Goal: Task Accomplishment & Management: Use online tool/utility

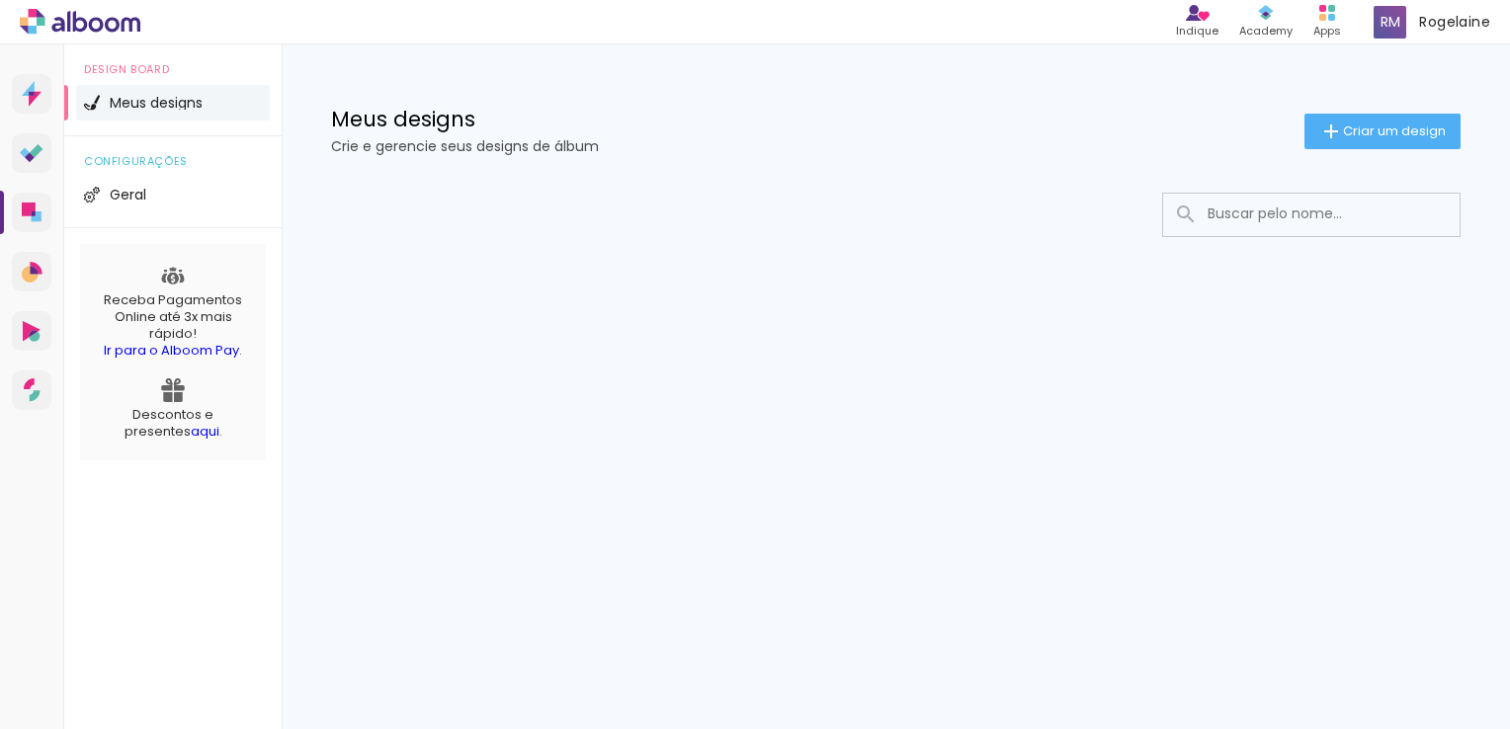
click at [1186, 219] on iron-icon at bounding box center [1186, 215] width 24 height 24
click at [1364, 132] on span "Criar um design" at bounding box center [1394, 130] width 103 height 13
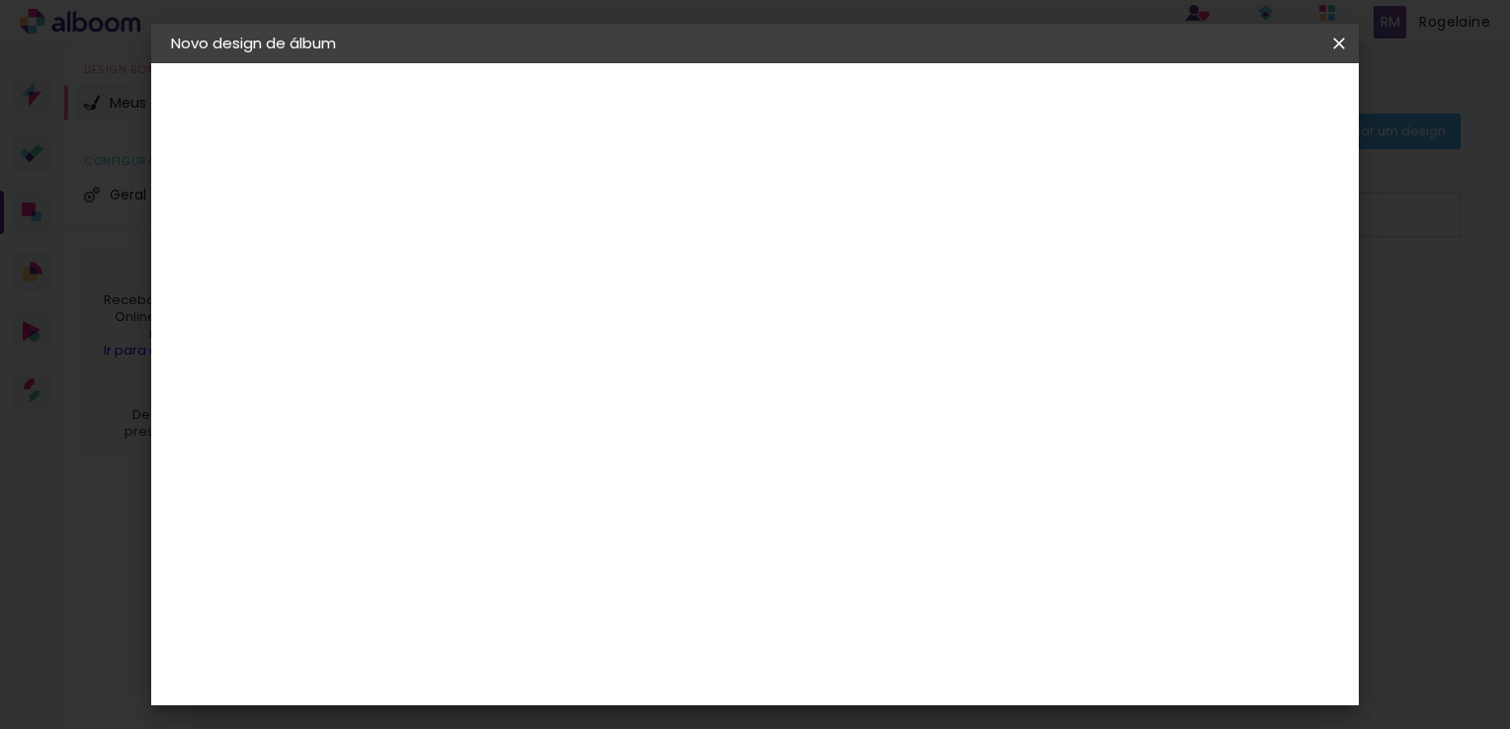
click at [494, 269] on input at bounding box center [494, 265] width 0 height 31
type input "Casamento Civil"
type paper-input "Casamento Civil"
type input "Casamento Civil Lorena e Orlean"
type paper-input "Casamento Civil Lorena e Orlean"
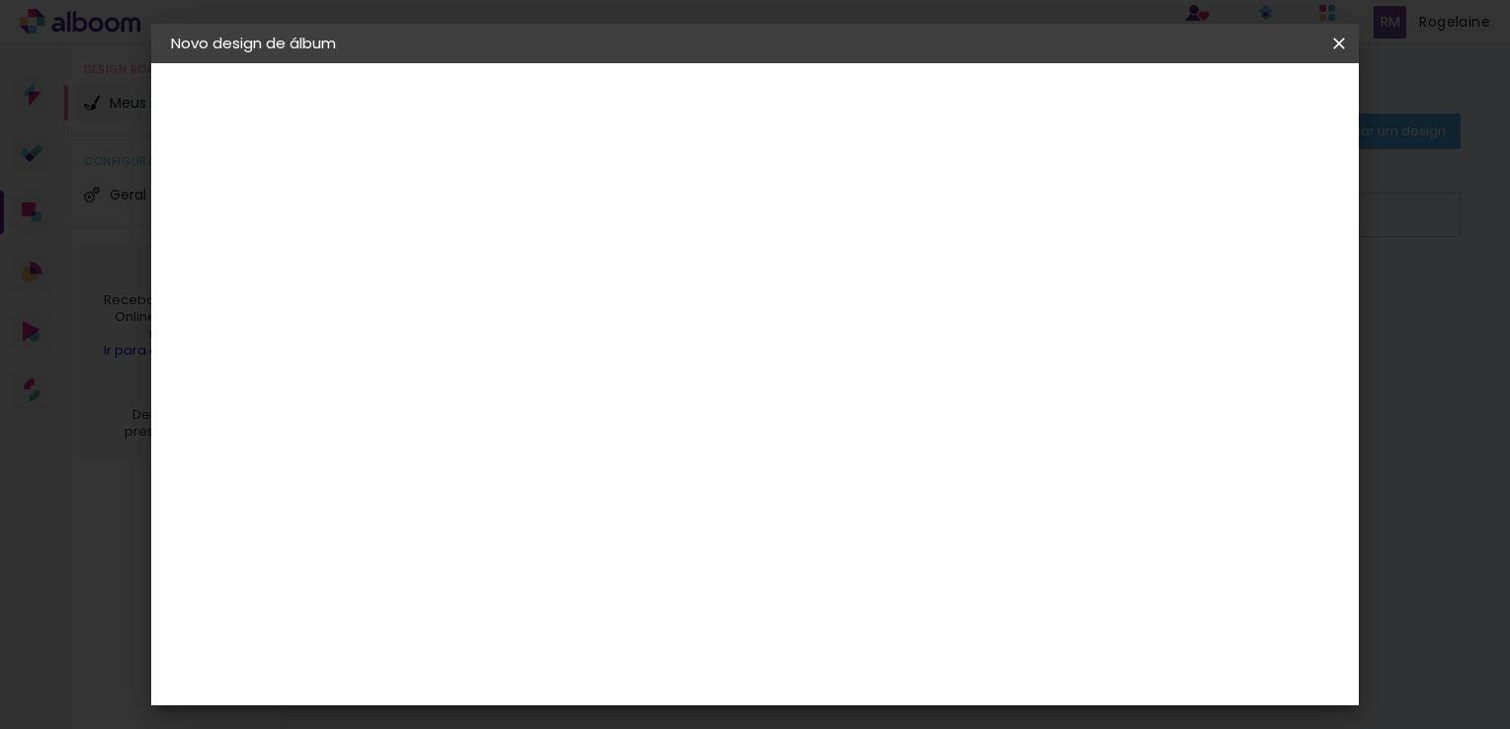
click at [0, 0] on slot "Avançar" at bounding box center [0, 0] width 0 height 0
click at [530, 628] on div "Digipix Pro" at bounding box center [504, 644] width 49 height 32
click at [0, 0] on slot "Avançar" at bounding box center [0, 0] width 0 height 0
click at [595, 332] on iron-icon at bounding box center [583, 344] width 24 height 24
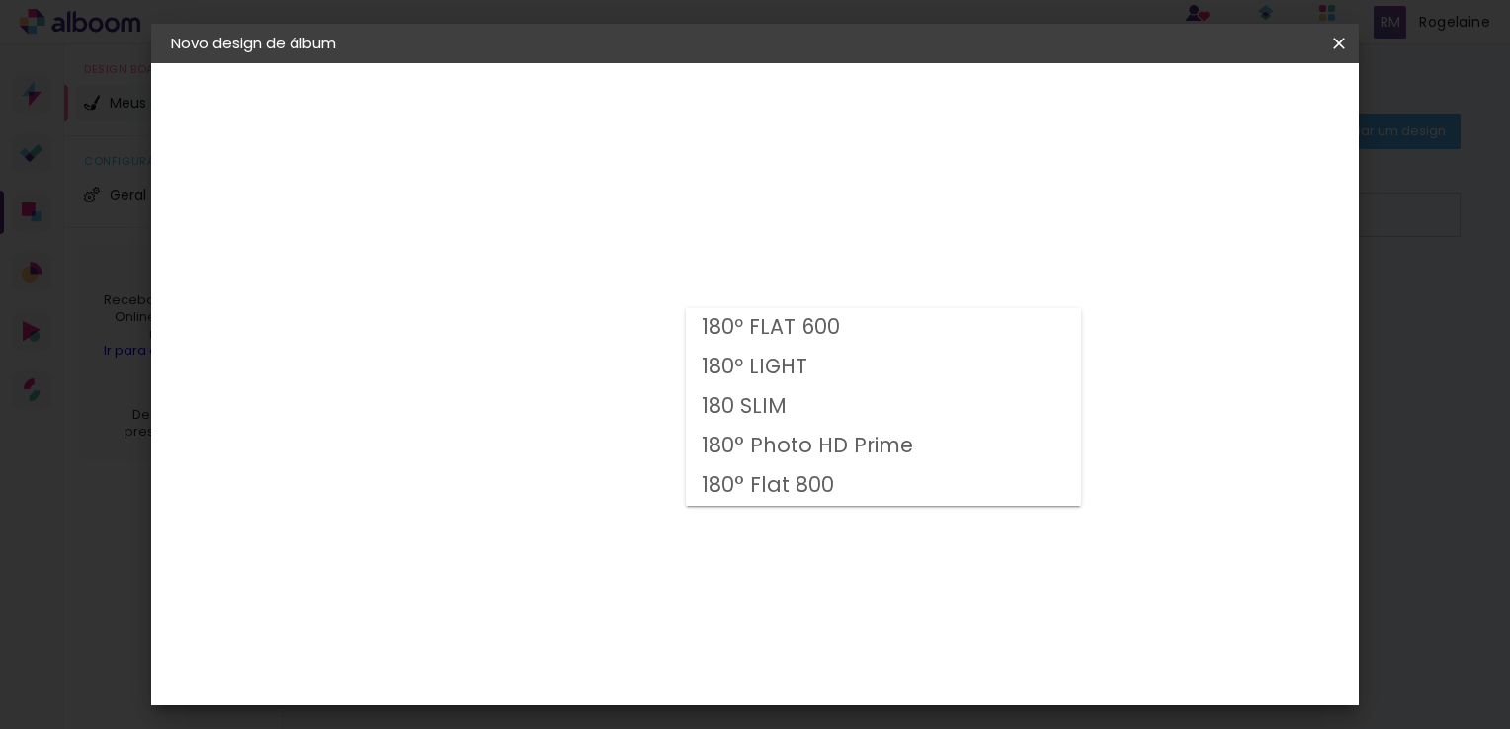
click at [898, 325] on paper-item "180º FLAT 600" at bounding box center [883, 328] width 395 height 40
type input "180º FLAT 600"
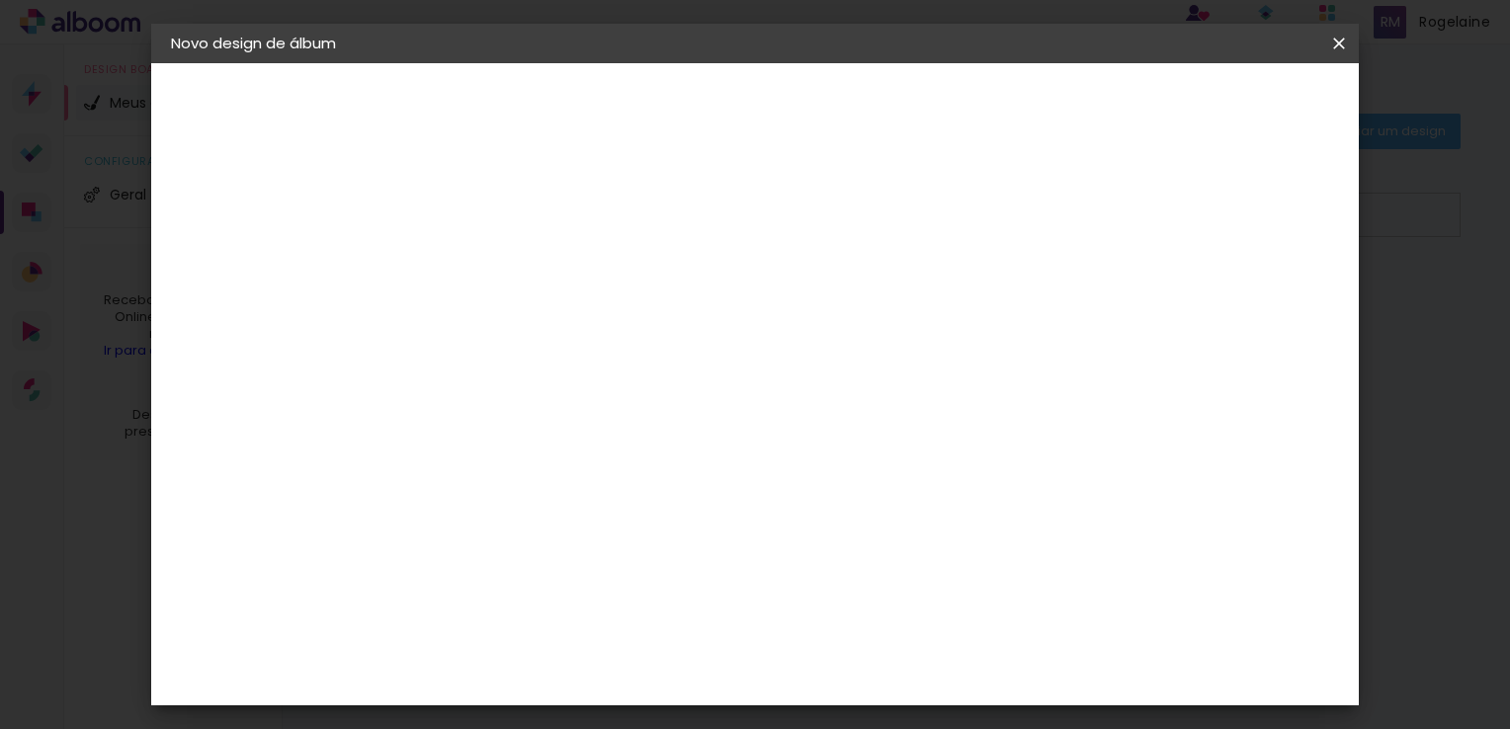
scroll to position [198, 0]
click at [627, 312] on span "29.7 × 21.0" at bounding box center [581, 332] width 92 height 41
click at [0, 0] on slot "Avançar" at bounding box center [0, 0] width 0 height 0
click at [1103, 215] on div at bounding box center [1095, 213] width 18 height 18
type paper-checkbox "on"
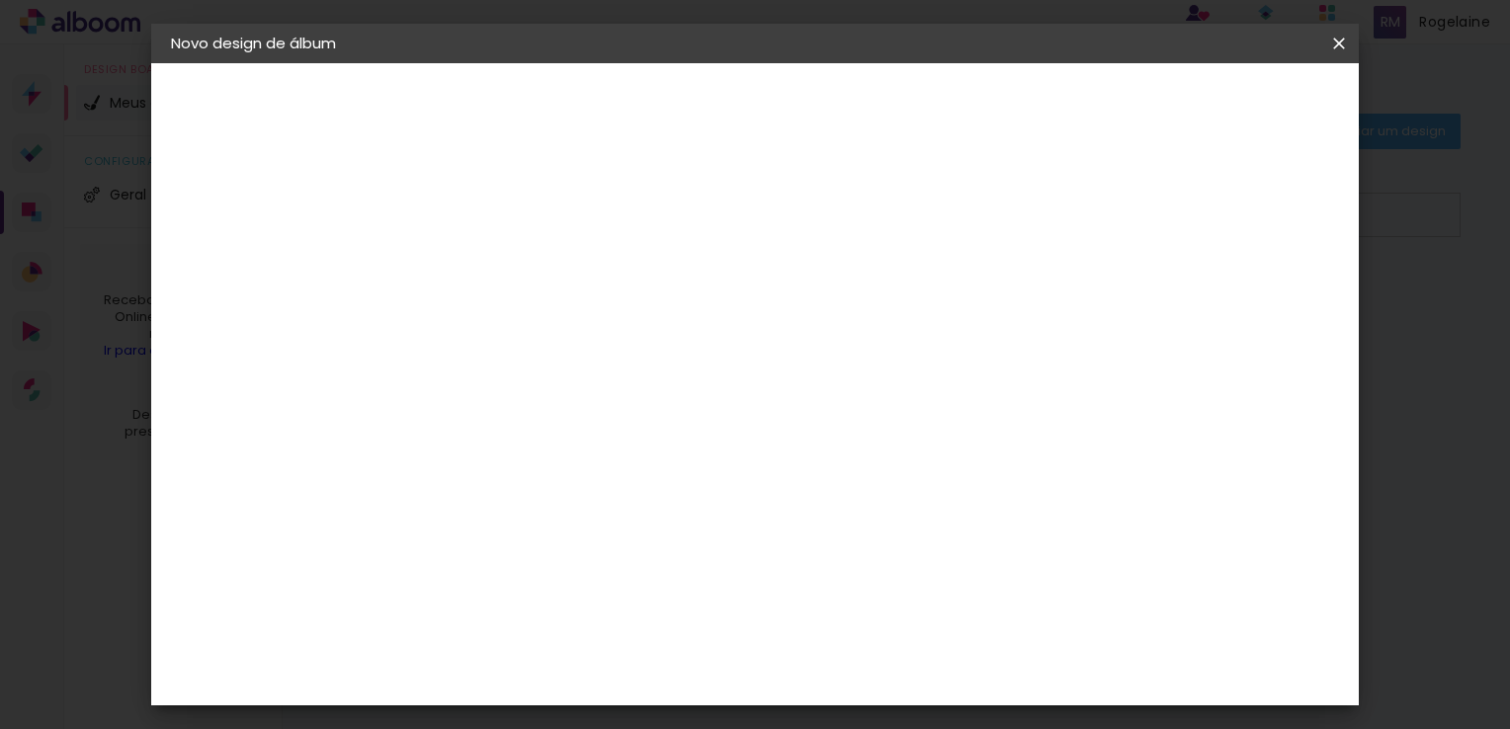
click at [1215, 109] on span "Iniciar design" at bounding box center [1170, 105] width 90 height 14
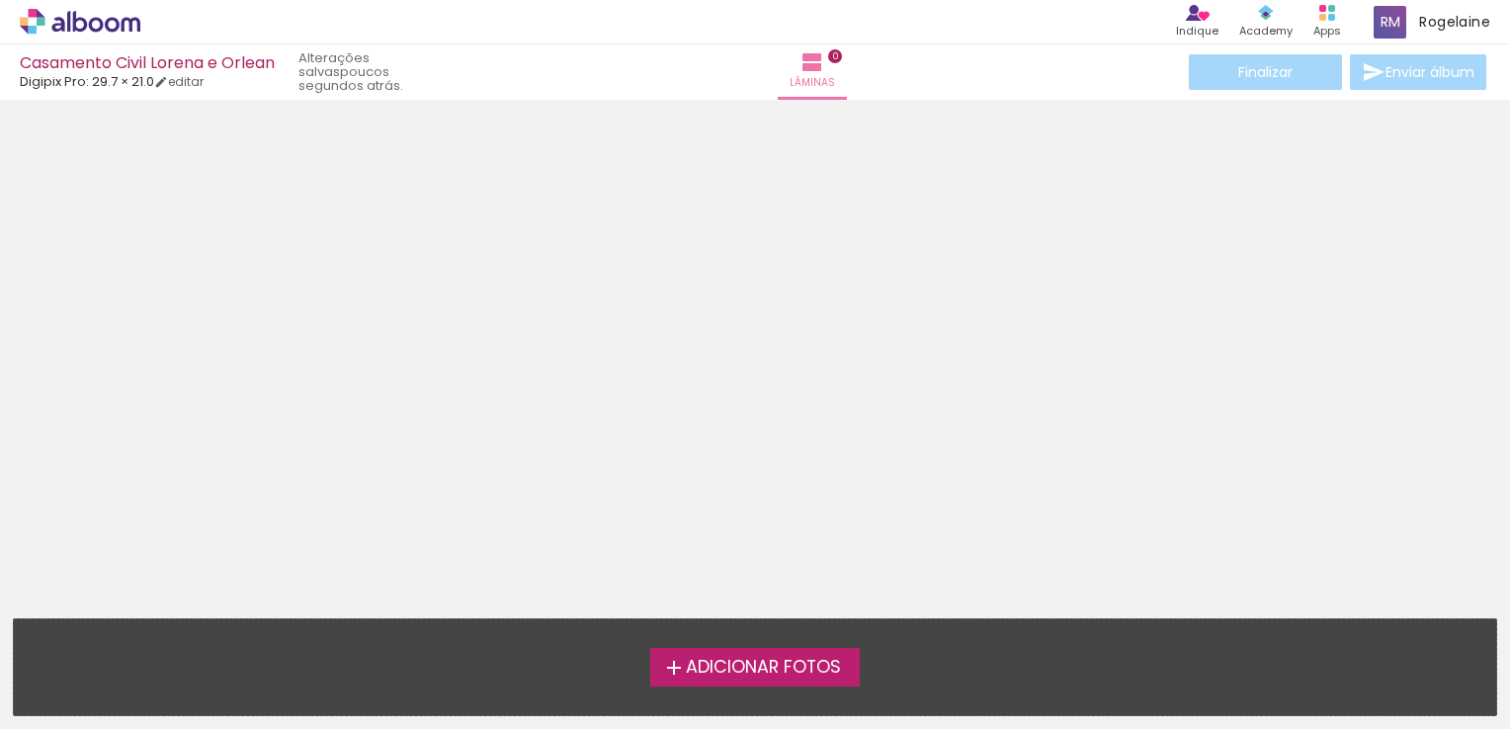
click at [743, 671] on span "Adicionar Fotos" at bounding box center [763, 668] width 155 height 18
click at [0, 0] on input "file" at bounding box center [0, 0] width 0 height 0
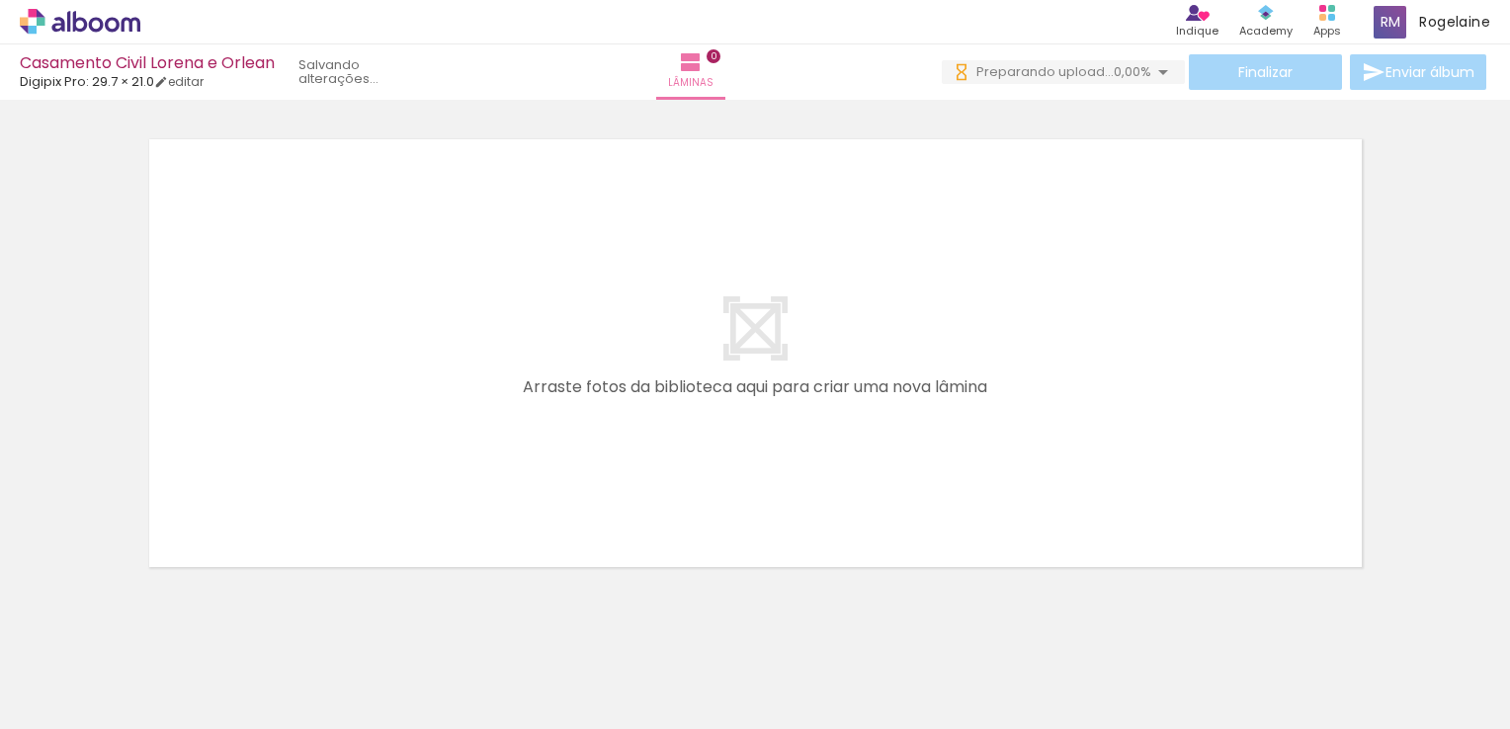
scroll to position [0, 1537]
click at [779, 663] on div at bounding box center [763, 662] width 98 height 69
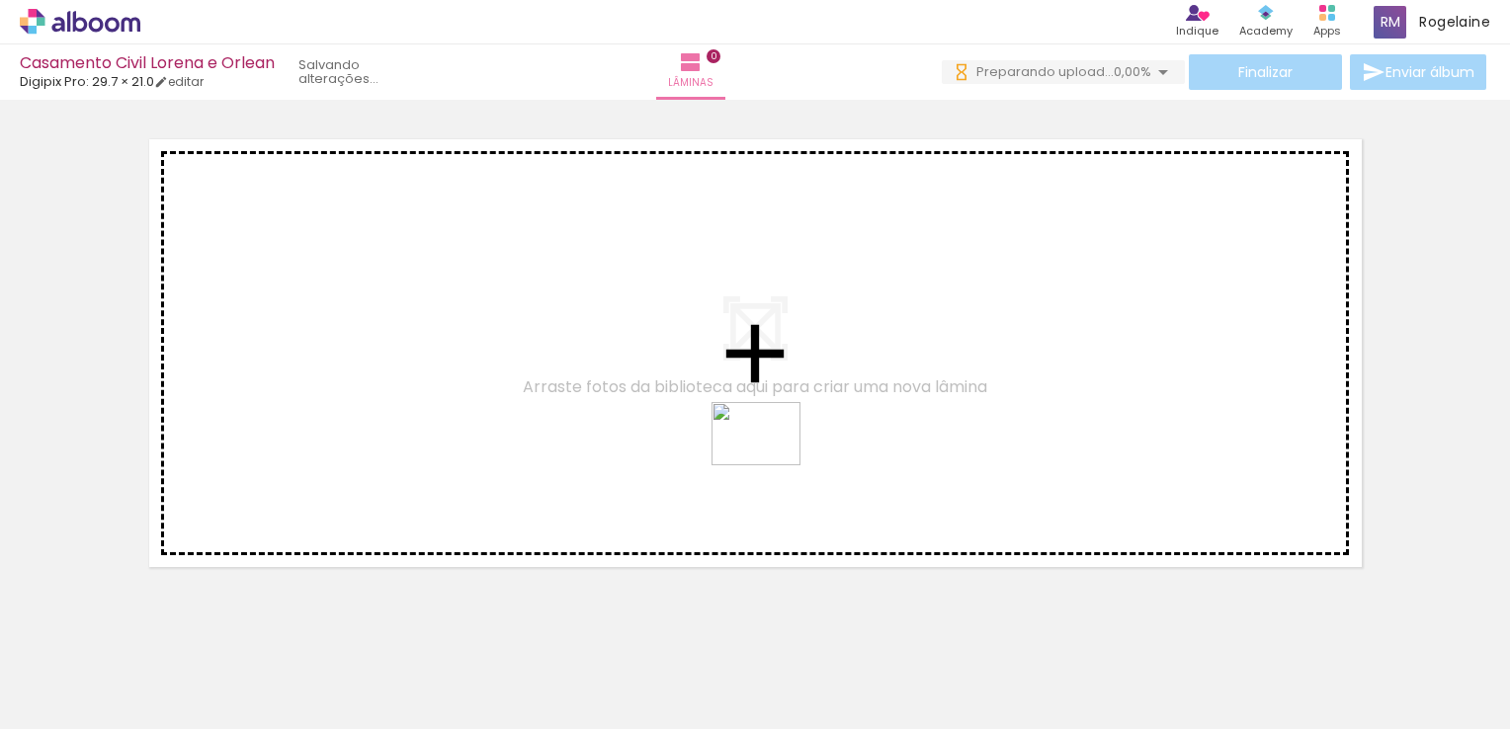
scroll to position [0, 0]
drag, startPoint x: 774, startPoint y: 666, endPoint x: 753, endPoint y: 400, distance: 266.6
click at [753, 400] on quentale-workspace at bounding box center [755, 364] width 1510 height 729
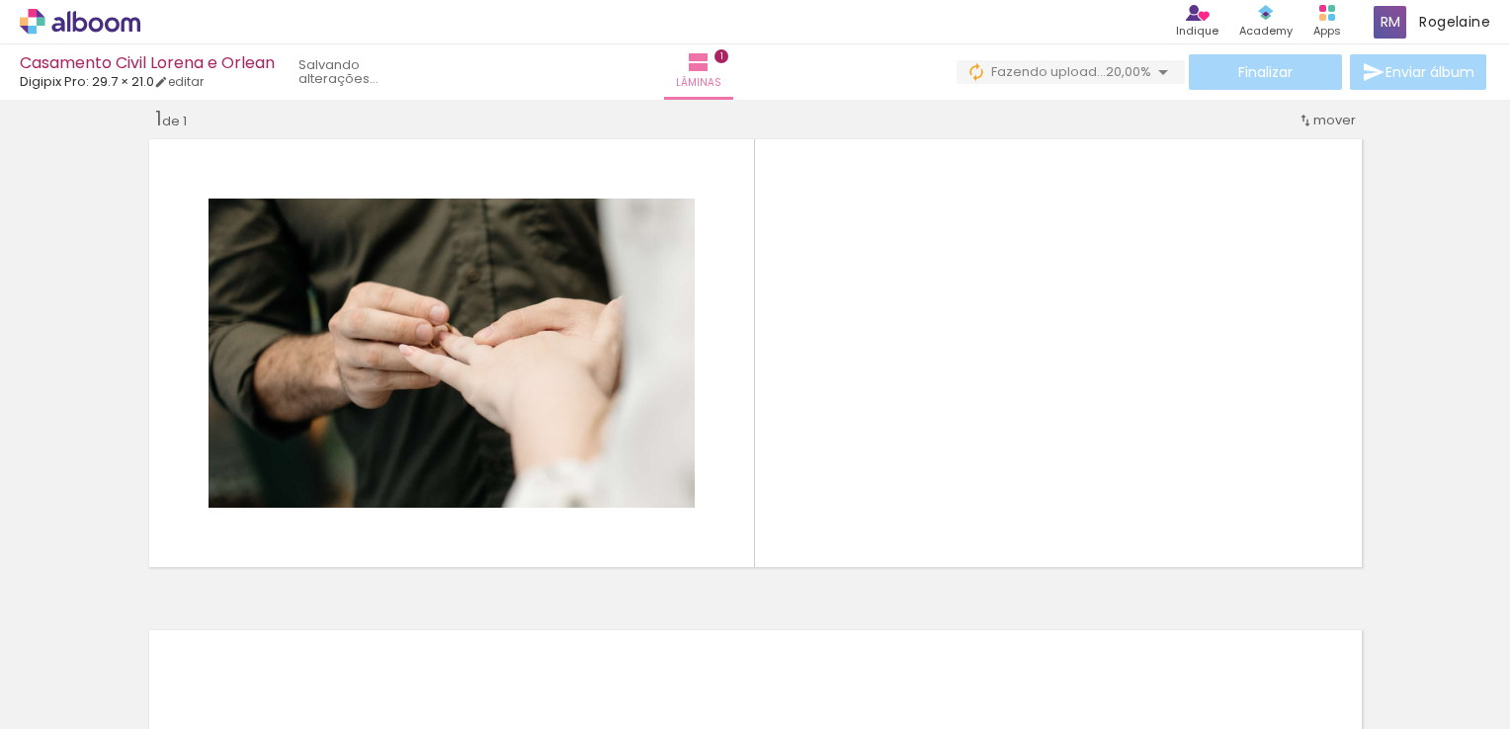
scroll to position [0, 97]
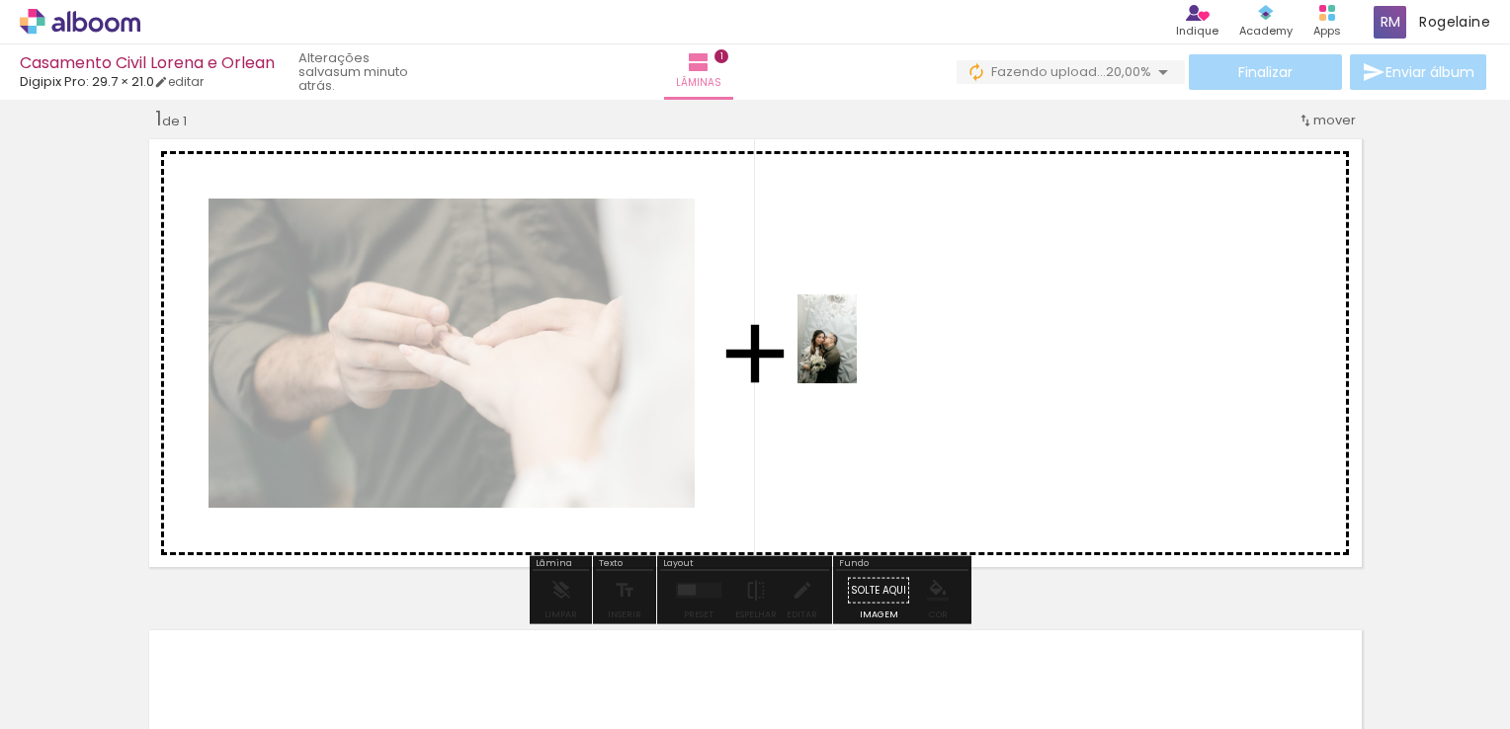
drag, startPoint x: 644, startPoint y: 666, endPoint x: 857, endPoint y: 354, distance: 377.6
click at [857, 354] on quentale-workspace at bounding box center [755, 364] width 1510 height 729
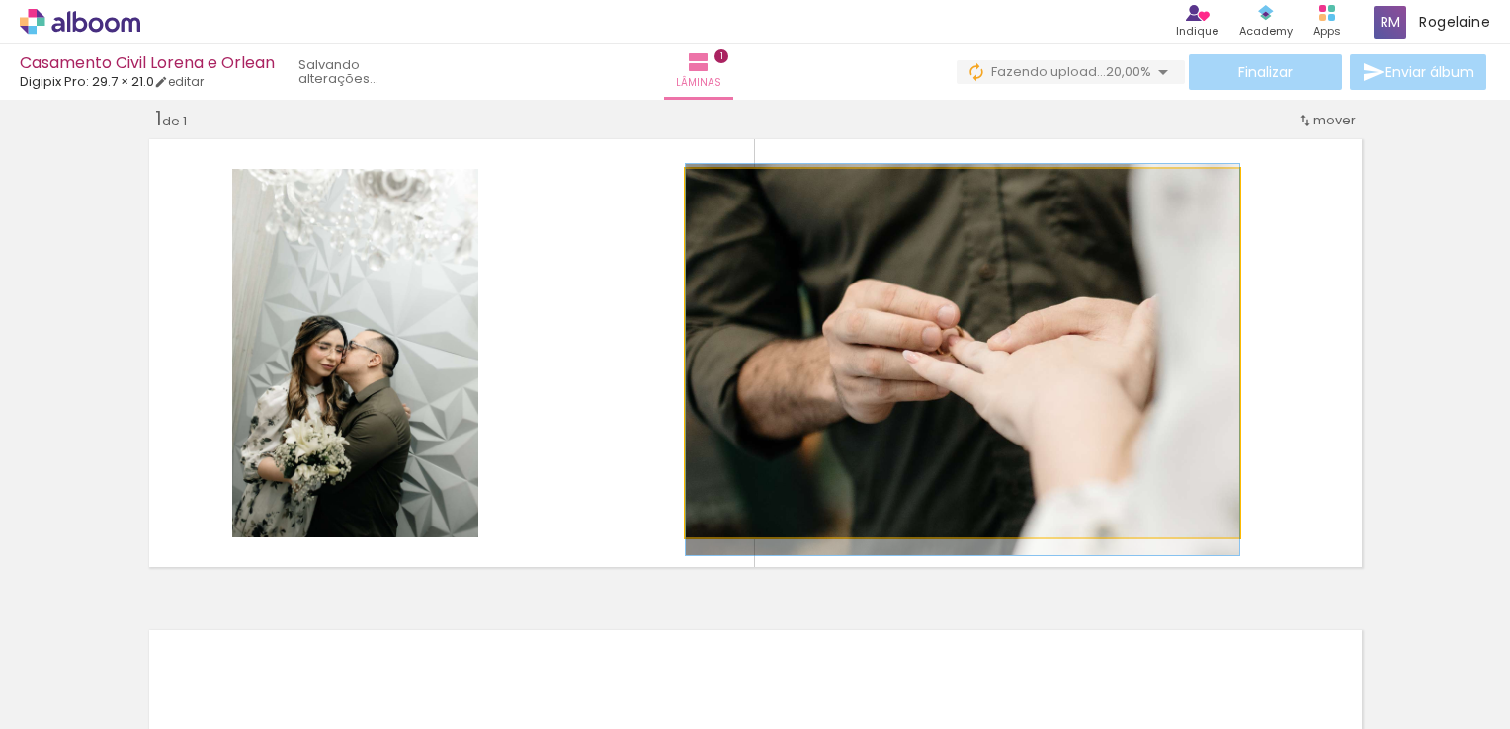
drag, startPoint x: 929, startPoint y: 339, endPoint x: 802, endPoint y: 346, distance: 126.6
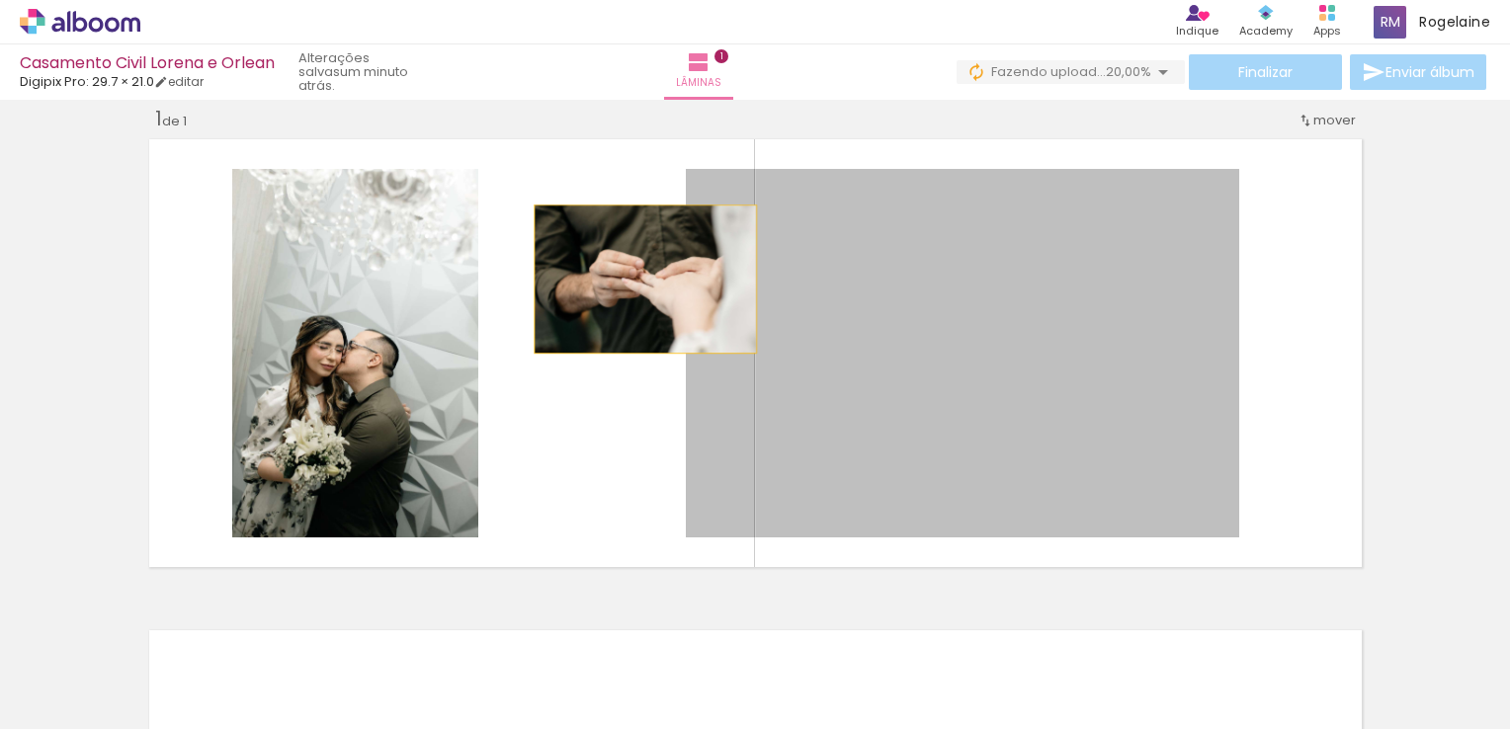
drag, startPoint x: 699, startPoint y: 280, endPoint x: 637, endPoint y: 279, distance: 62.2
click at [637, 279] on quentale-layouter at bounding box center [755, 353] width 1226 height 442
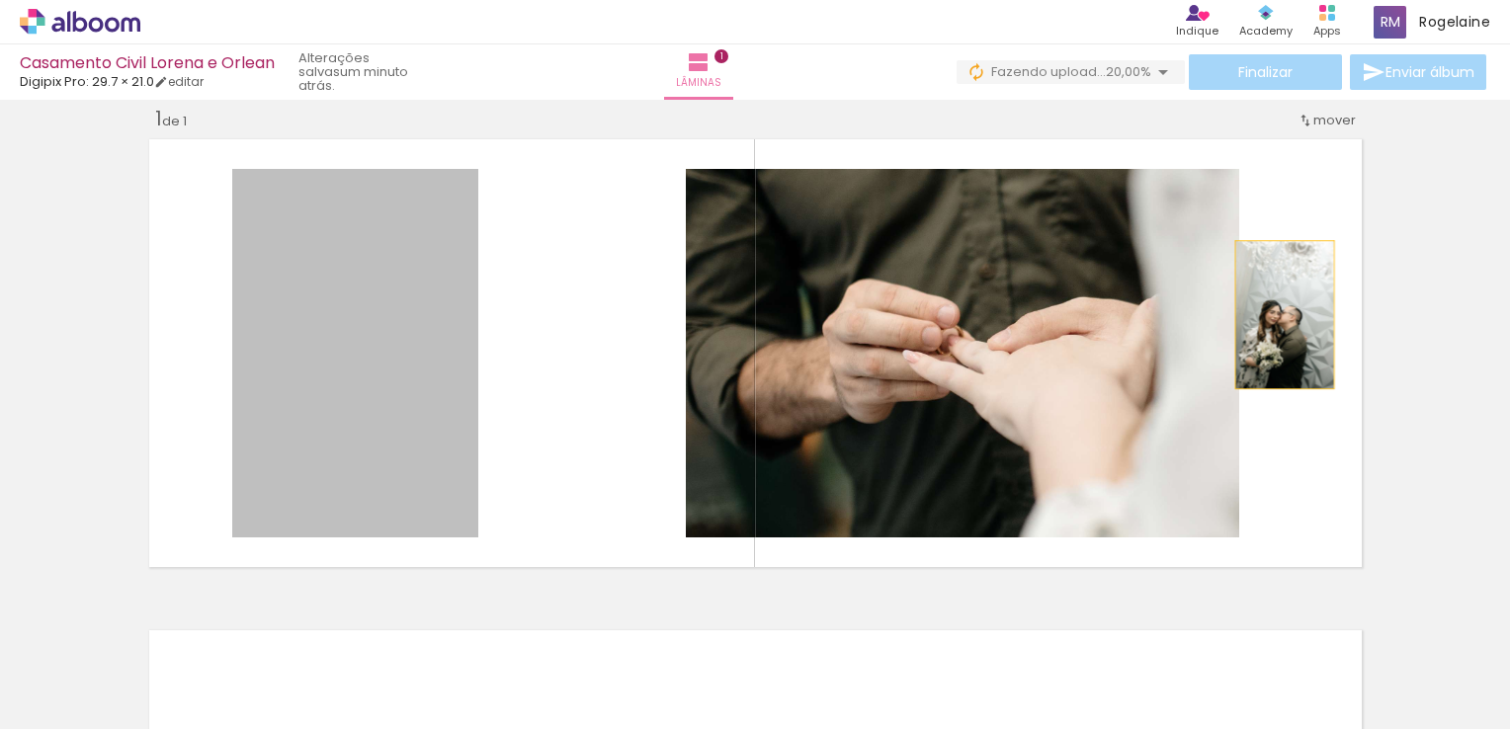
drag, startPoint x: 338, startPoint y: 405, endPoint x: 1276, endPoint y: 314, distance: 942.9
click at [1276, 314] on quentale-layouter at bounding box center [755, 353] width 1226 height 442
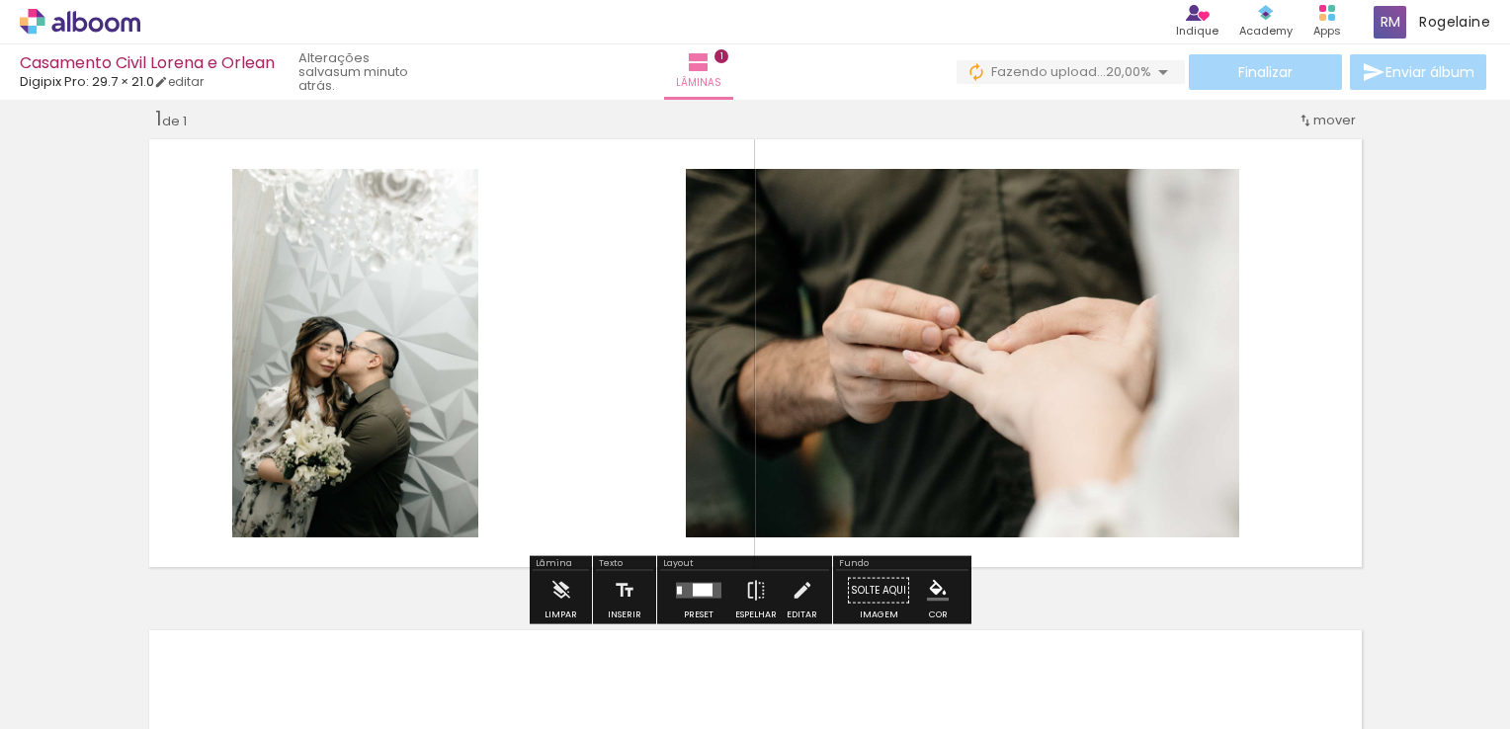
scroll to position [0, 0]
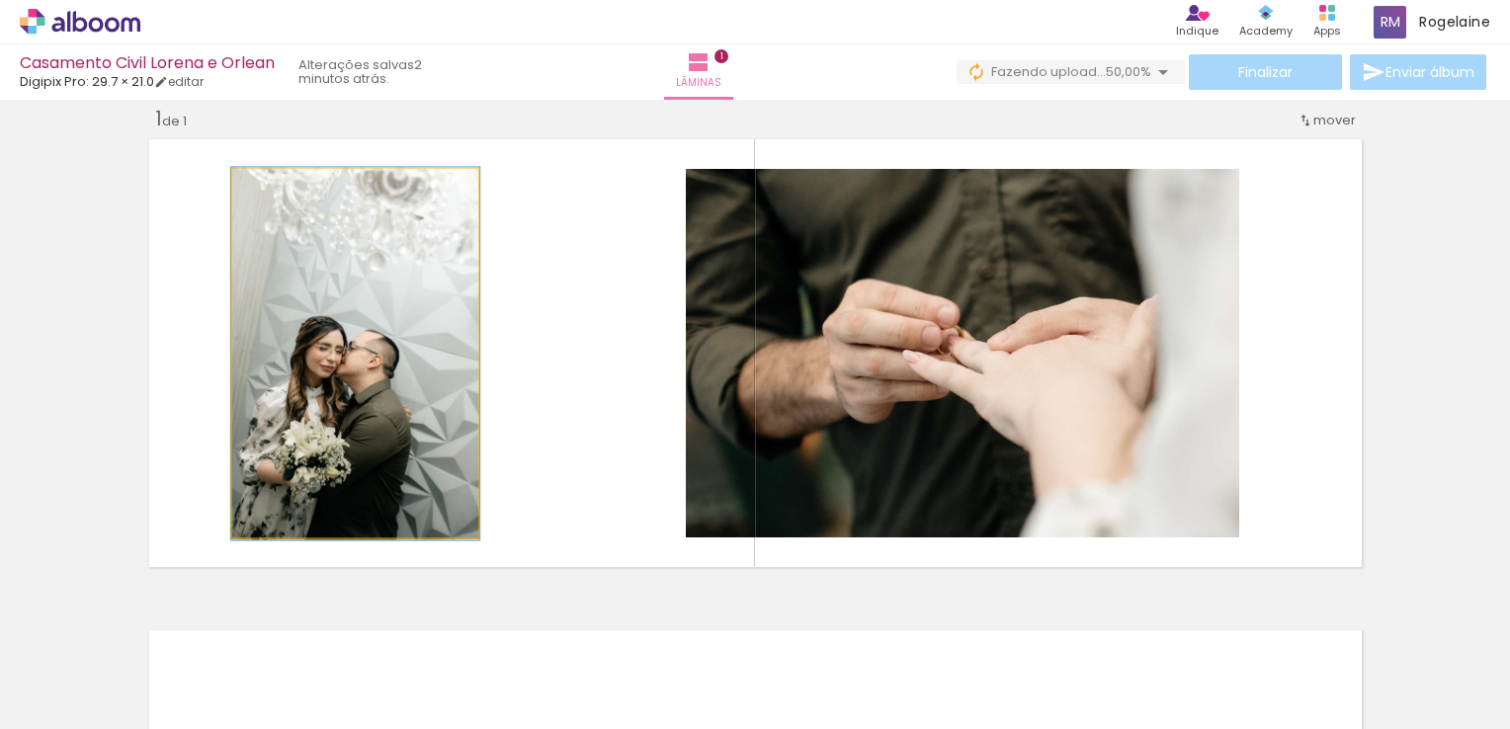
type paper-slider "101"
click at [273, 188] on div at bounding box center [279, 190] width 18 height 18
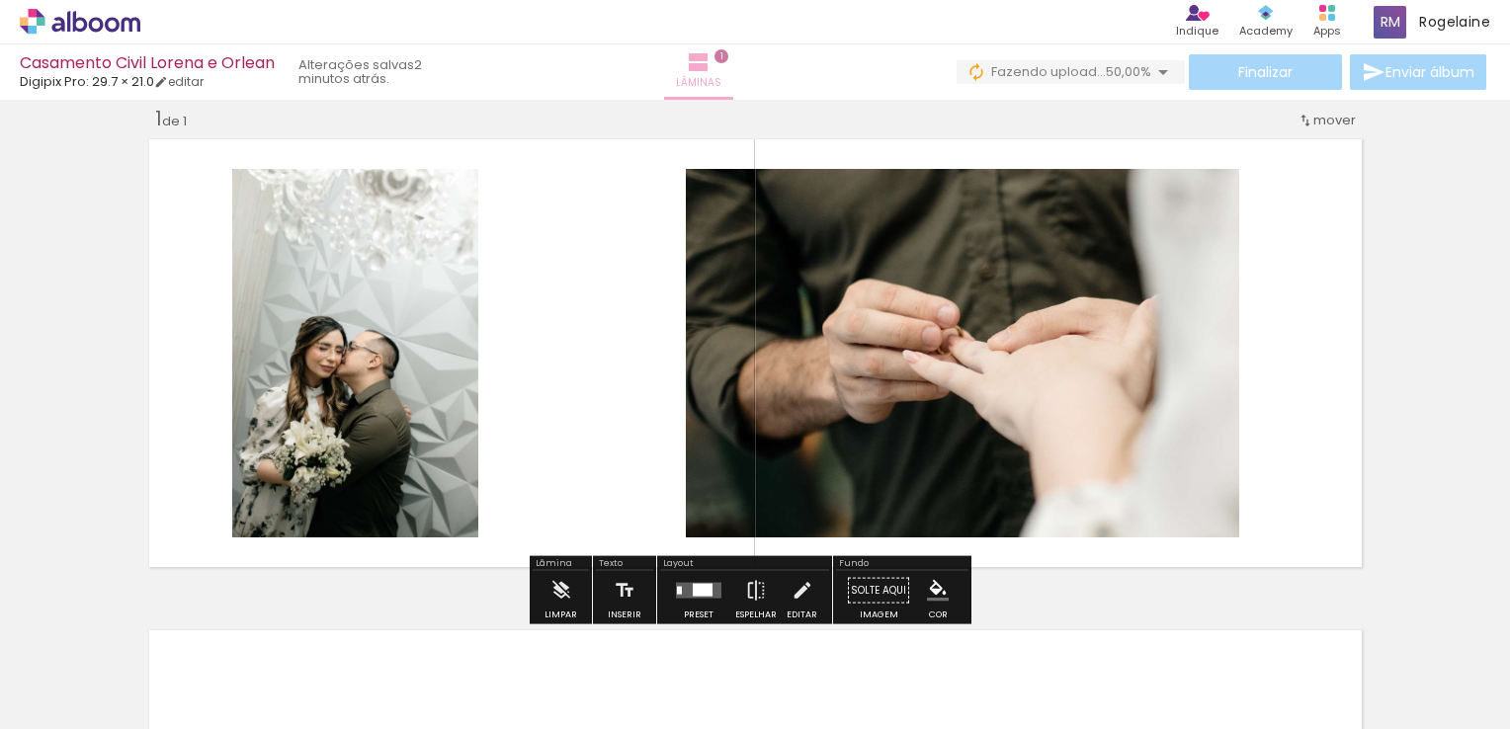
click at [728, 57] on span "1" at bounding box center [721, 56] width 14 height 14
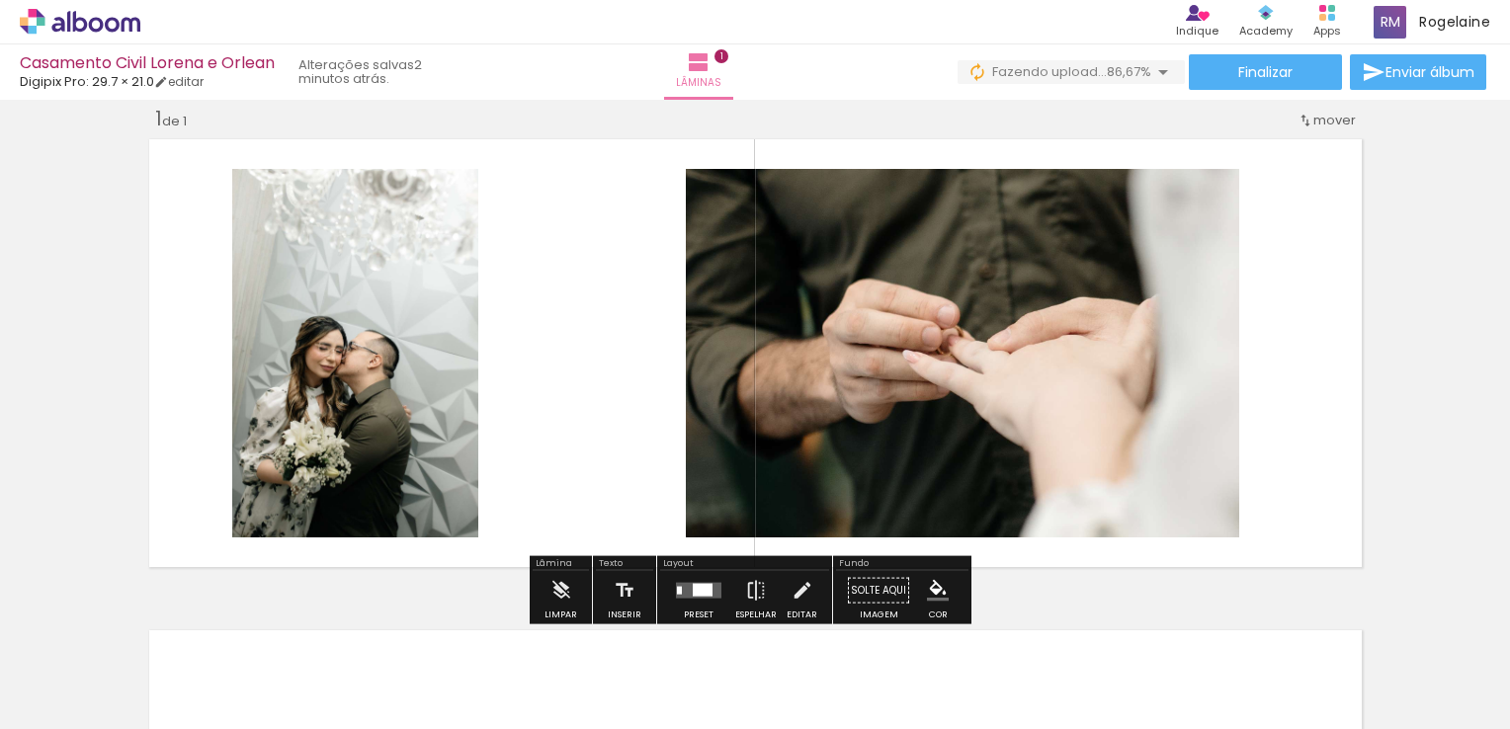
drag, startPoint x: 1276, startPoint y: 357, endPoint x: 1114, endPoint y: 383, distance: 164.2
click at [1114, 383] on quentale-layouter at bounding box center [755, 353] width 1226 height 442
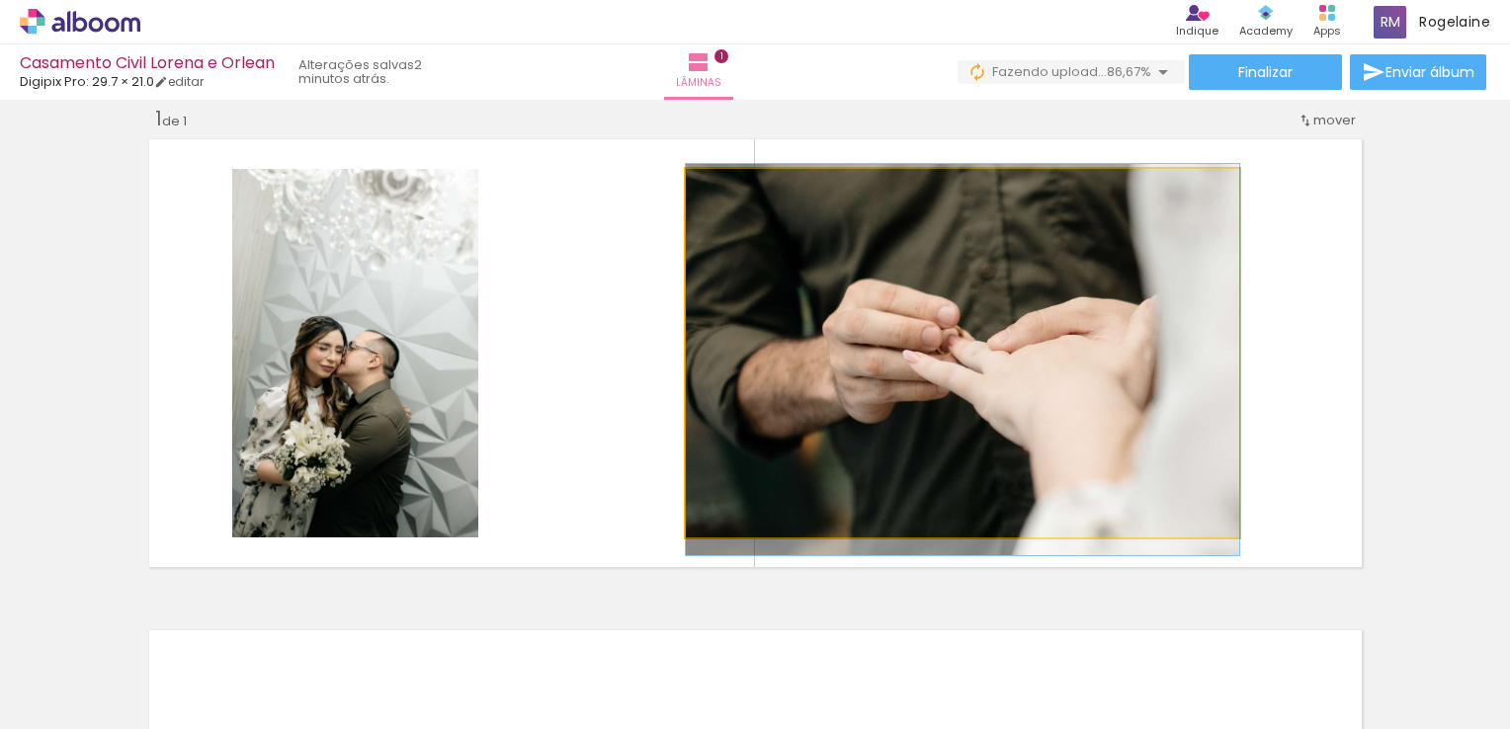
drag, startPoint x: 1172, startPoint y: 342, endPoint x: 1113, endPoint y: 342, distance: 58.3
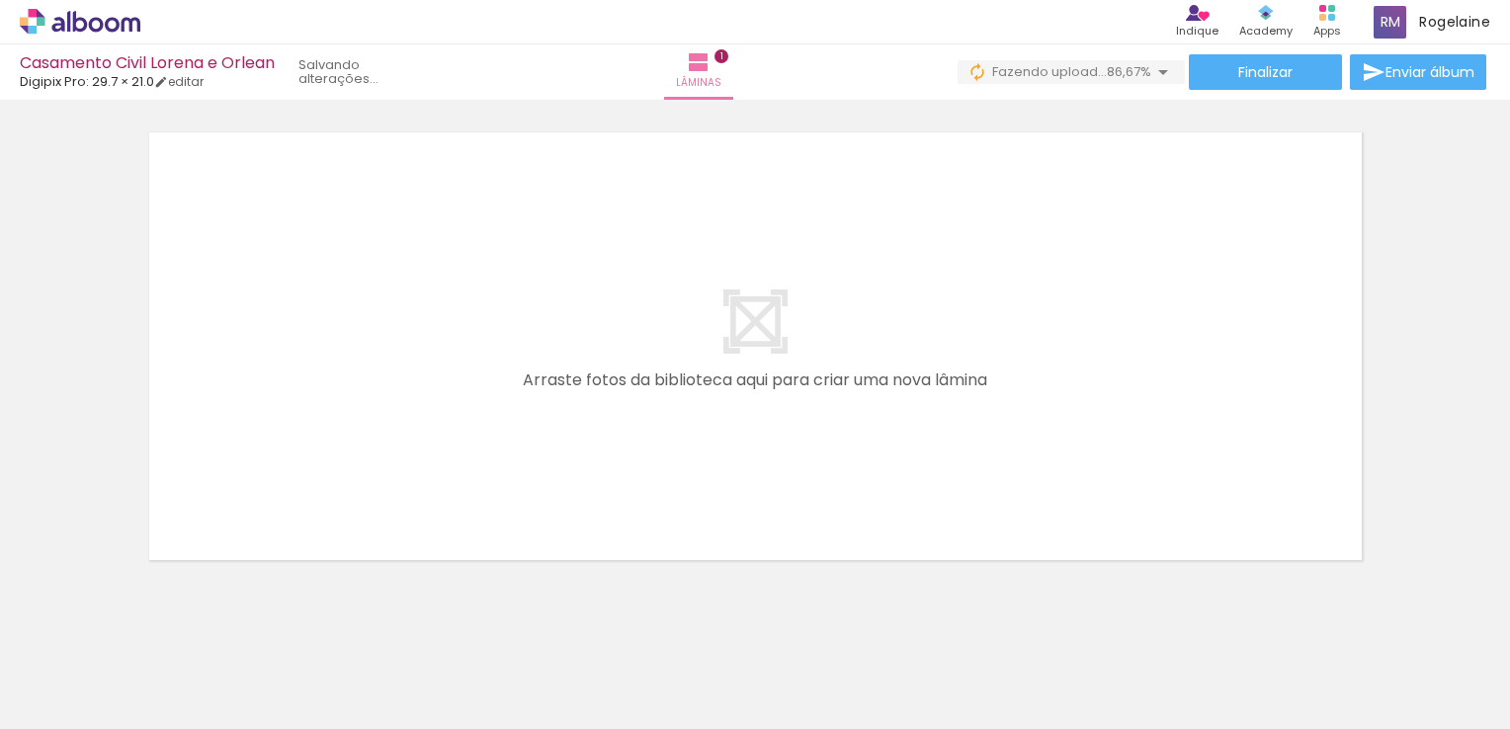
scroll to position [532, 0]
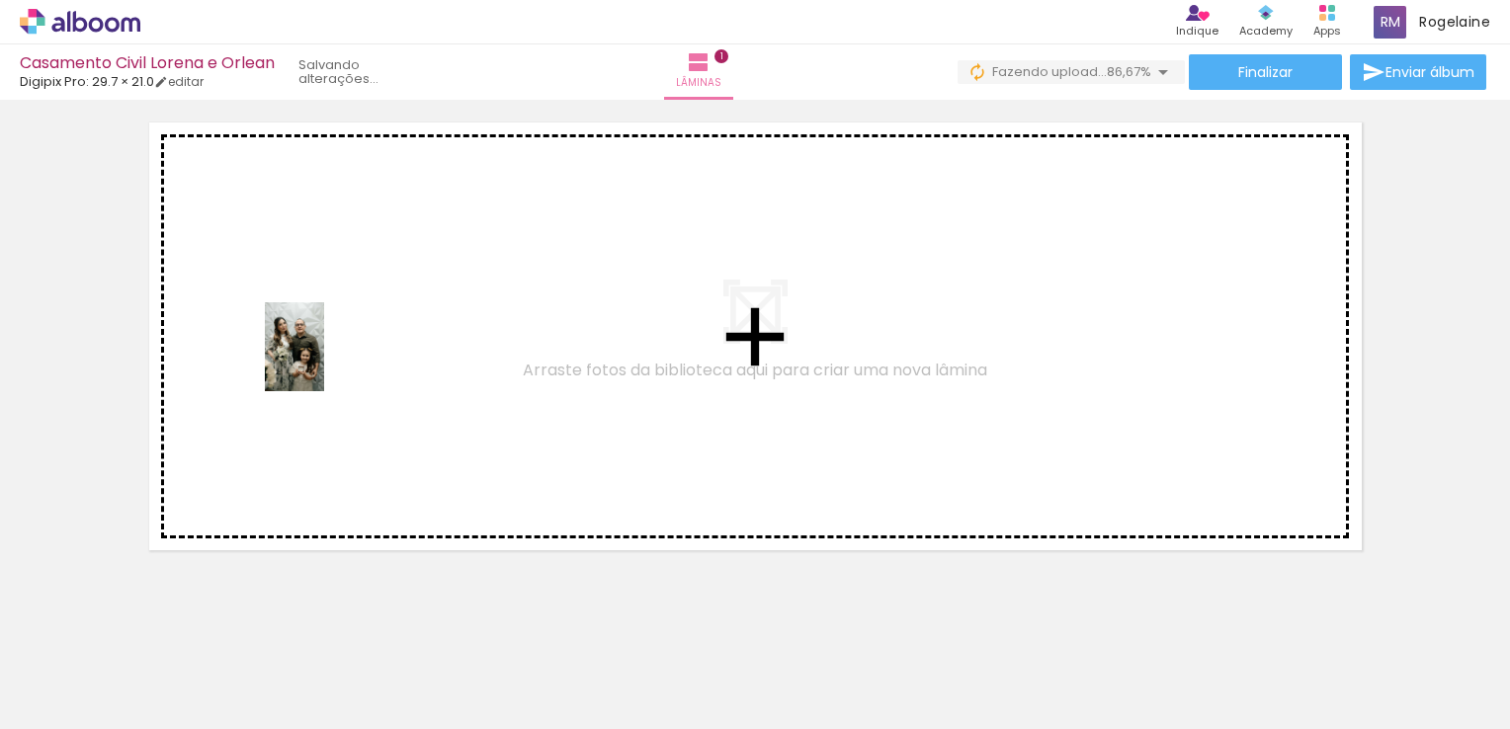
drag, startPoint x: 435, startPoint y: 684, endPoint x: 324, endPoint y: 360, distance: 342.4
click at [324, 360] on quentale-workspace at bounding box center [755, 364] width 1510 height 729
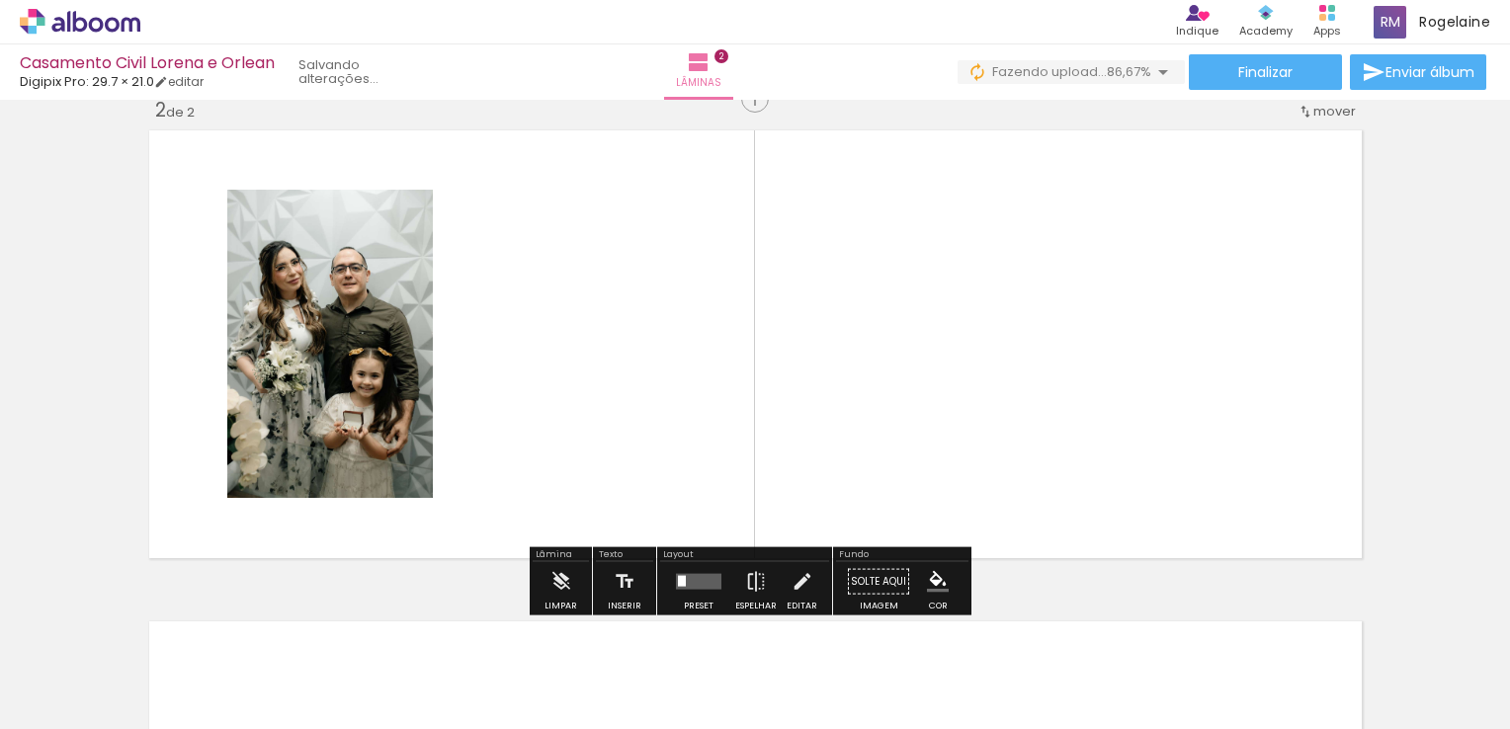
scroll to position [516, 0]
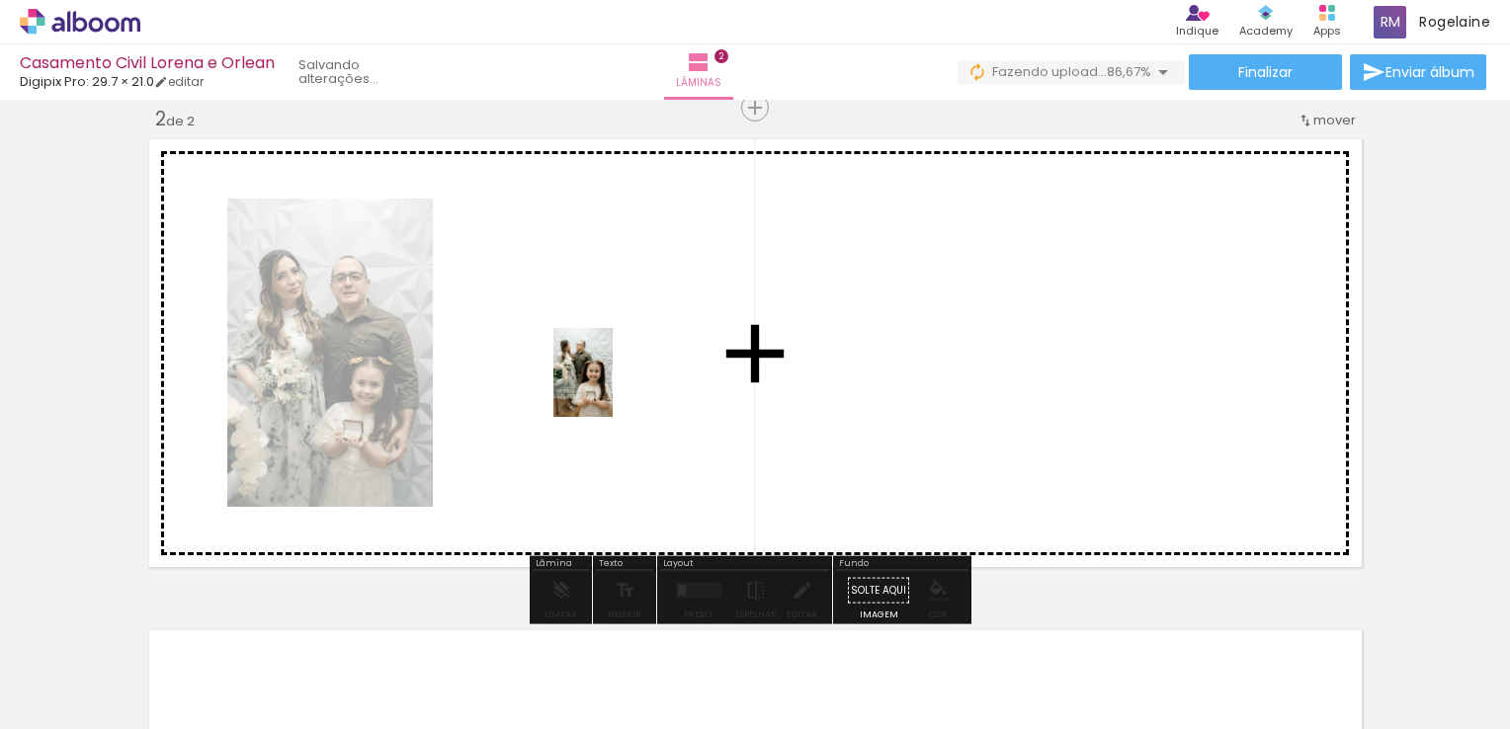
drag, startPoint x: 633, startPoint y: 688, endPoint x: 613, endPoint y: 387, distance: 301.0
click at [613, 387] on quentale-workspace at bounding box center [755, 364] width 1510 height 729
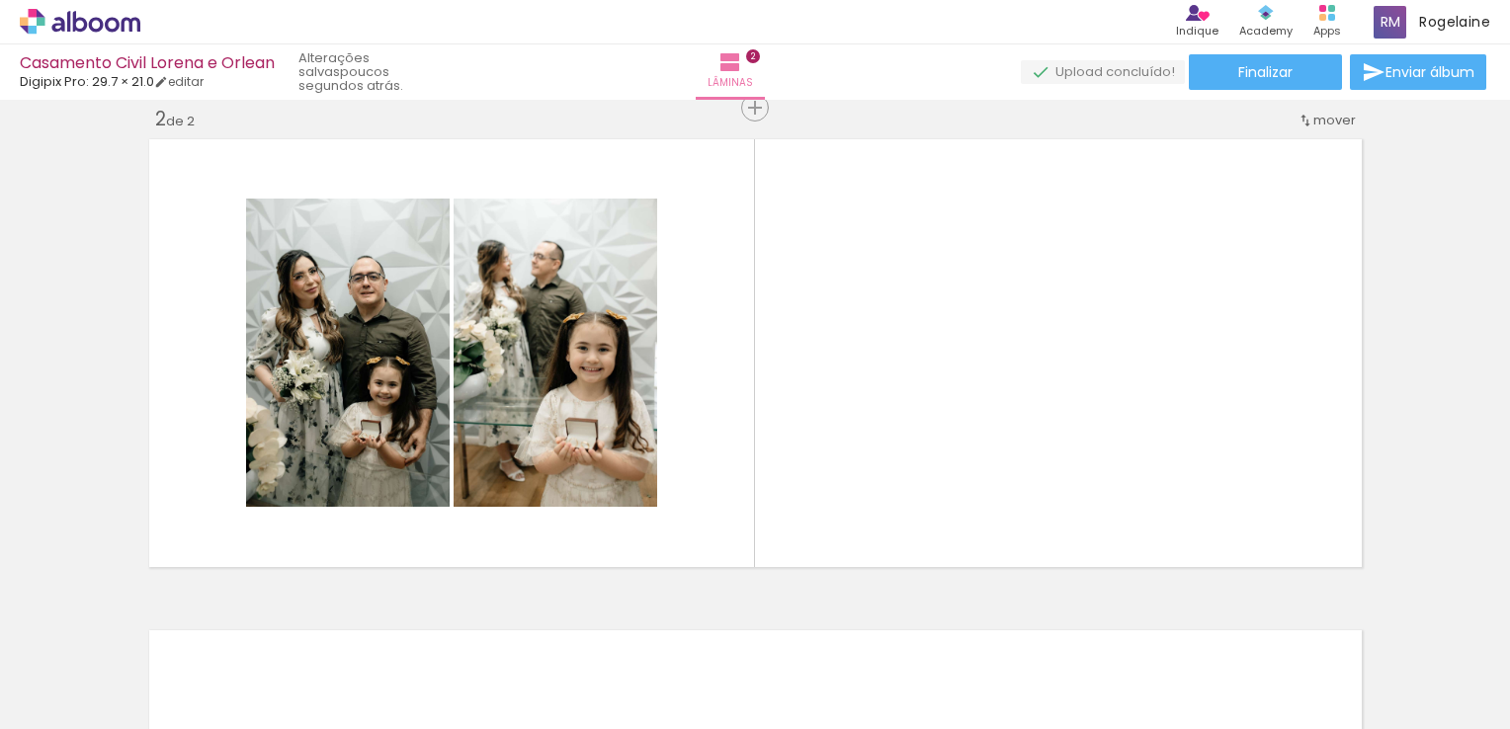
scroll to position [0, 0]
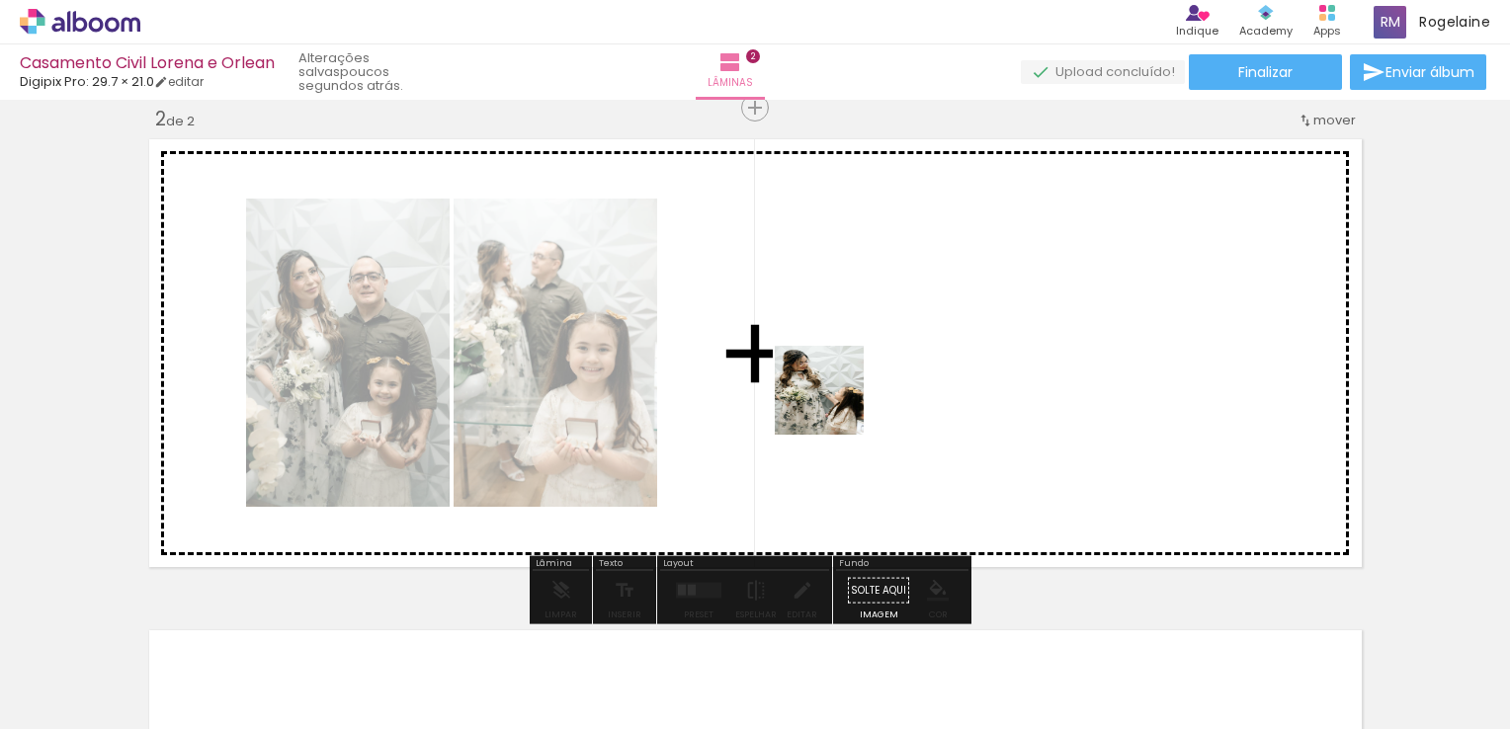
drag, startPoint x: 186, startPoint y: 669, endPoint x: 842, endPoint y: 397, distance: 710.0
click at [842, 397] on quentale-workspace at bounding box center [755, 364] width 1510 height 729
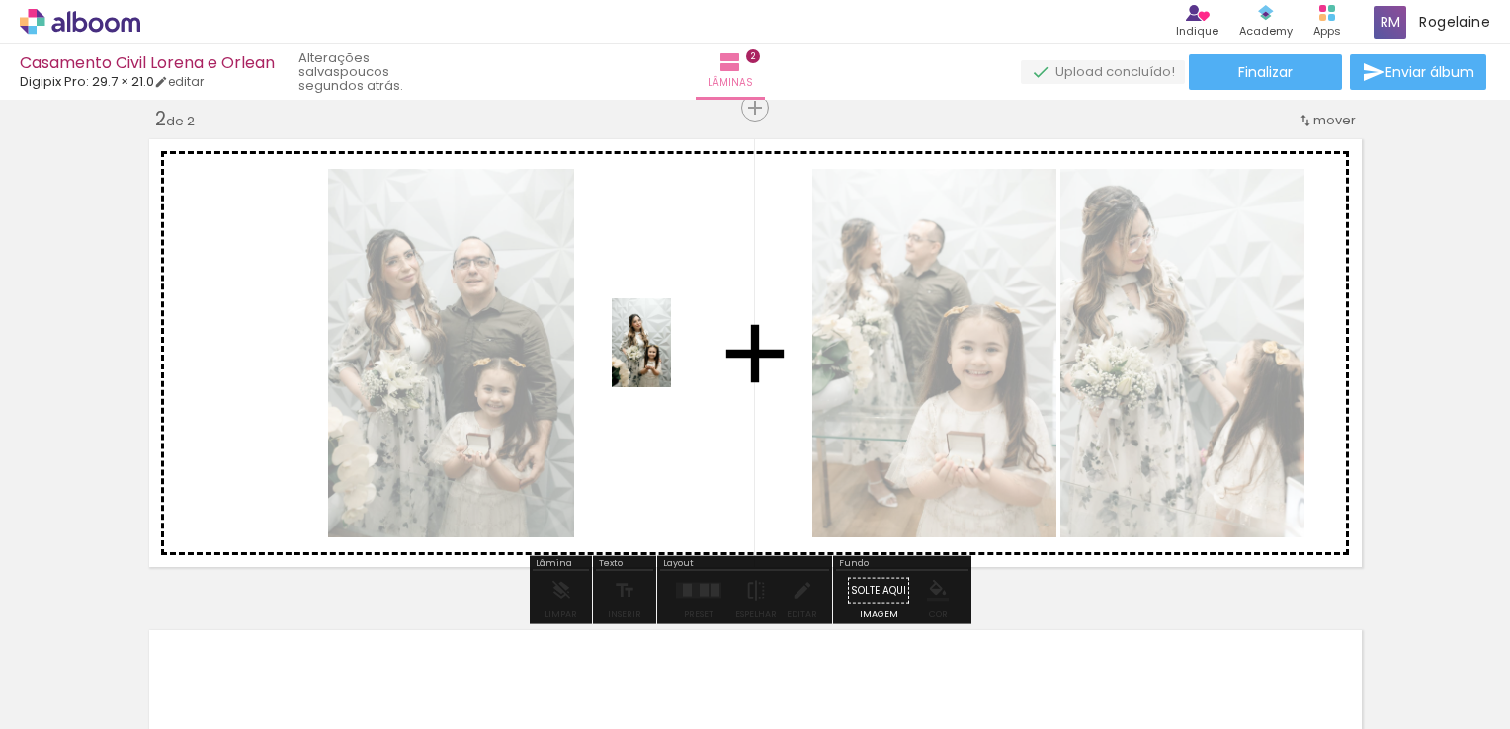
drag, startPoint x: 987, startPoint y: 680, endPoint x: 663, endPoint y: 357, distance: 457.6
click at [663, 357] on quentale-workspace at bounding box center [755, 364] width 1510 height 729
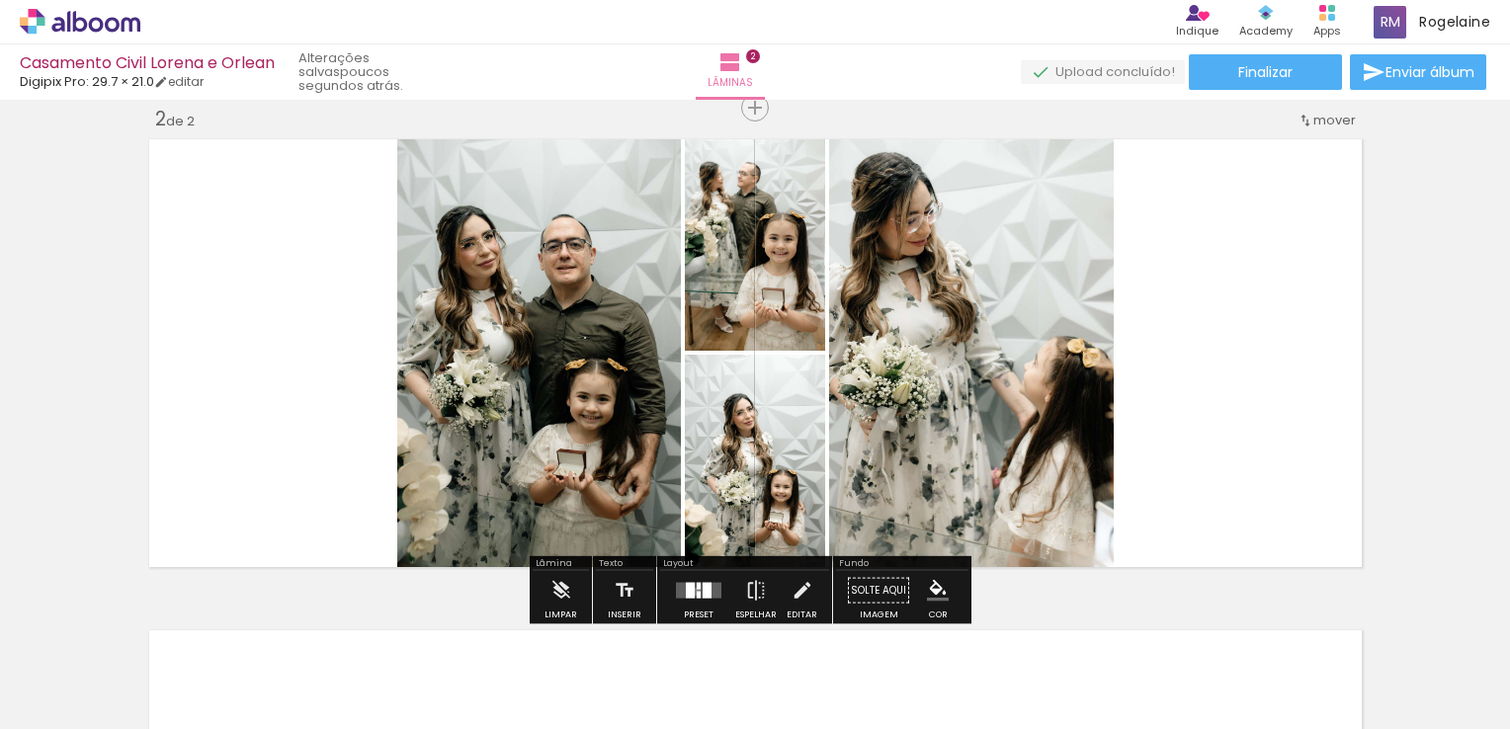
click at [696, 592] on div at bounding box center [698, 595] width 4 height 7
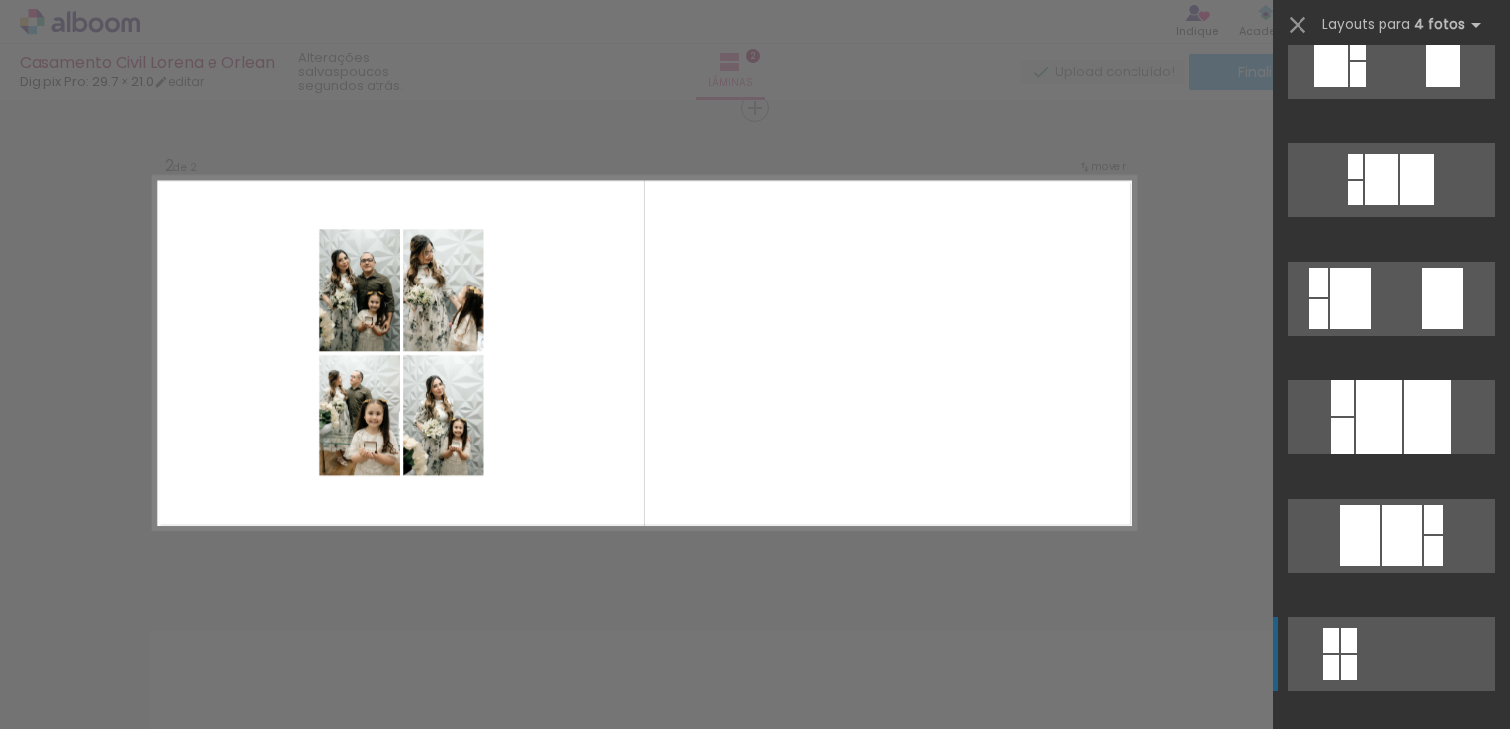
scroll to position [692, 0]
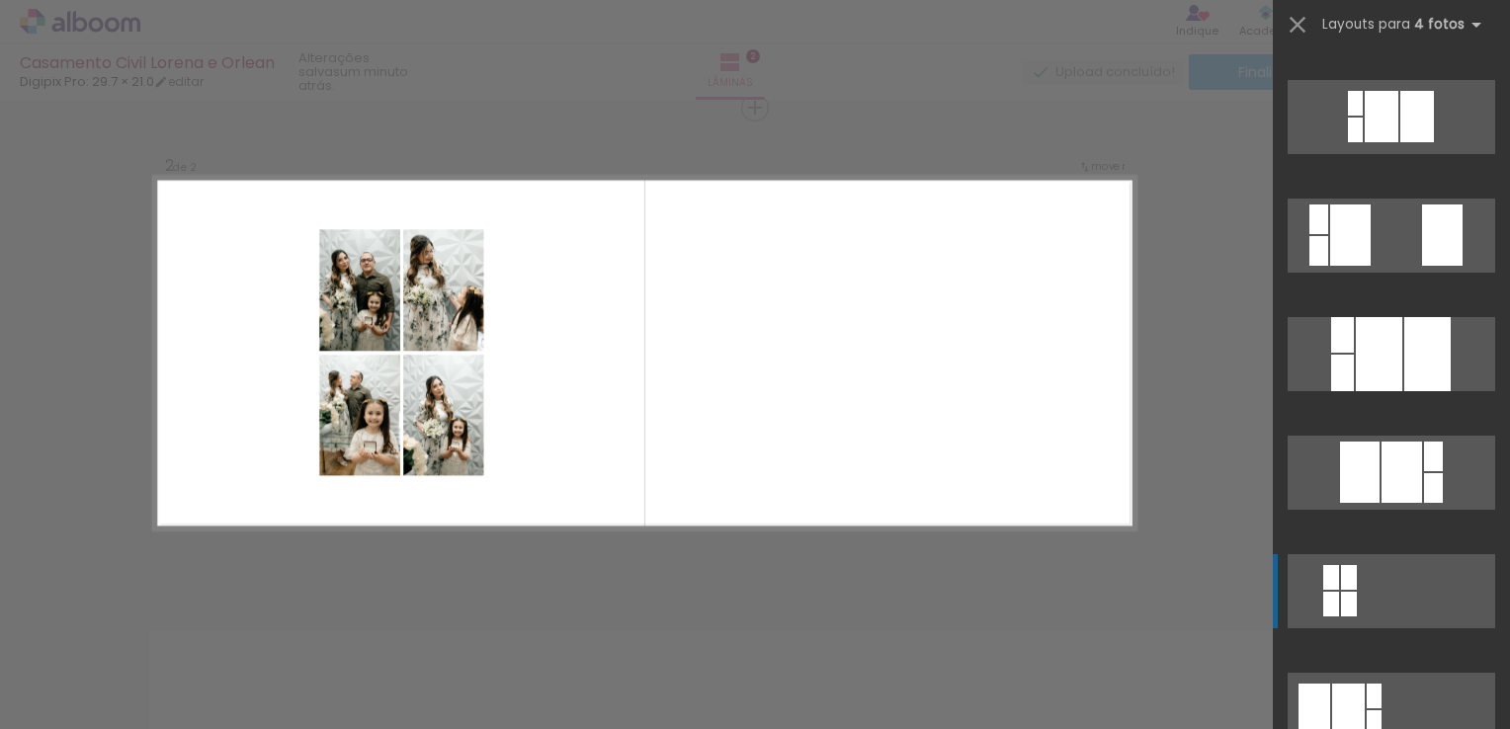
click at [1376, 579] on quentale-layouter at bounding box center [1390, 591] width 207 height 74
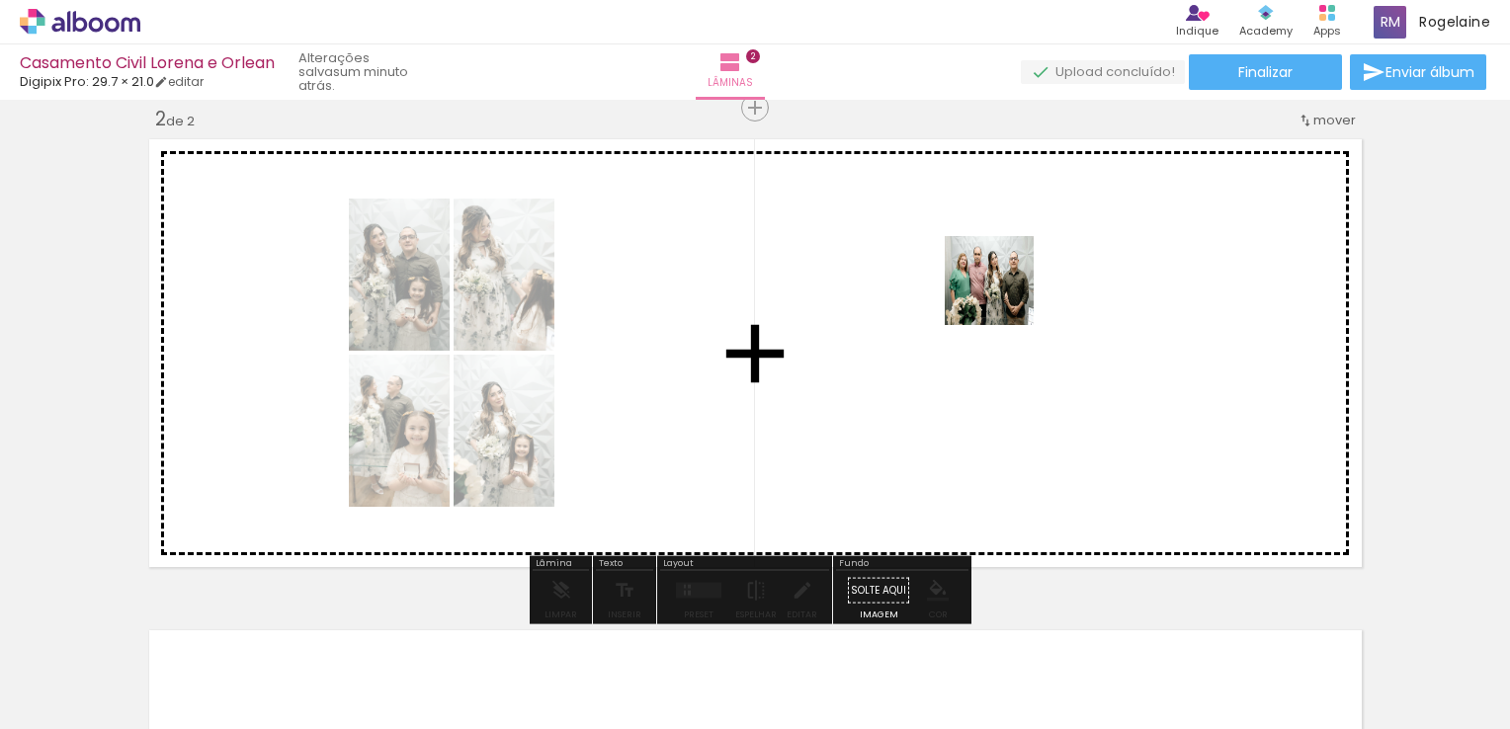
drag, startPoint x: 868, startPoint y: 669, endPoint x: 1005, endPoint y: 294, distance: 398.5
click at [1005, 294] on quentale-workspace at bounding box center [755, 364] width 1510 height 729
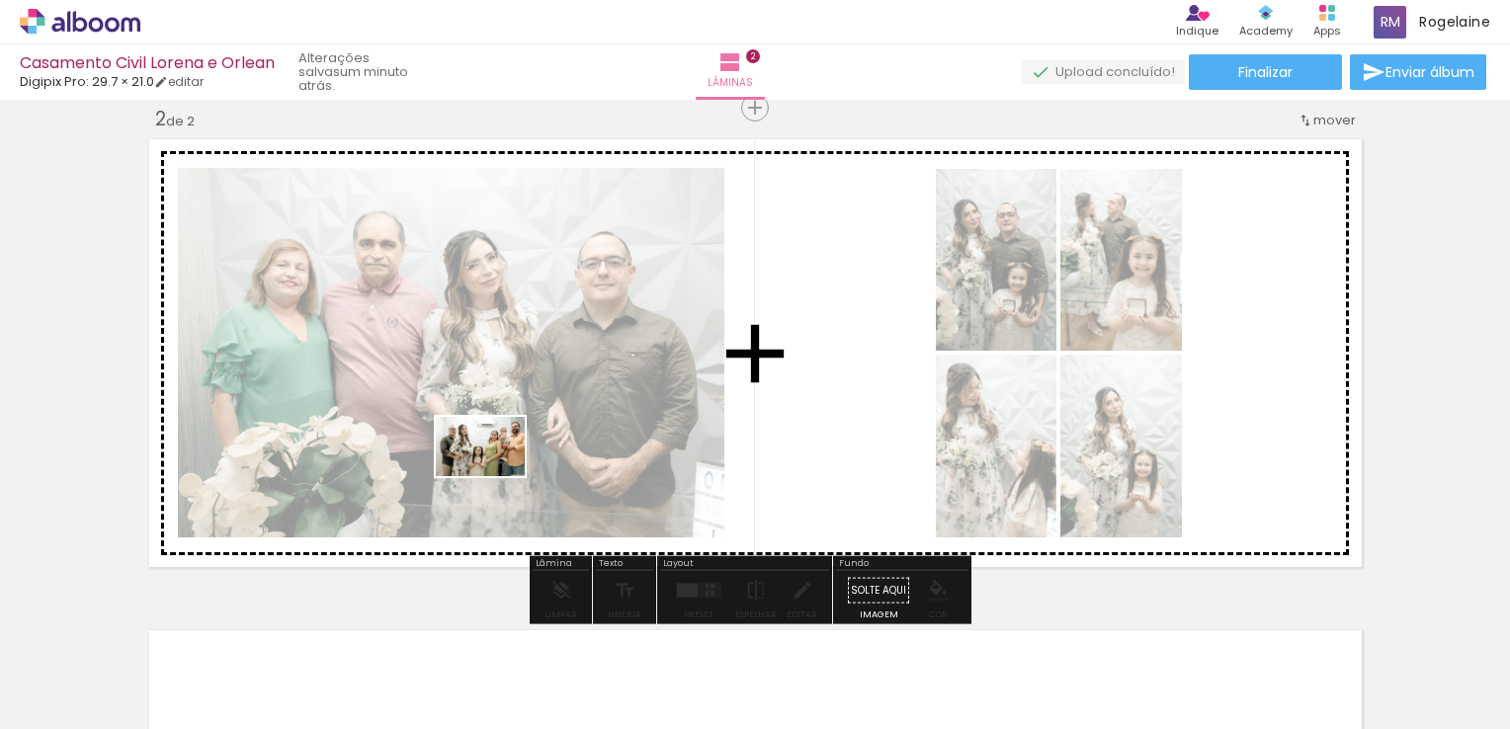
drag, startPoint x: 1424, startPoint y: 678, endPoint x: 495, endPoint y: 476, distance: 950.3
click at [495, 476] on quentale-workspace at bounding box center [755, 364] width 1510 height 729
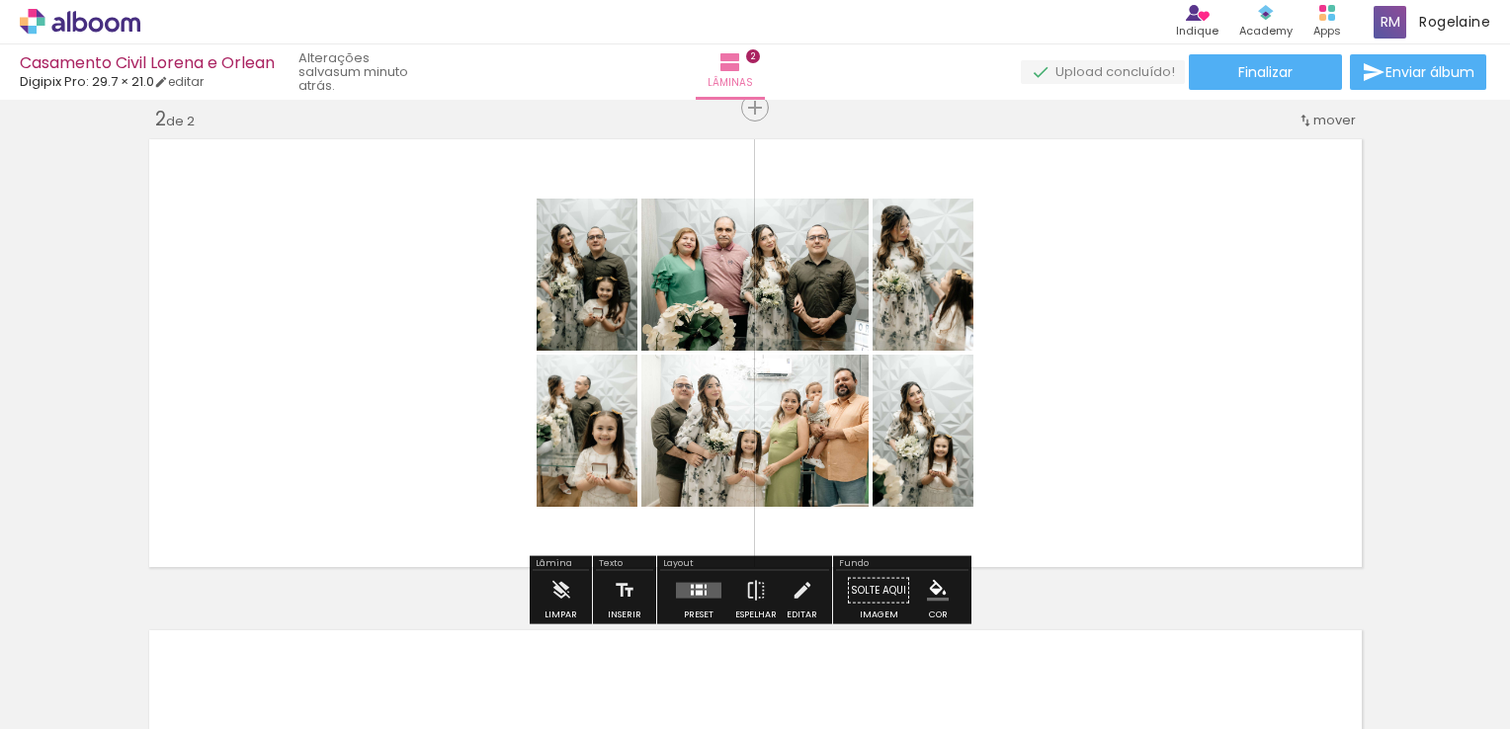
click at [698, 585] on quentale-layouter at bounding box center [698, 591] width 45 height 16
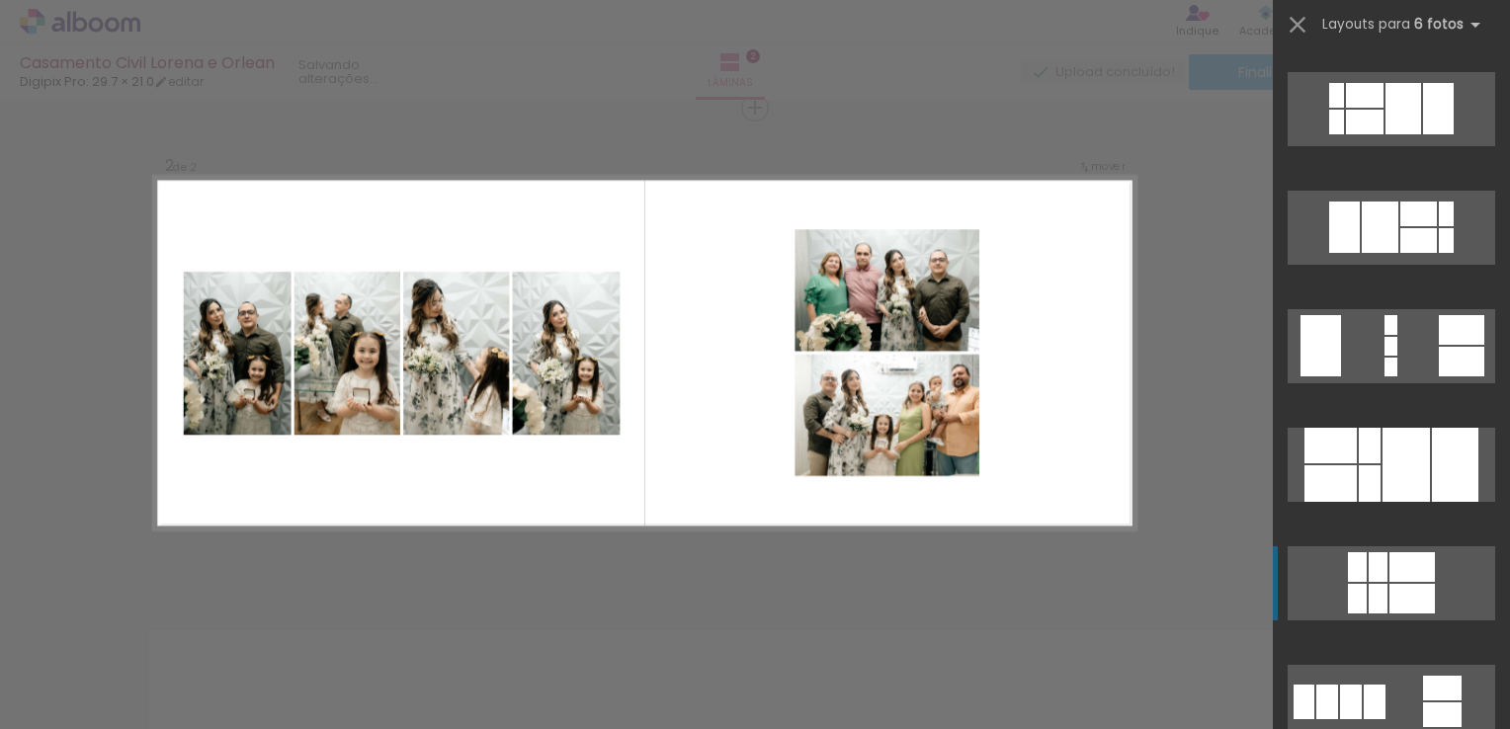
scroll to position [1383, 0]
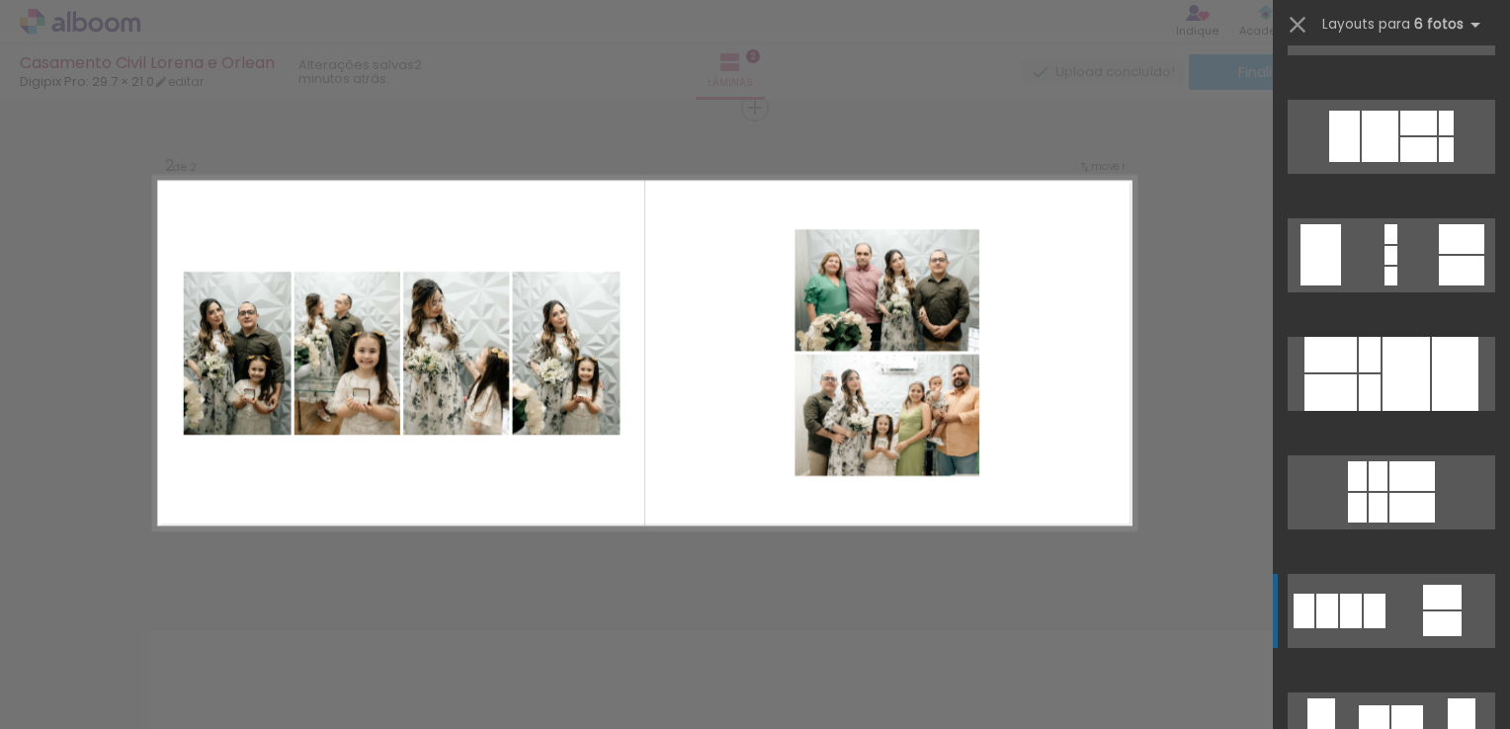
click at [1381, 606] on quentale-layouter at bounding box center [1390, 611] width 207 height 74
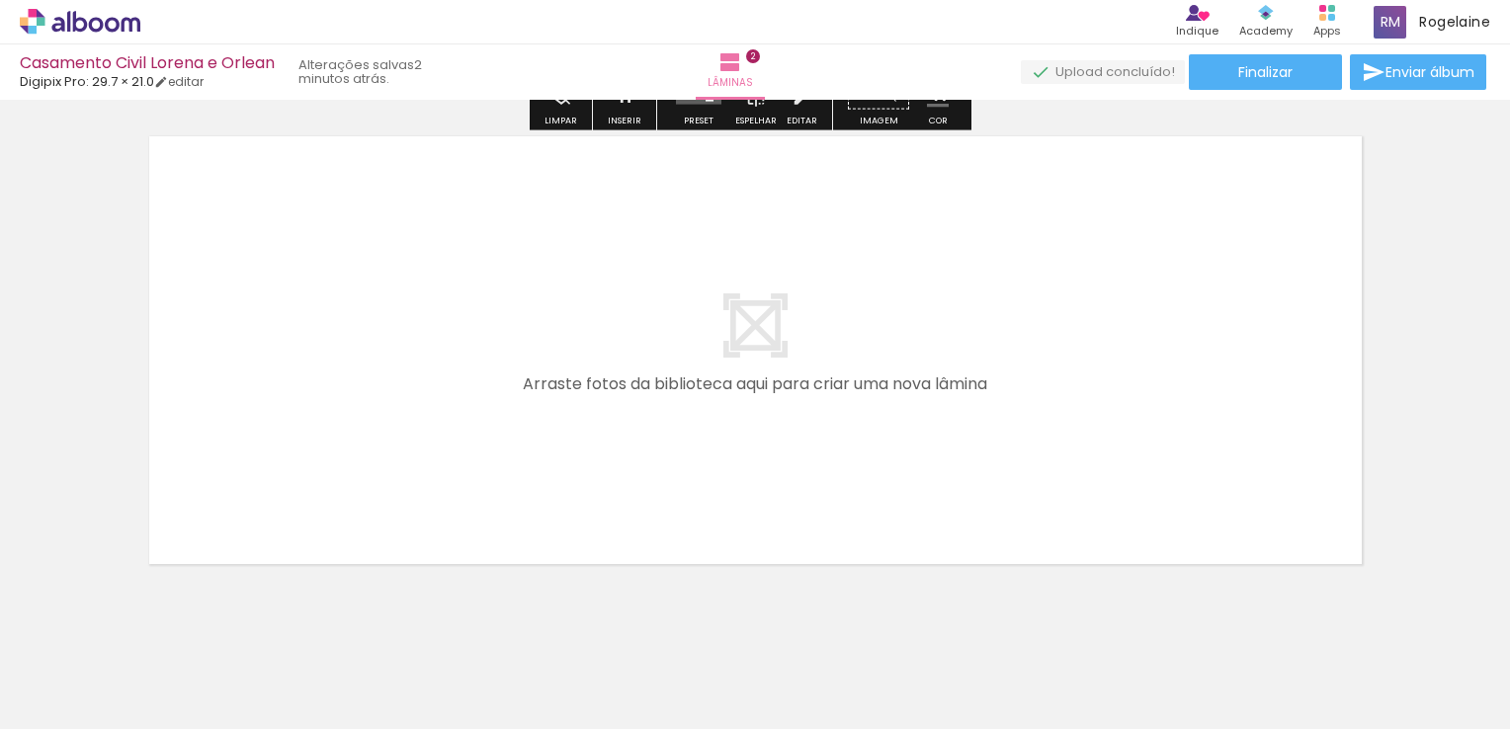
scroll to position [1043, 0]
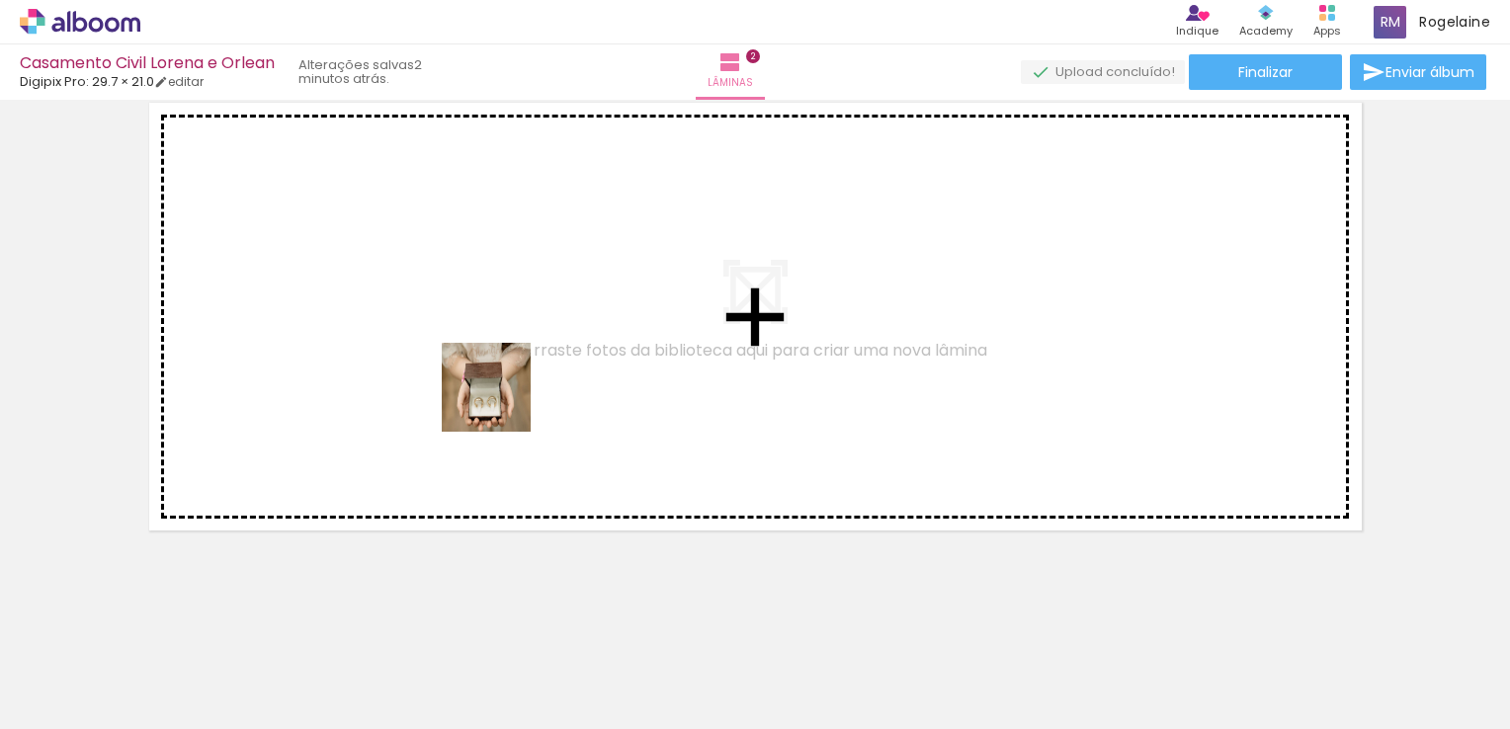
drag, startPoint x: 556, startPoint y: 666, endPoint x: 501, endPoint y: 402, distance: 269.5
click at [501, 402] on quentale-workspace at bounding box center [755, 364] width 1510 height 729
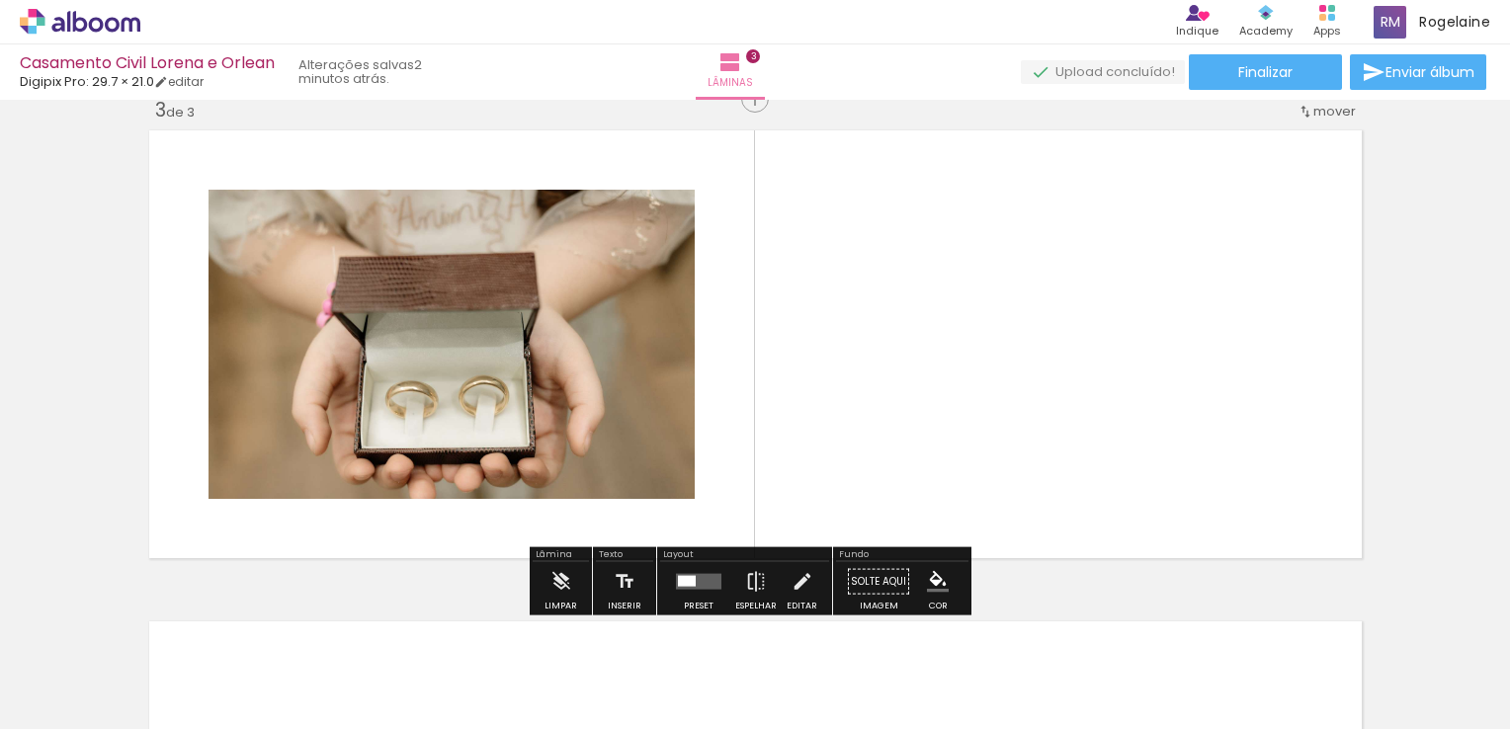
scroll to position [1007, 0]
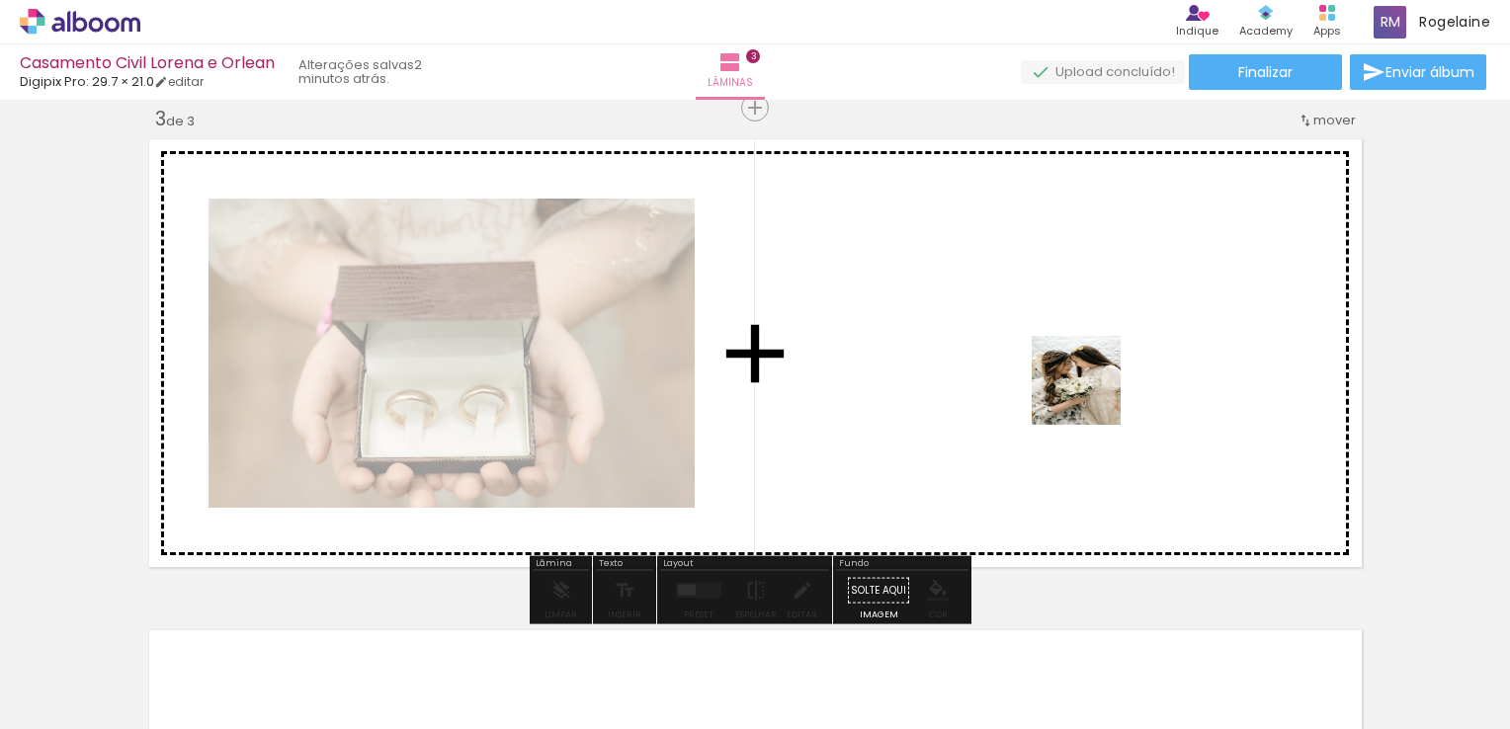
drag, startPoint x: 1194, startPoint y: 682, endPoint x: 1091, endPoint y: 395, distance: 304.7
click at [1091, 395] on quentale-workspace at bounding box center [755, 364] width 1510 height 729
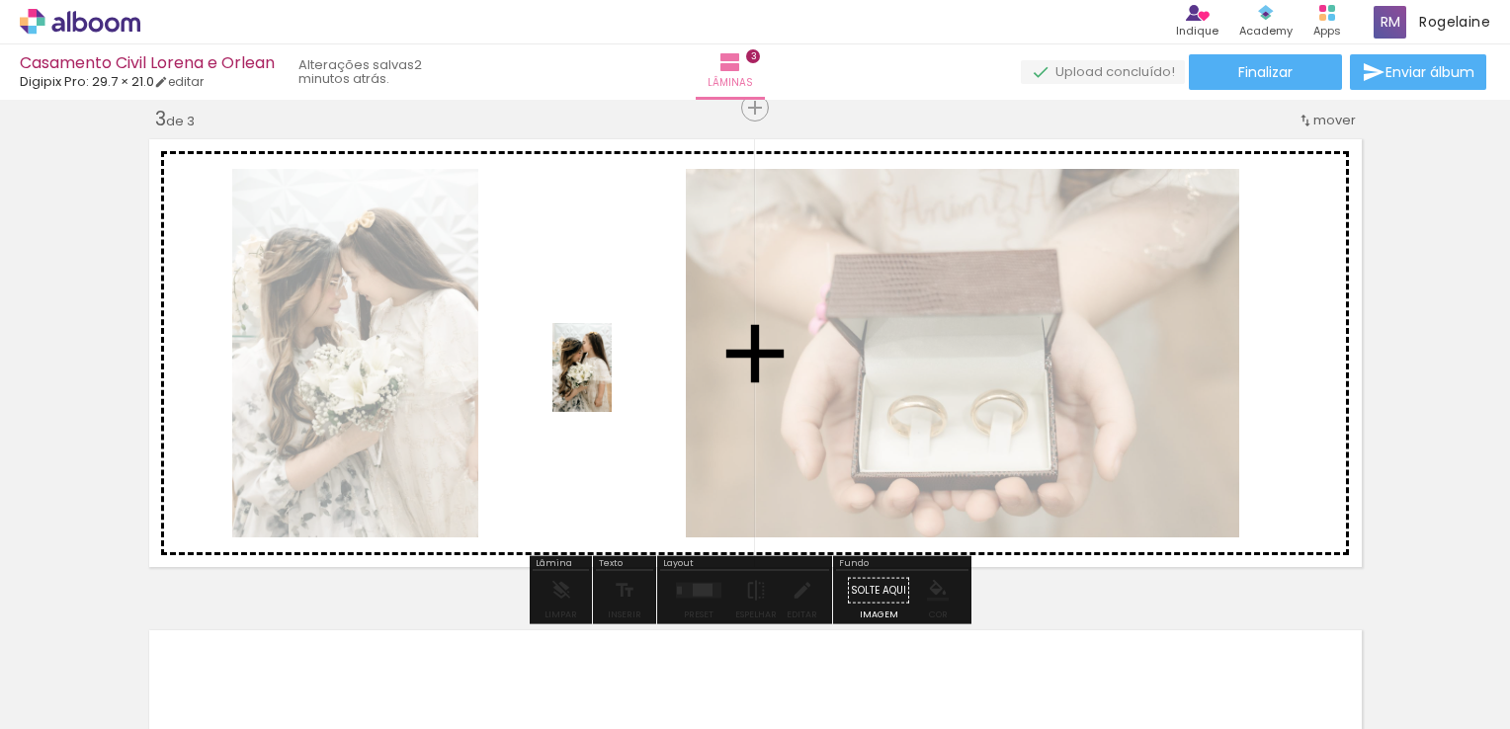
drag, startPoint x: 1315, startPoint y: 658, endPoint x: 612, endPoint y: 382, distance: 755.5
click at [612, 382] on quentale-workspace at bounding box center [755, 364] width 1510 height 729
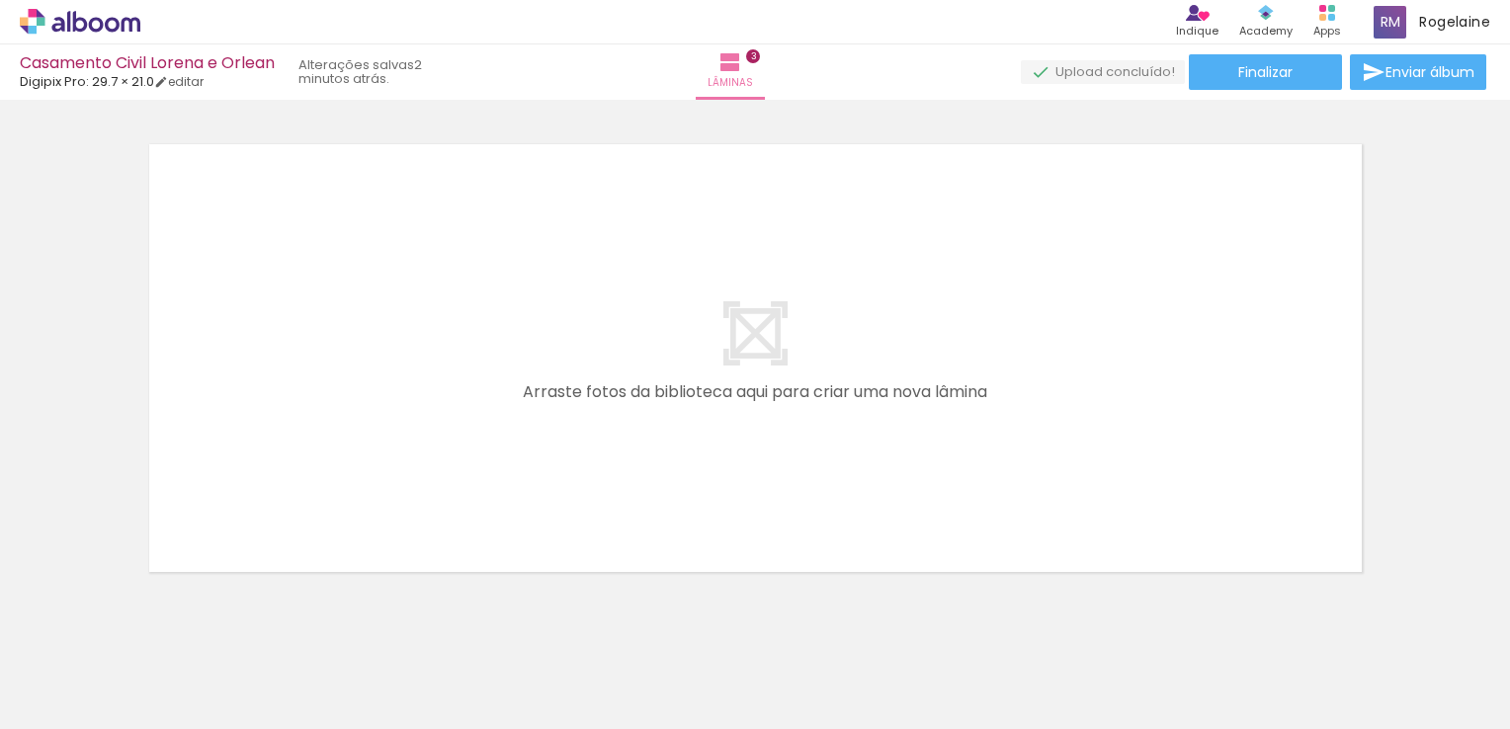
scroll to position [0, 983]
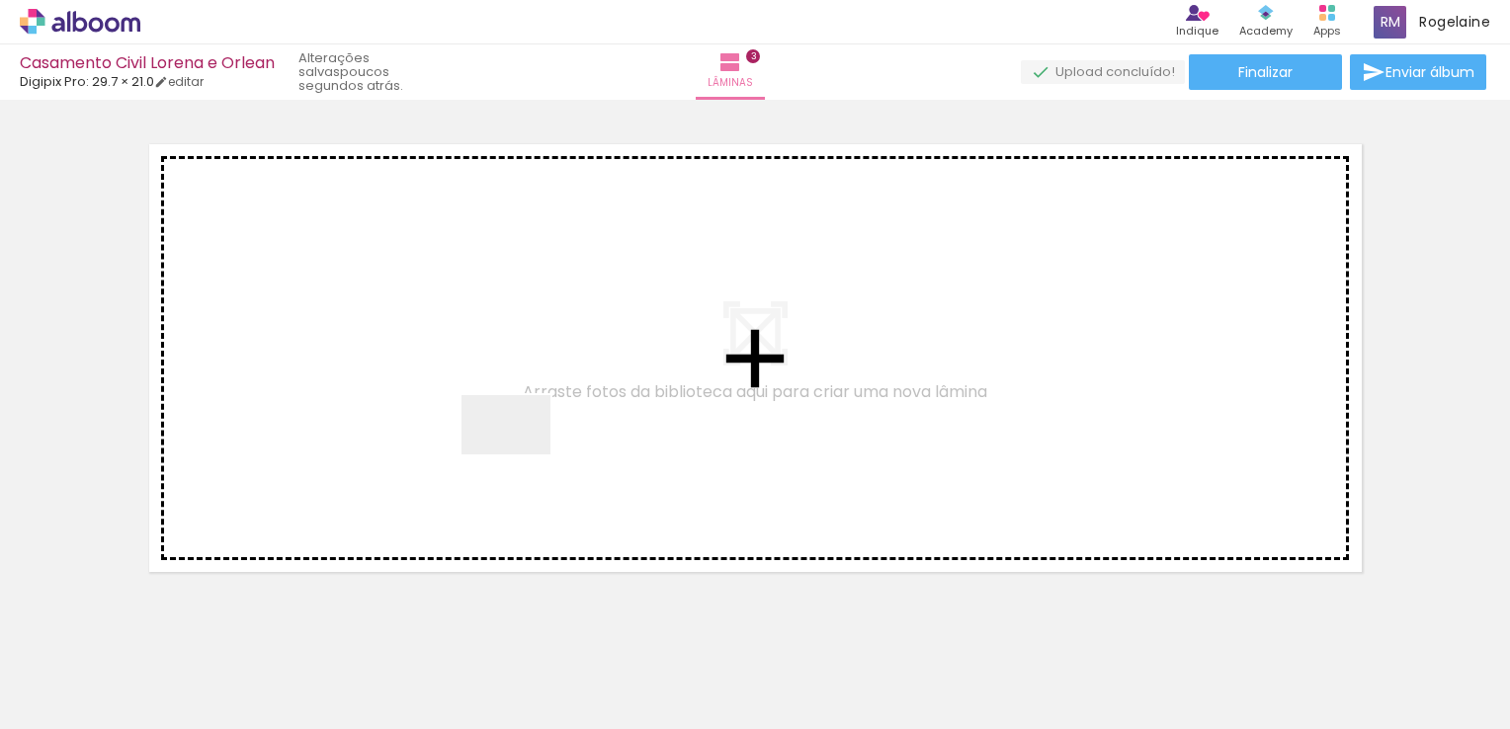
drag, startPoint x: 561, startPoint y: 666, endPoint x: 508, endPoint y: 405, distance: 266.2
click at [508, 405] on quentale-workspace at bounding box center [755, 364] width 1510 height 729
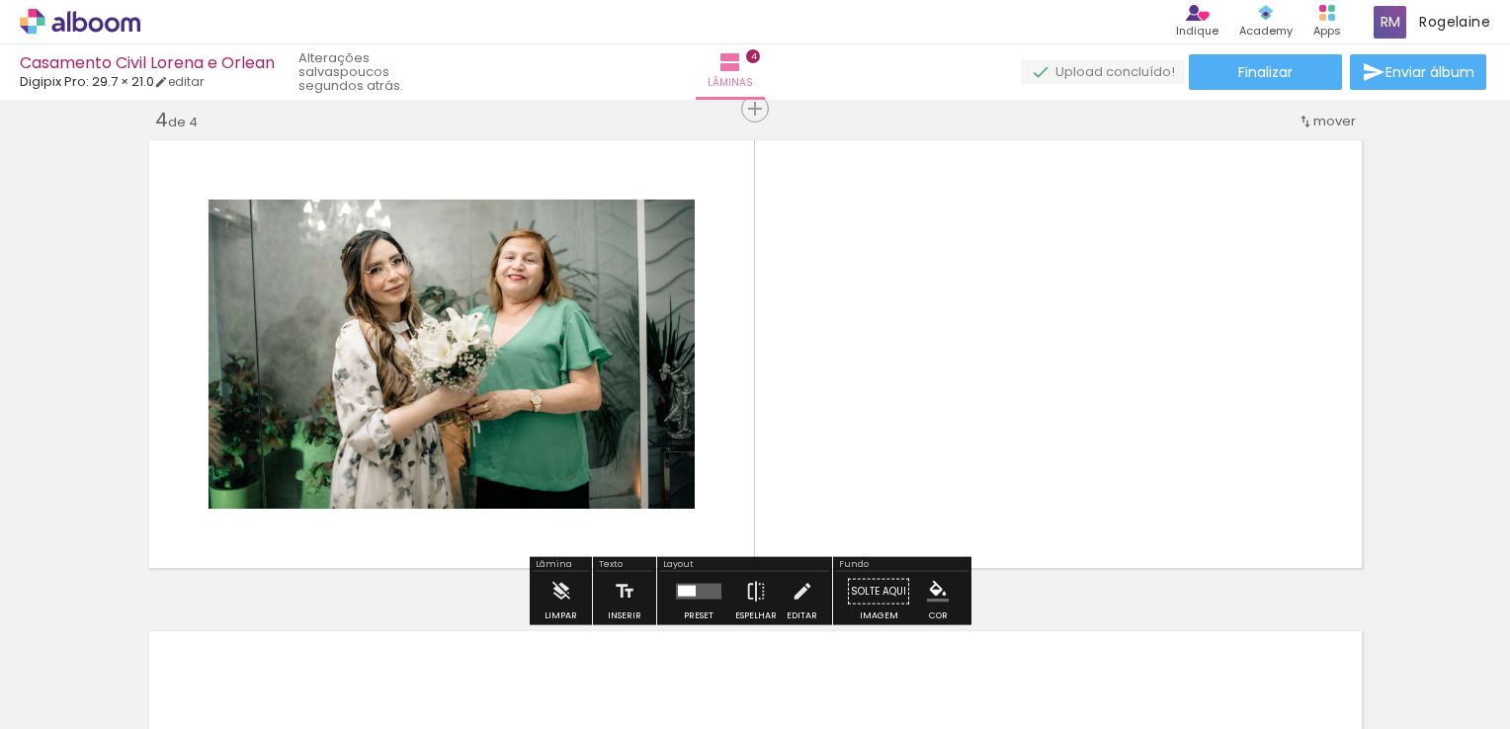
scroll to position [1498, 0]
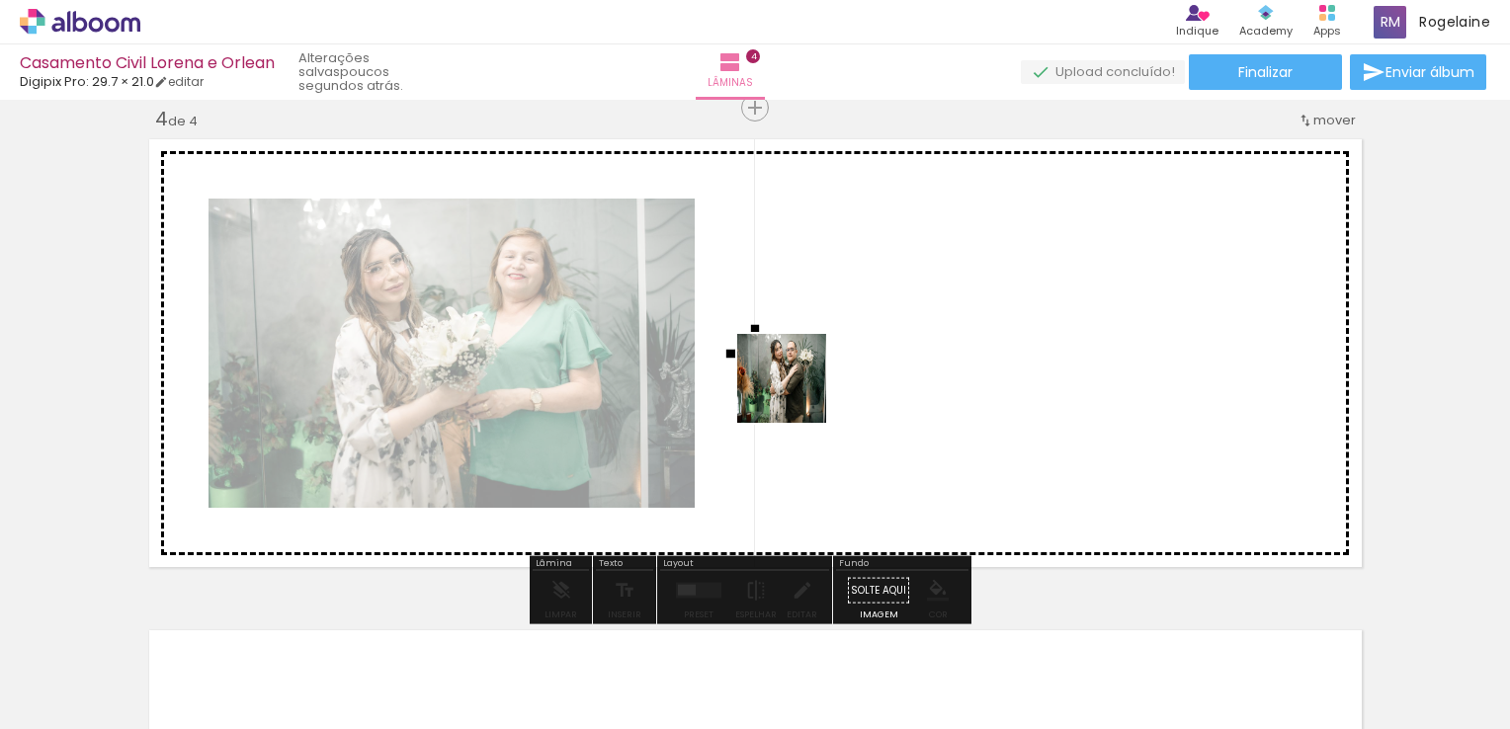
drag, startPoint x: 752, startPoint y: 659, endPoint x: 796, endPoint y: 393, distance: 269.4
click at [796, 393] on quentale-workspace at bounding box center [755, 364] width 1510 height 729
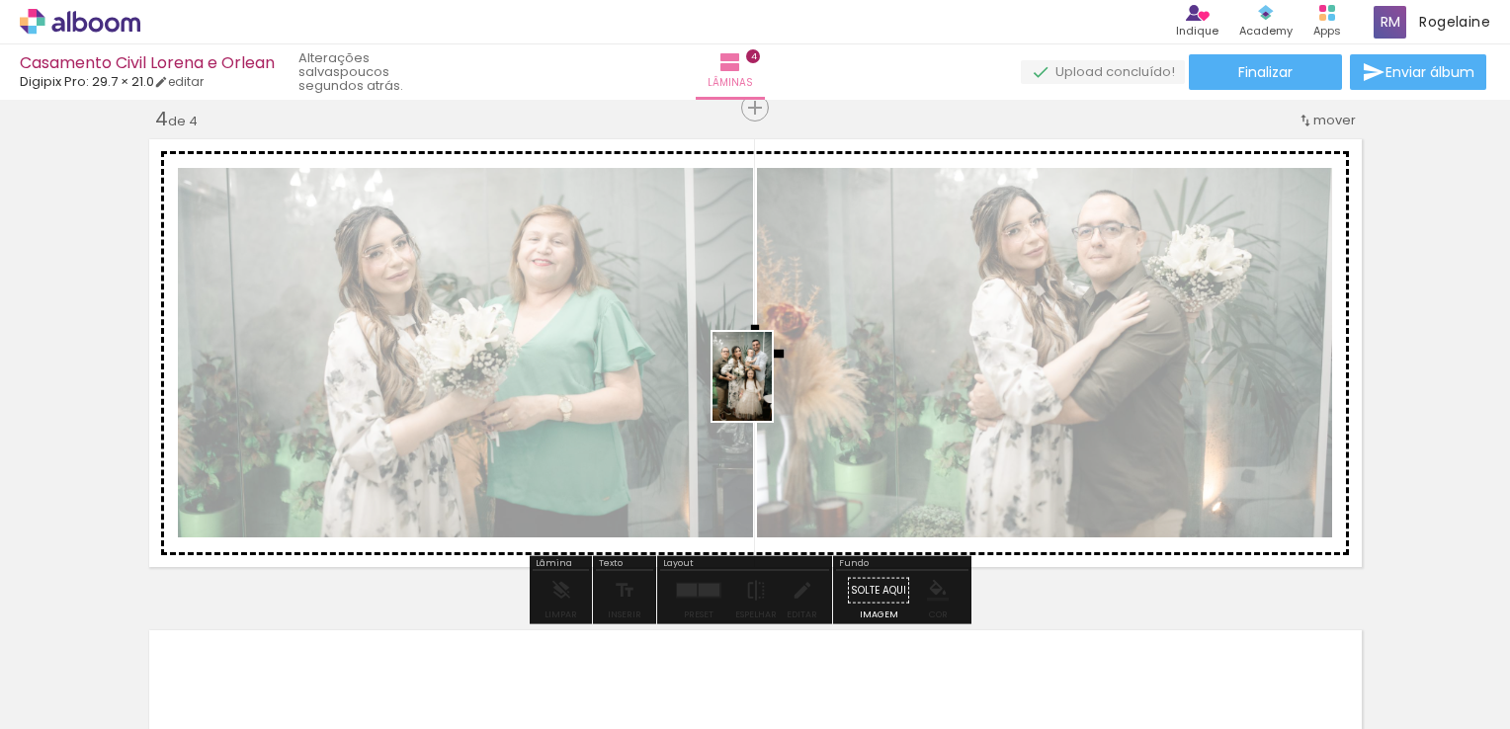
drag, startPoint x: 889, startPoint y: 674, endPoint x: 772, endPoint y: 391, distance: 306.0
click at [772, 391] on quentale-workspace at bounding box center [755, 364] width 1510 height 729
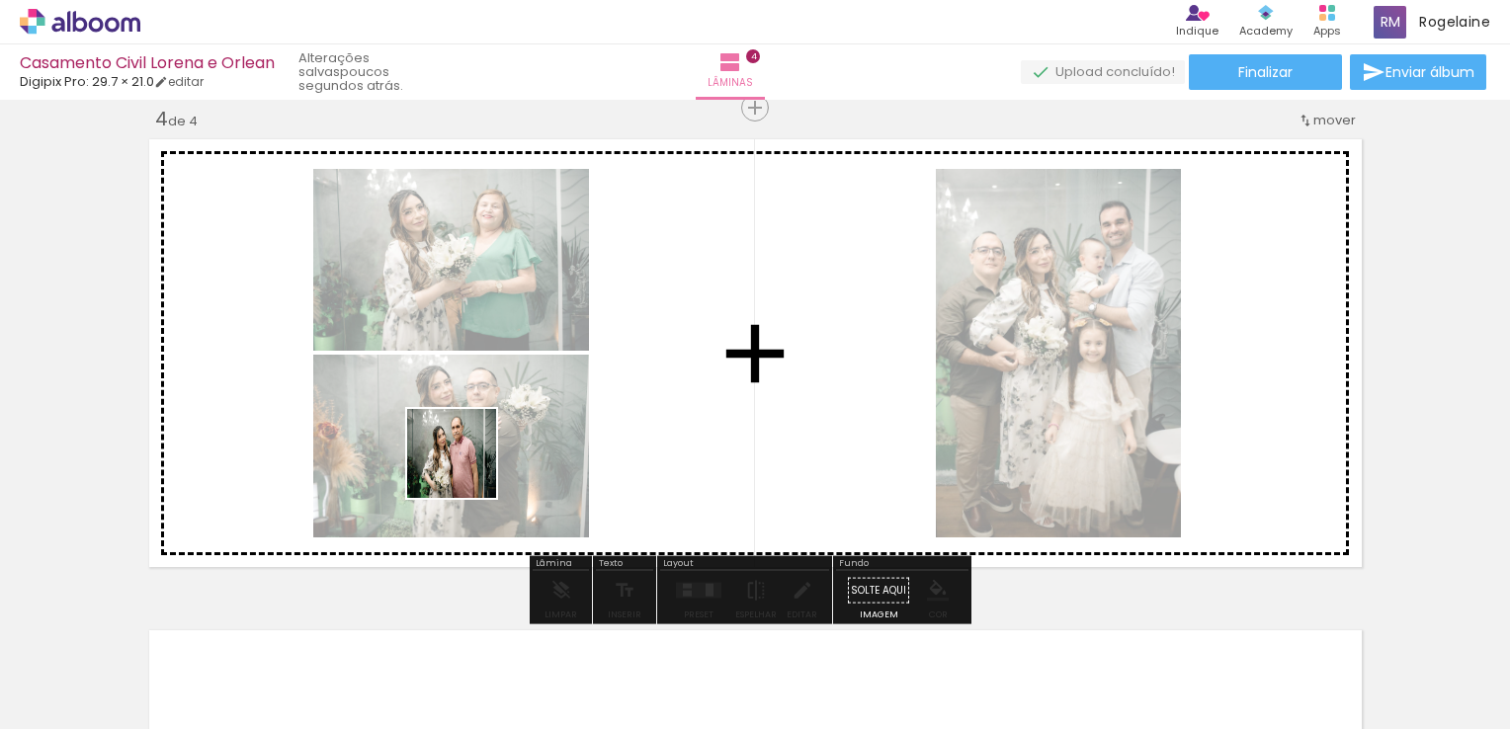
drag, startPoint x: 649, startPoint y: 670, endPoint x: 466, endPoint y: 468, distance: 272.1
click at [466, 468] on quentale-workspace at bounding box center [755, 364] width 1510 height 729
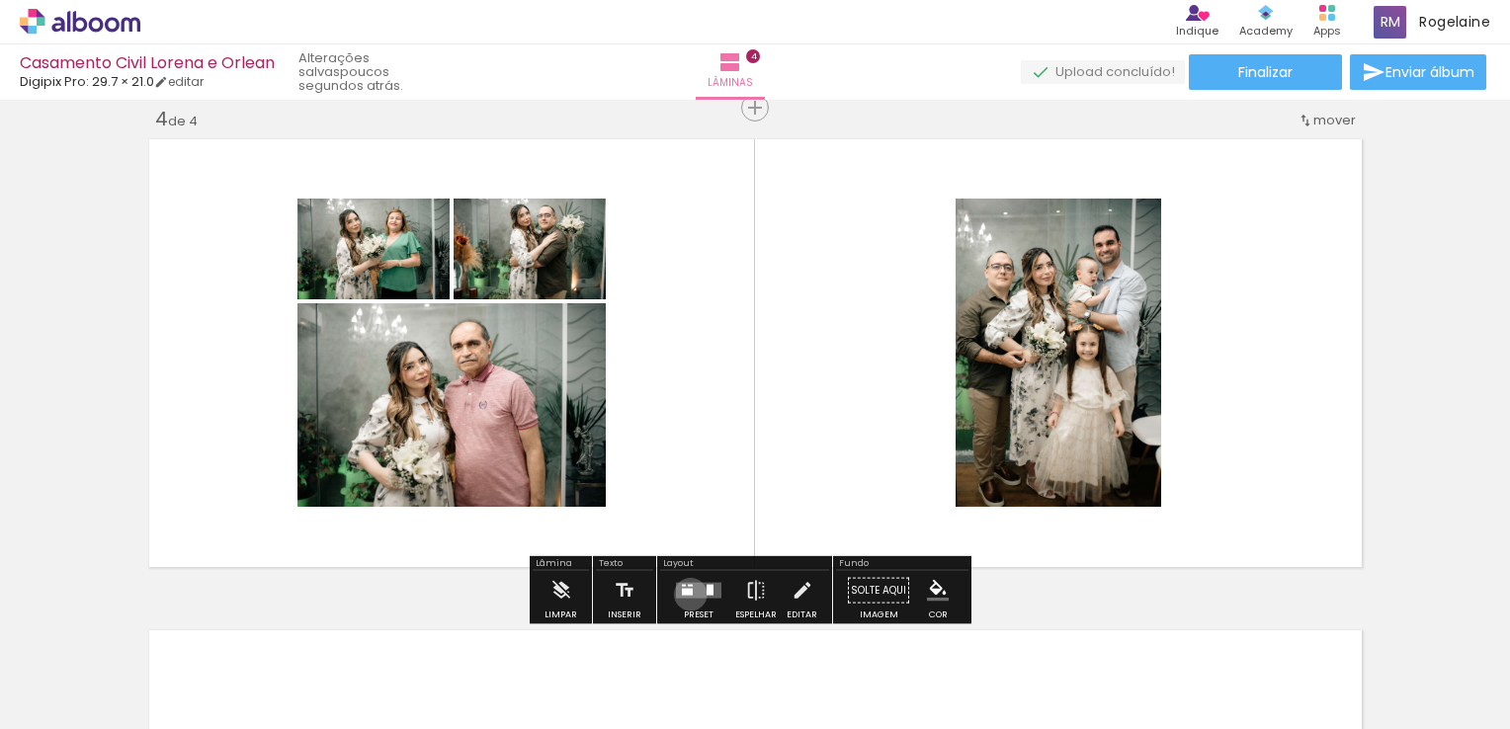
click at [686, 594] on div at bounding box center [687, 592] width 11 height 7
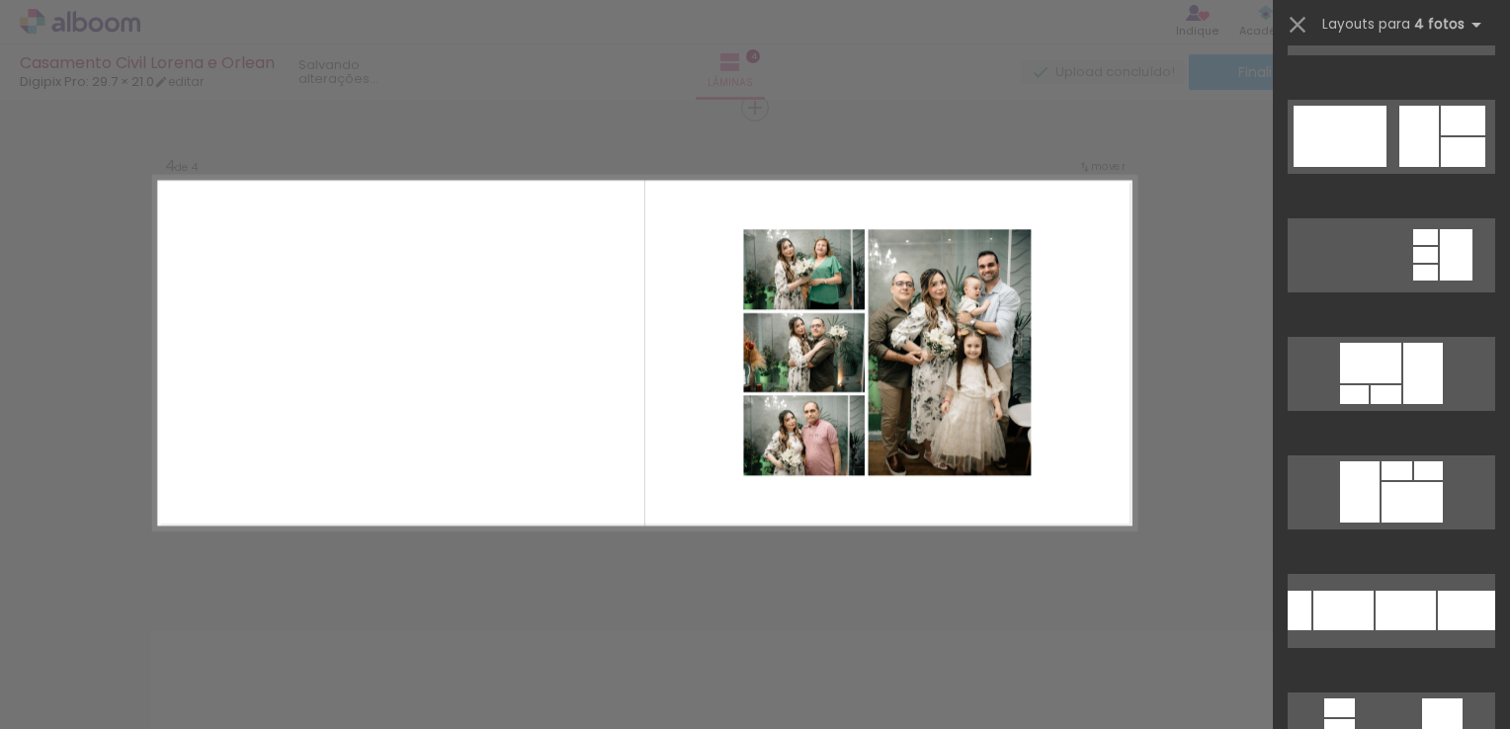
scroll to position [296, 0]
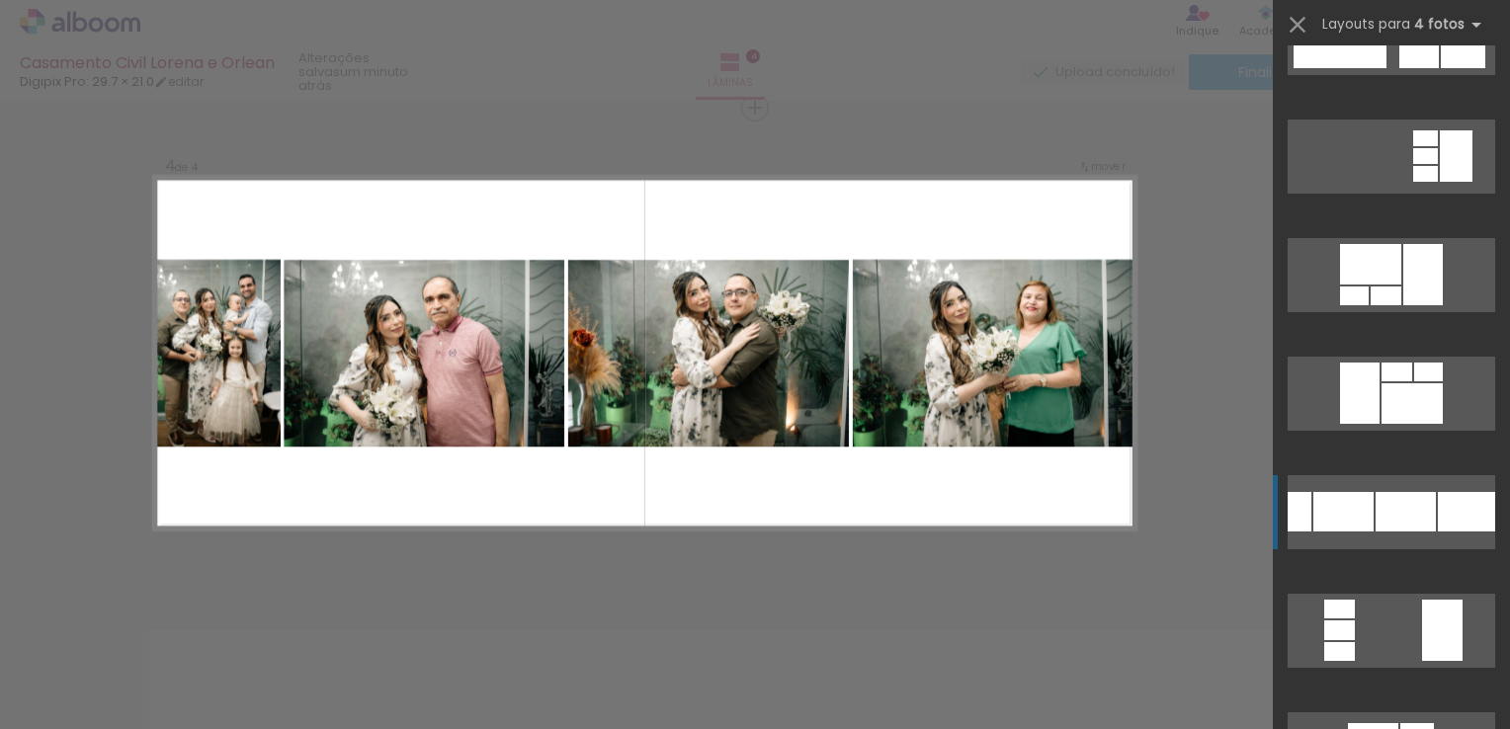
click at [1363, 503] on div at bounding box center [1343, 512] width 60 height 40
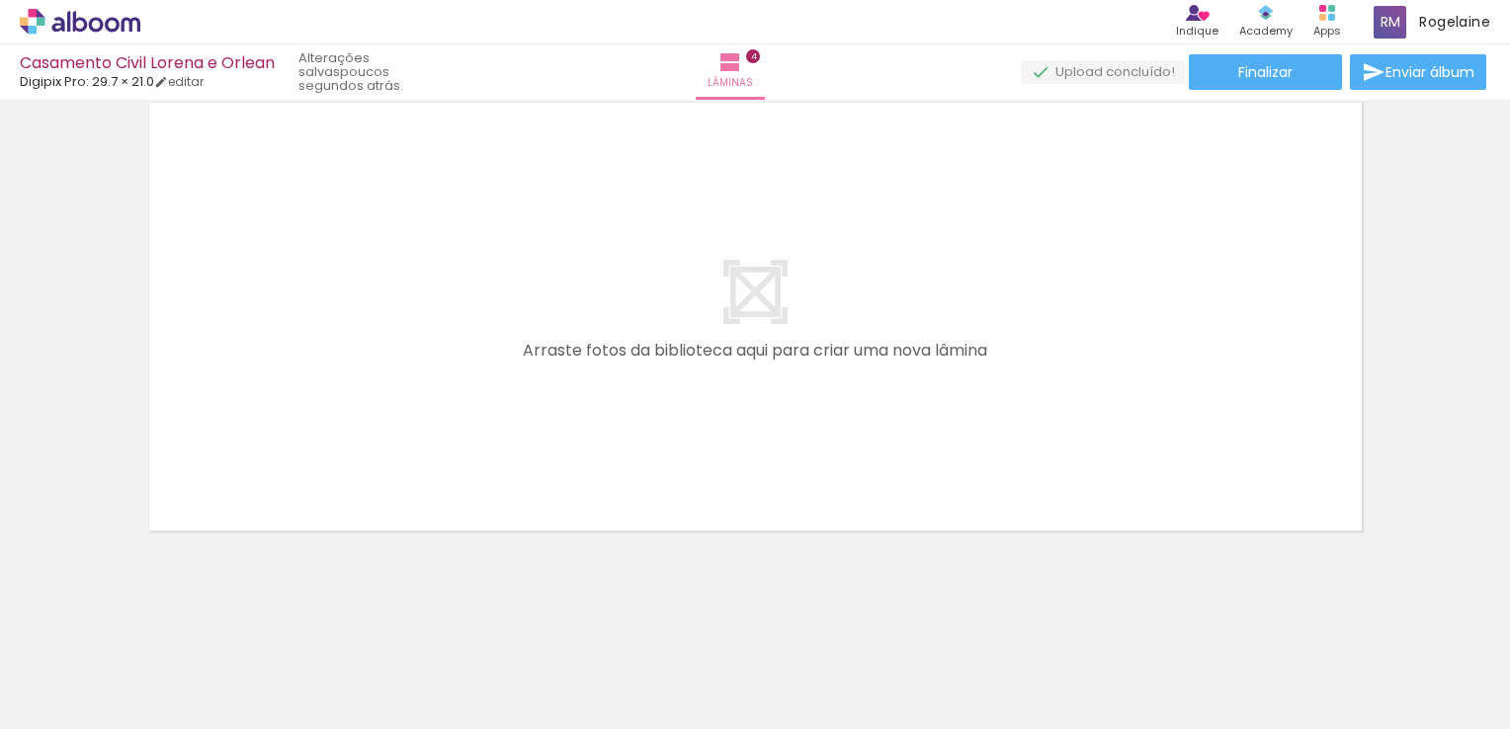
scroll to position [0, 0]
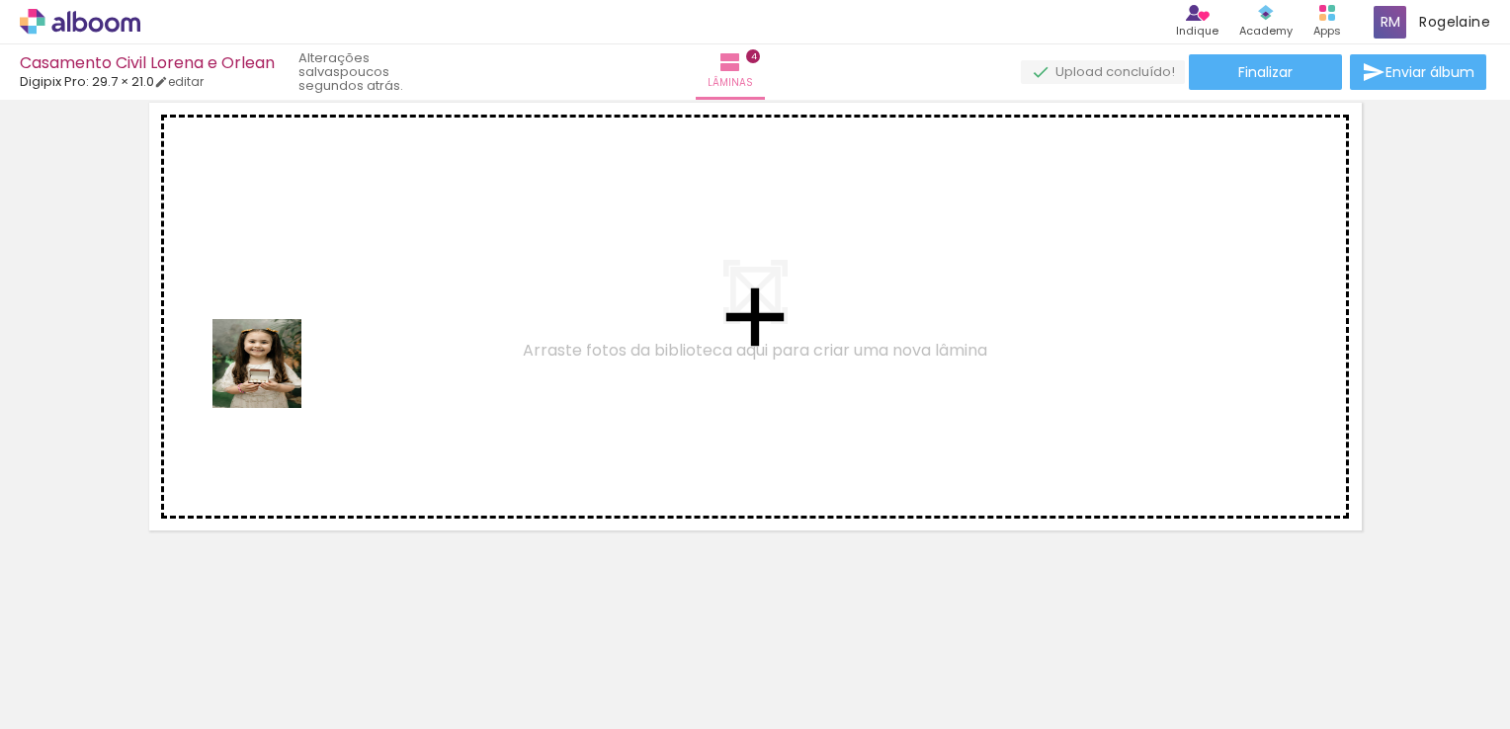
drag, startPoint x: 313, startPoint y: 681, endPoint x: 267, endPoint y: 354, distance: 330.3
click at [267, 354] on quentale-workspace at bounding box center [755, 364] width 1510 height 729
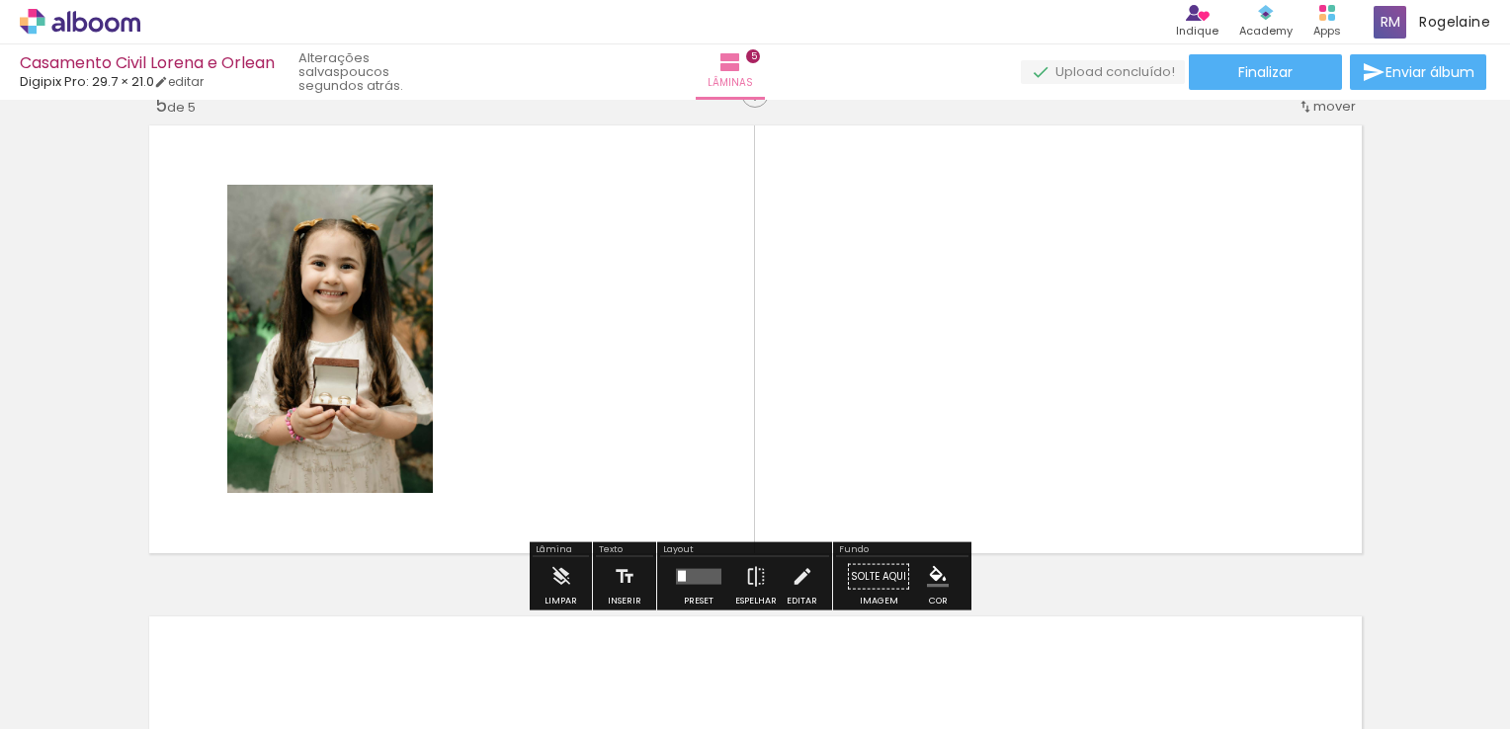
scroll to position [1989, 0]
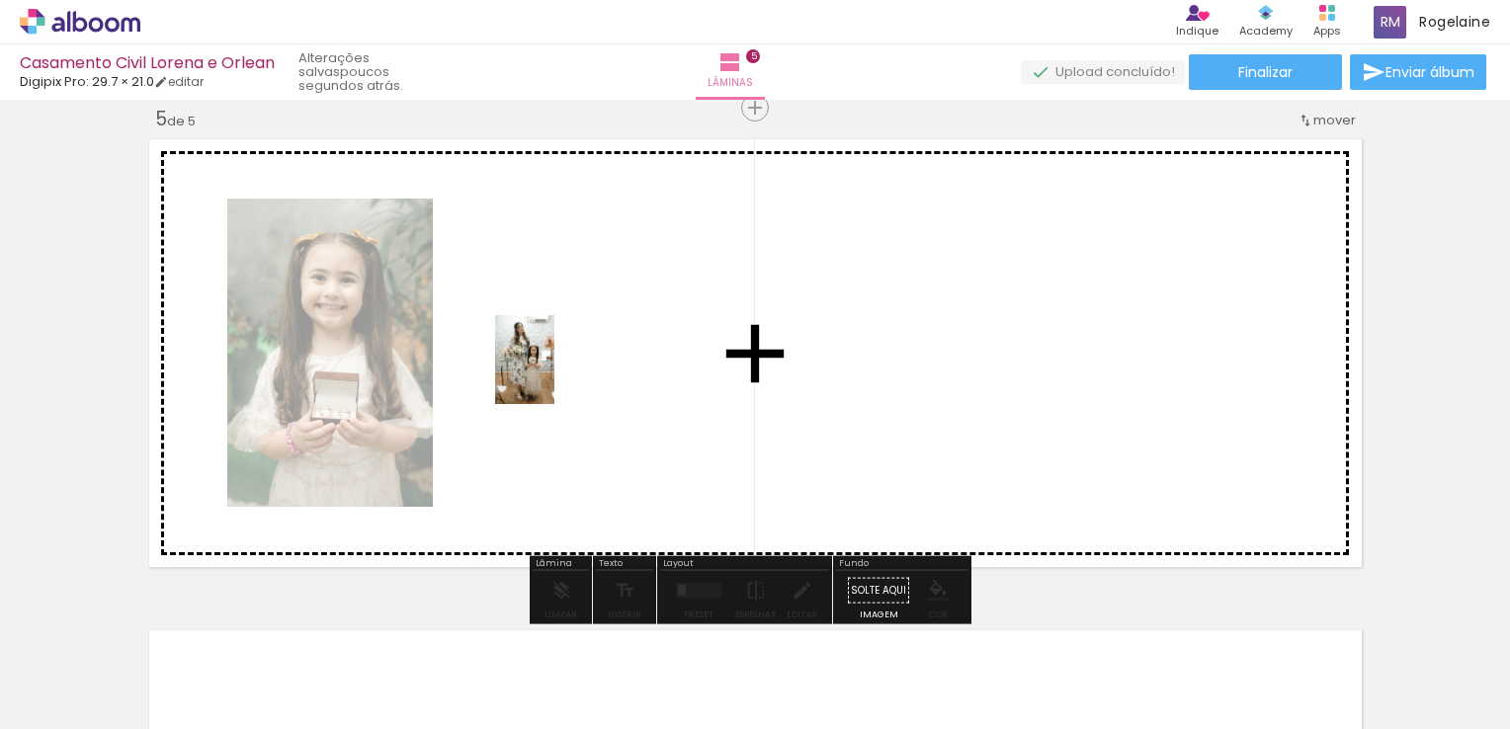
drag, startPoint x: 1092, startPoint y: 690, endPoint x: 554, endPoint y: 374, distance: 623.0
click at [554, 374] on quentale-workspace at bounding box center [755, 364] width 1510 height 729
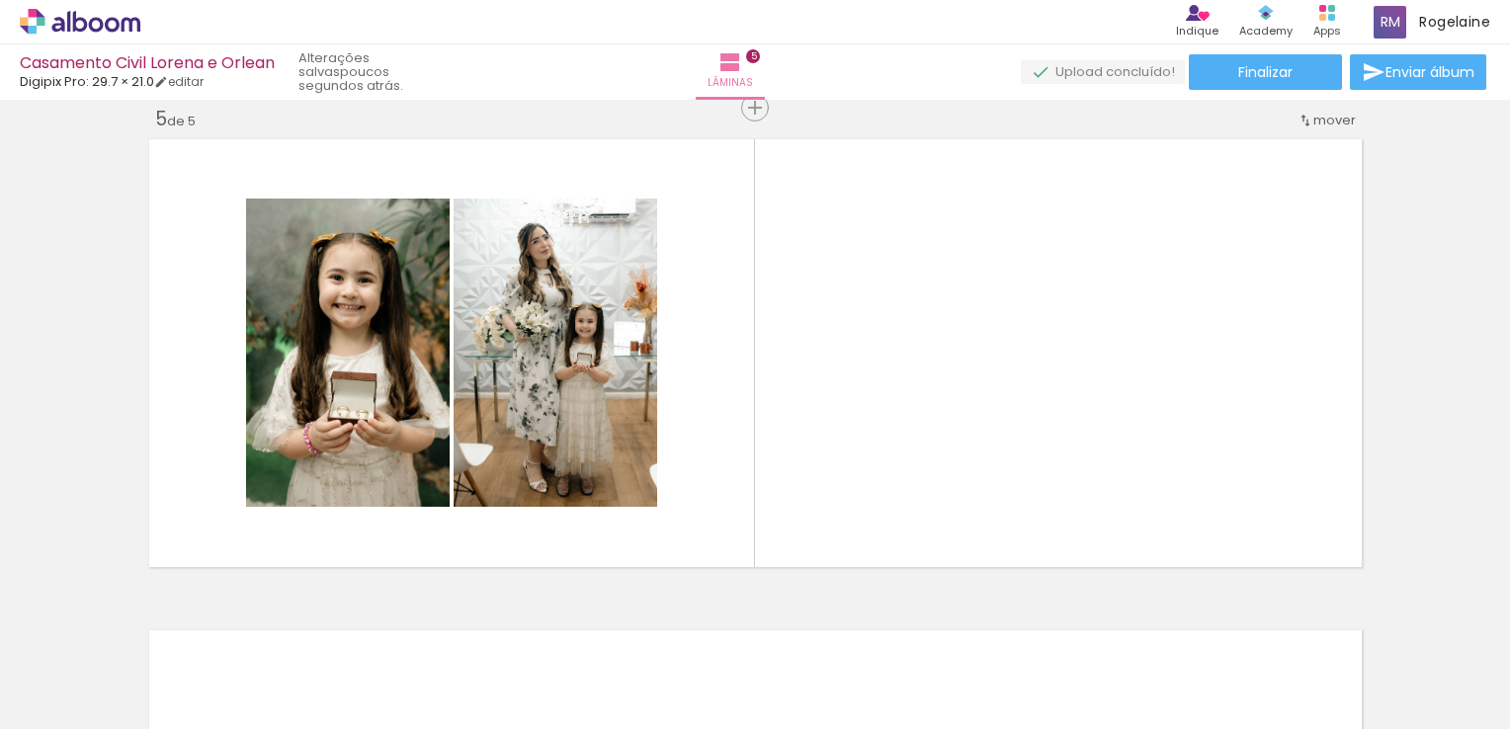
scroll to position [0, 1413]
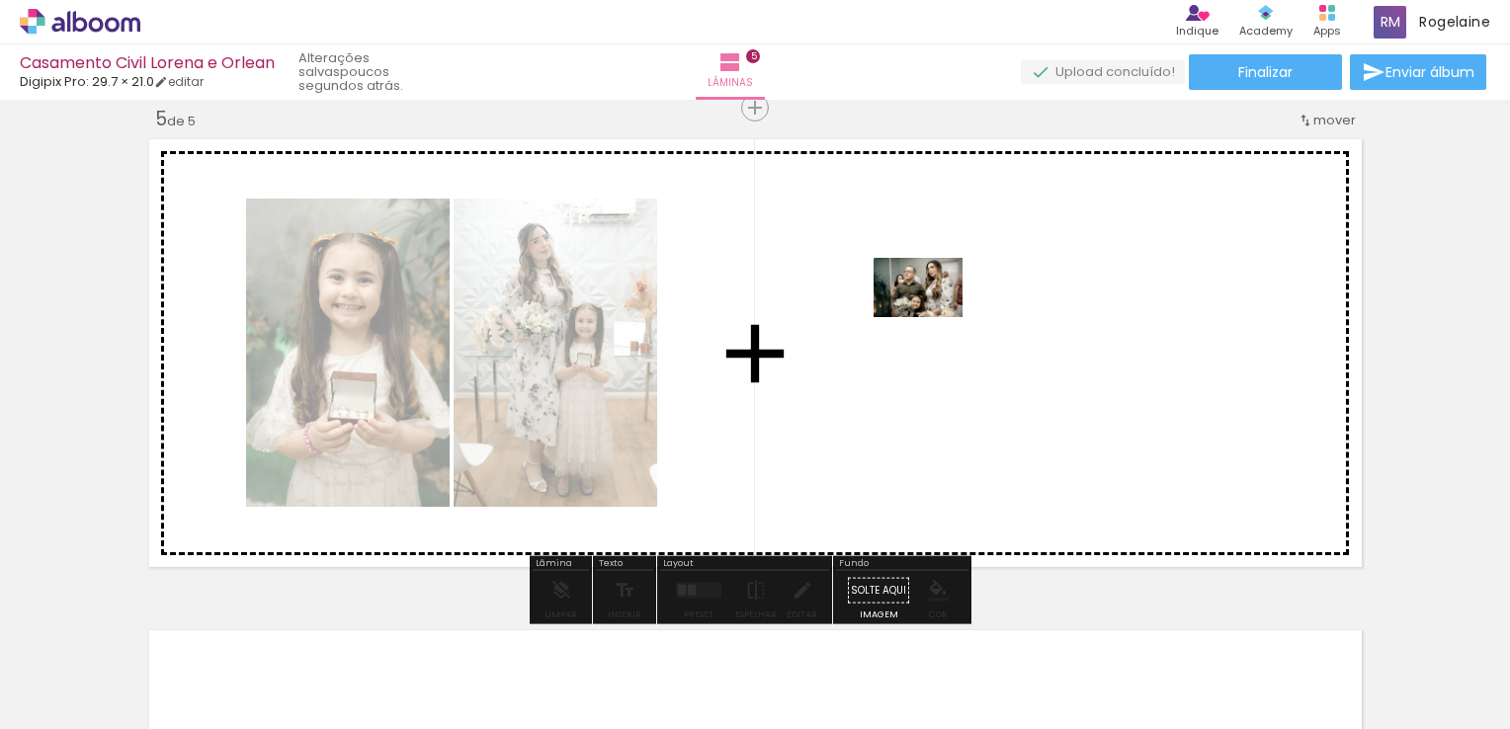
drag, startPoint x: 701, startPoint y: 663, endPoint x: 933, endPoint y: 317, distance: 415.9
click at [933, 317] on quentale-workspace at bounding box center [755, 364] width 1510 height 729
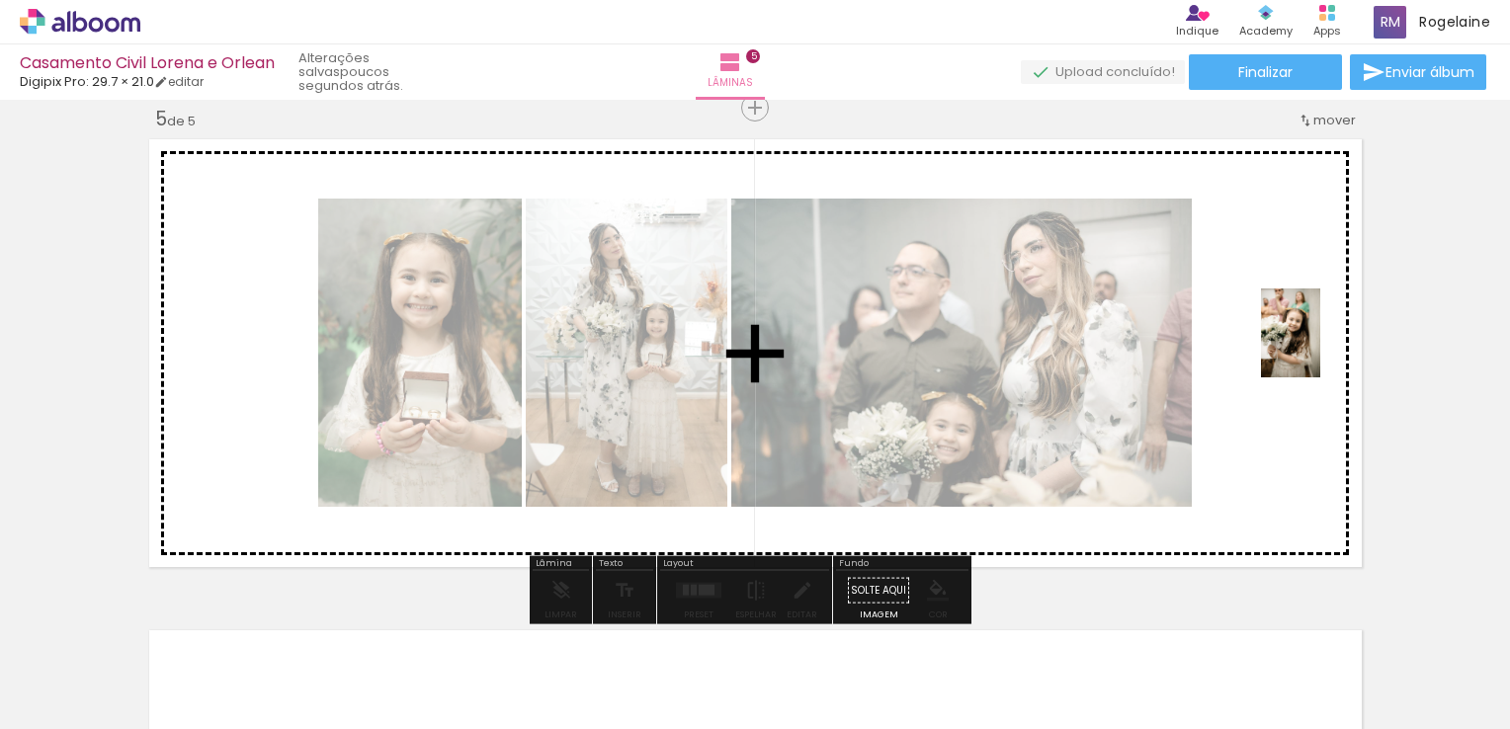
drag, startPoint x: 776, startPoint y: 678, endPoint x: 1320, endPoint y: 348, distance: 636.5
click at [1320, 348] on quentale-workspace at bounding box center [755, 364] width 1510 height 729
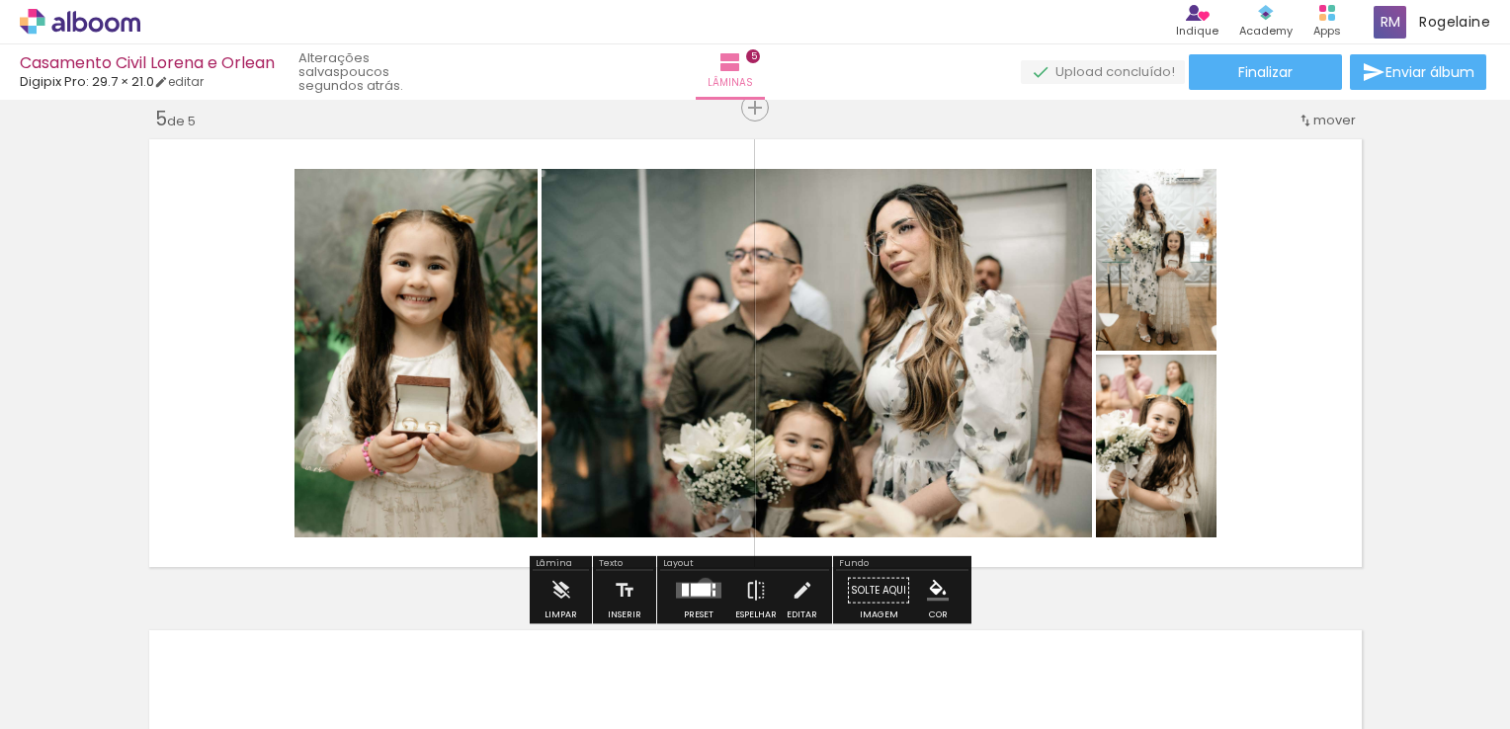
click at [700, 585] on div at bounding box center [701, 590] width 20 height 13
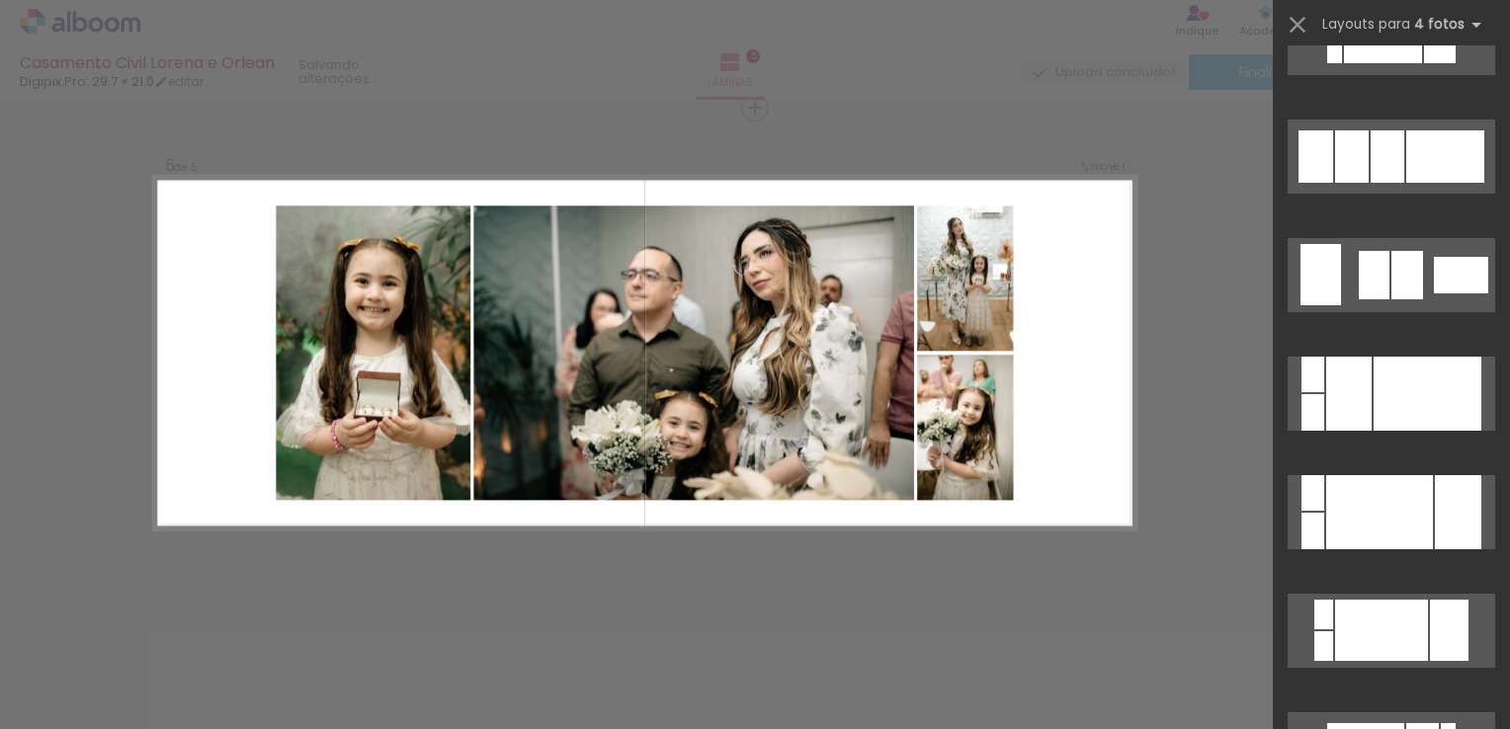
scroll to position [0, 0]
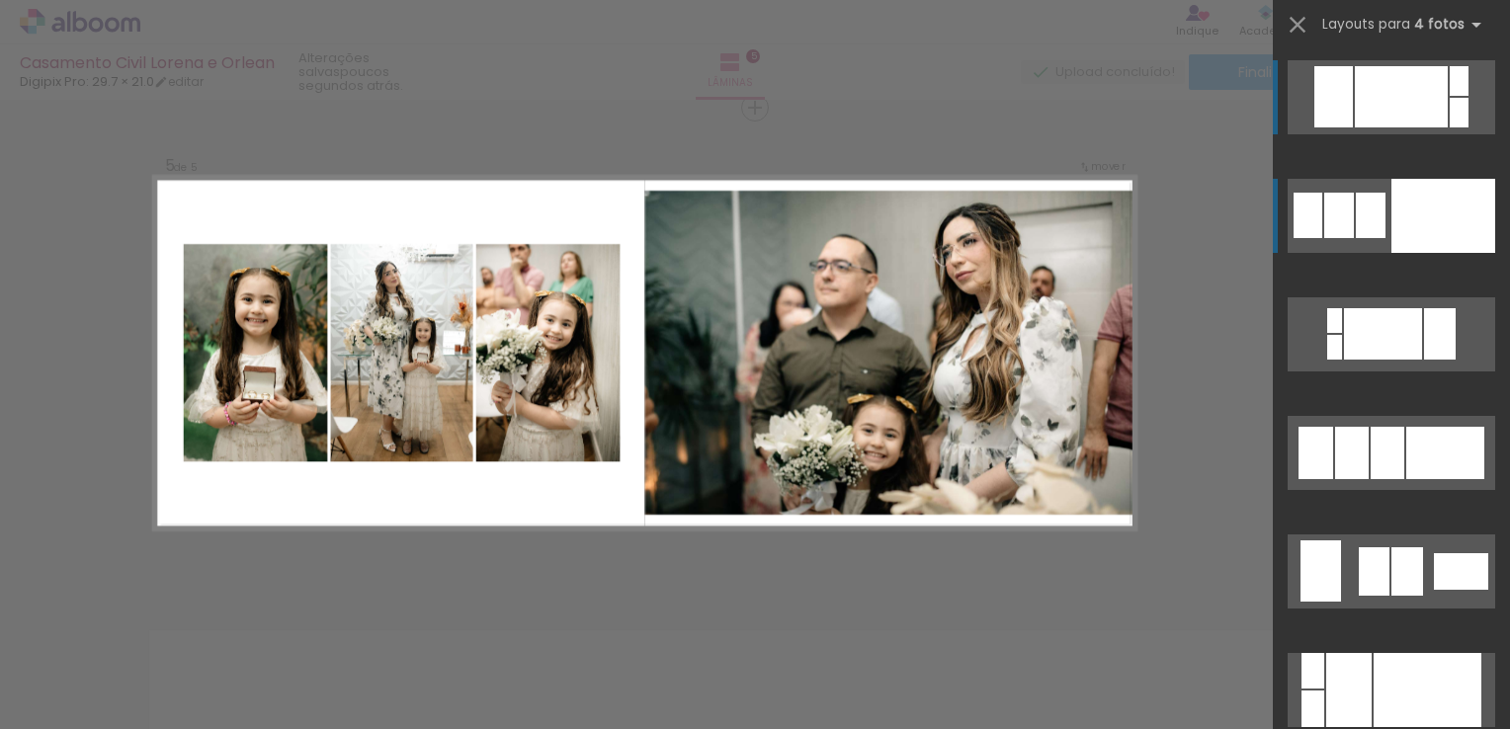
click at [1435, 206] on div at bounding box center [1443, 216] width 104 height 74
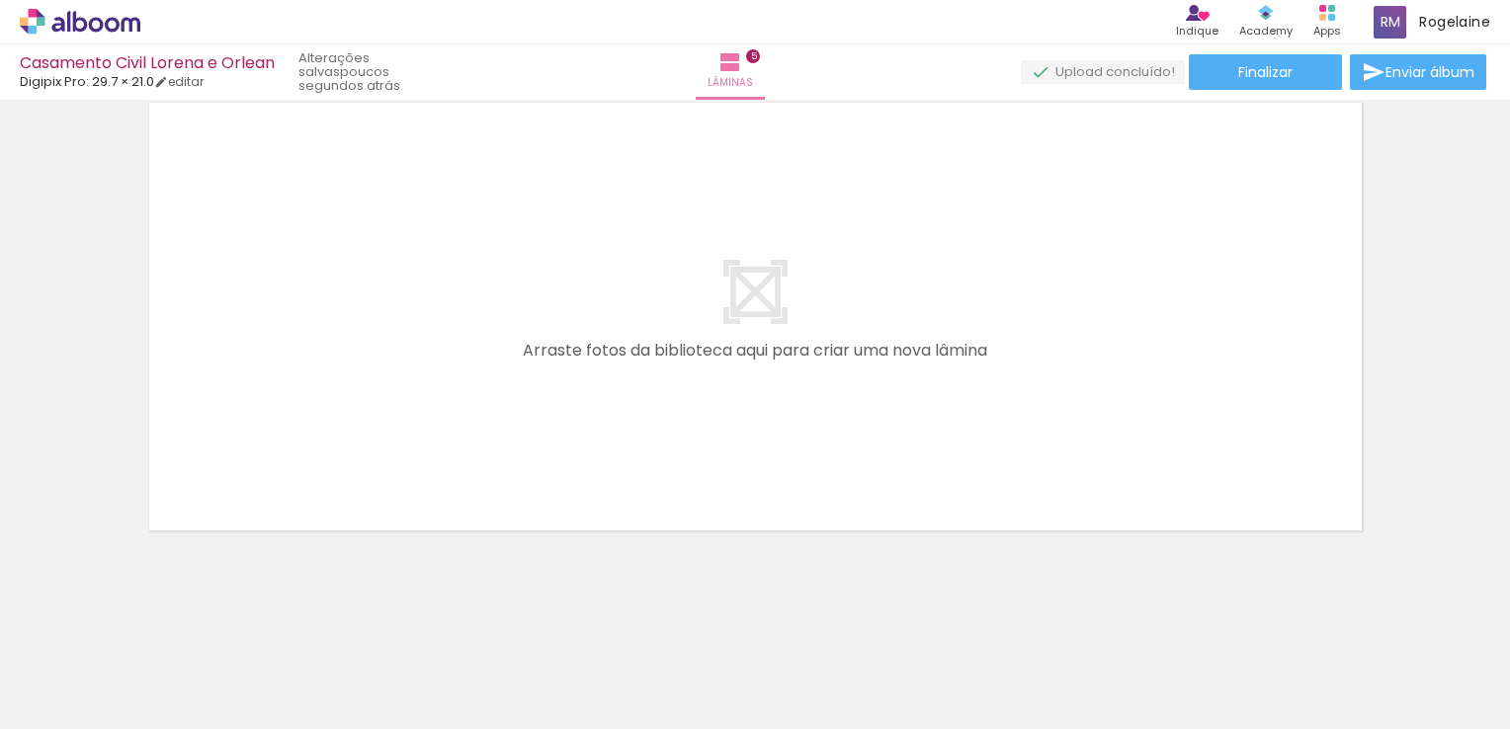
scroll to position [2493, 0]
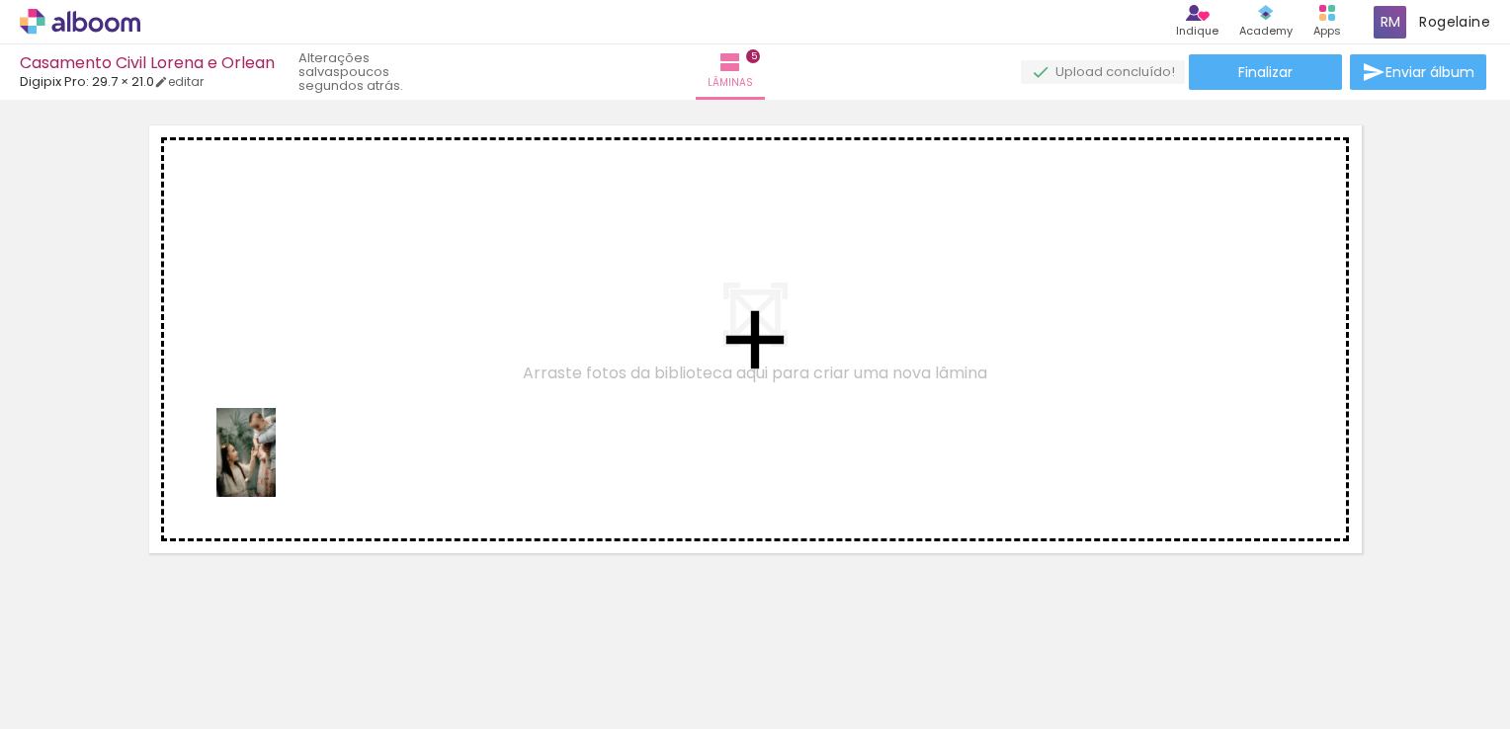
drag, startPoint x: 534, startPoint y: 680, endPoint x: 273, endPoint y: 453, distance: 346.0
click at [272, 454] on quentale-workspace at bounding box center [755, 364] width 1510 height 729
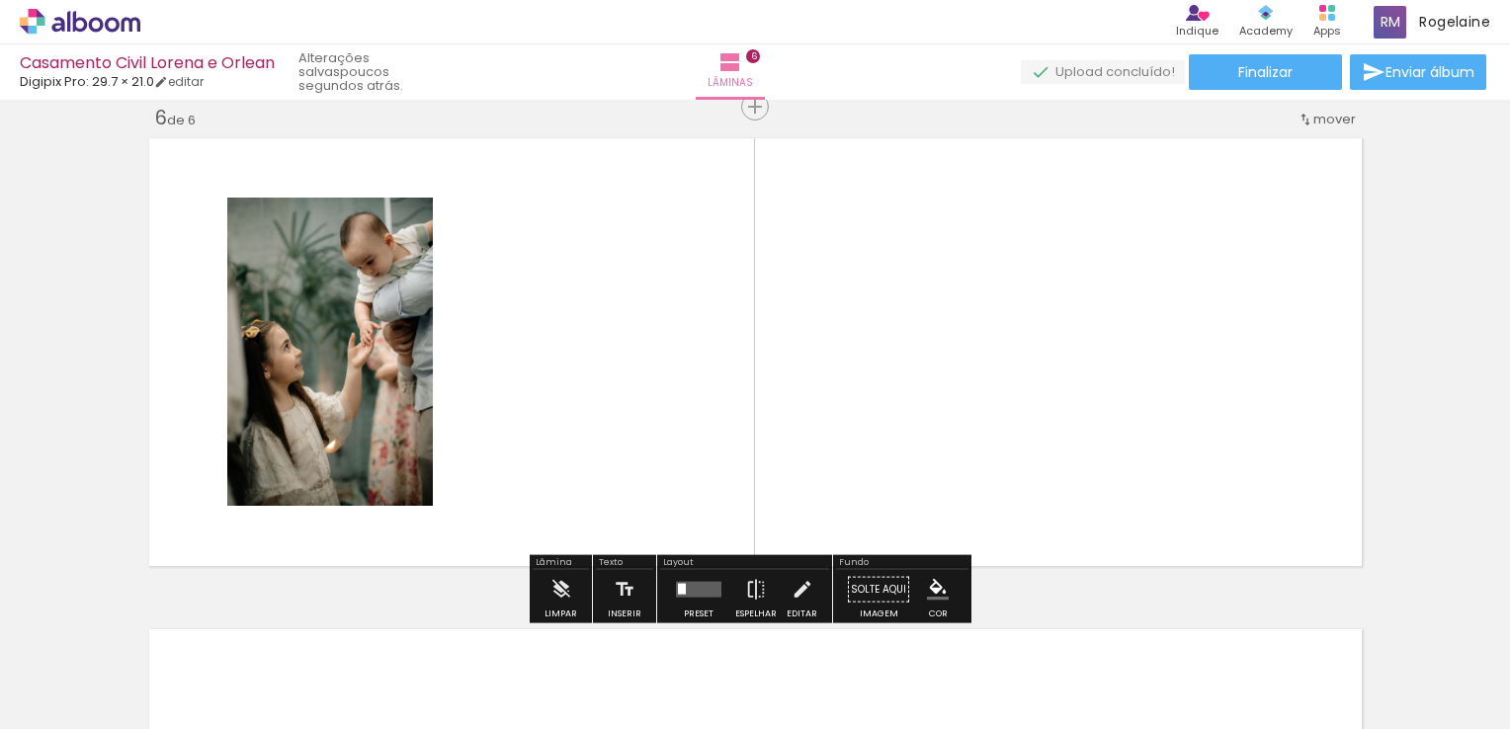
scroll to position [2480, 0]
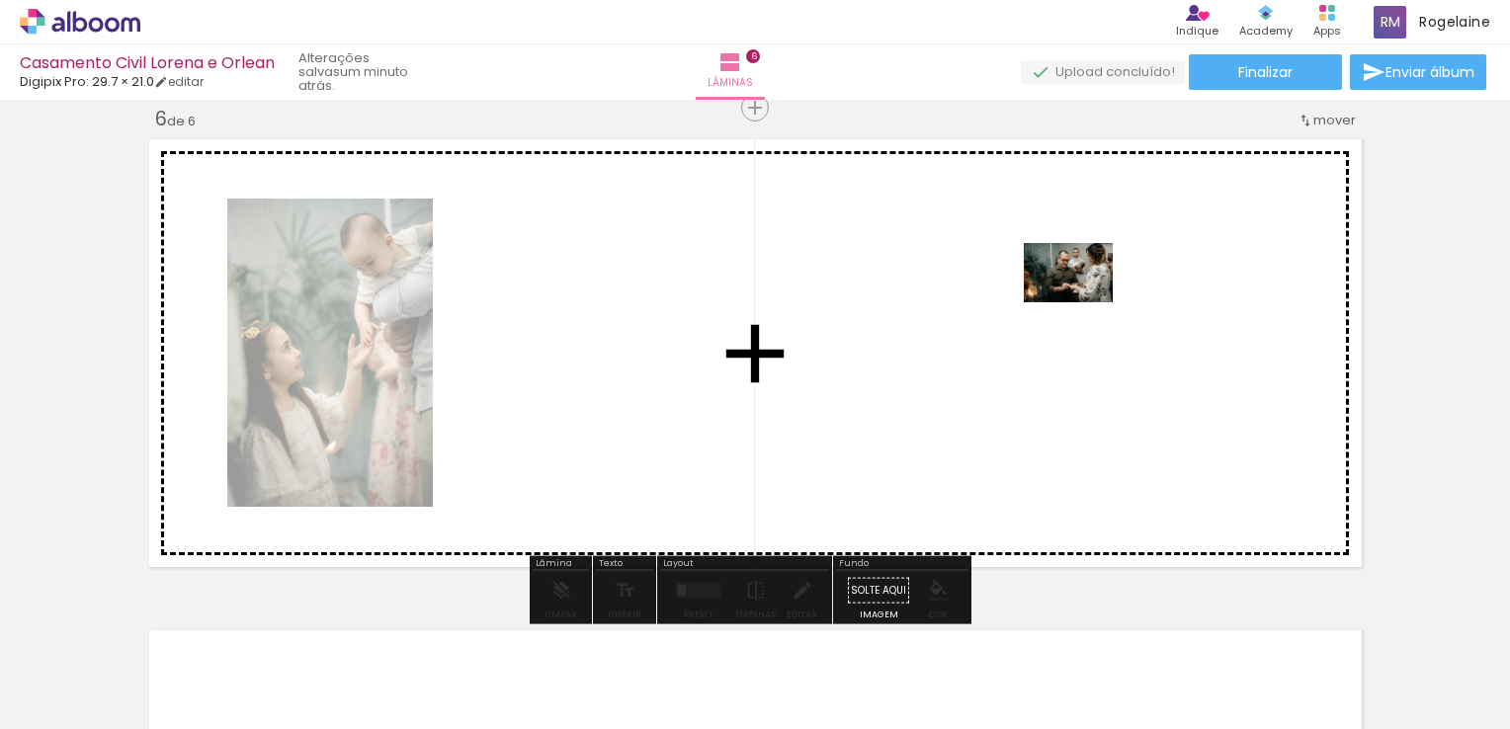
drag, startPoint x: 986, startPoint y: 689, endPoint x: 1083, endPoint y: 302, distance: 398.2
click at [1083, 302] on quentale-workspace at bounding box center [755, 364] width 1510 height 729
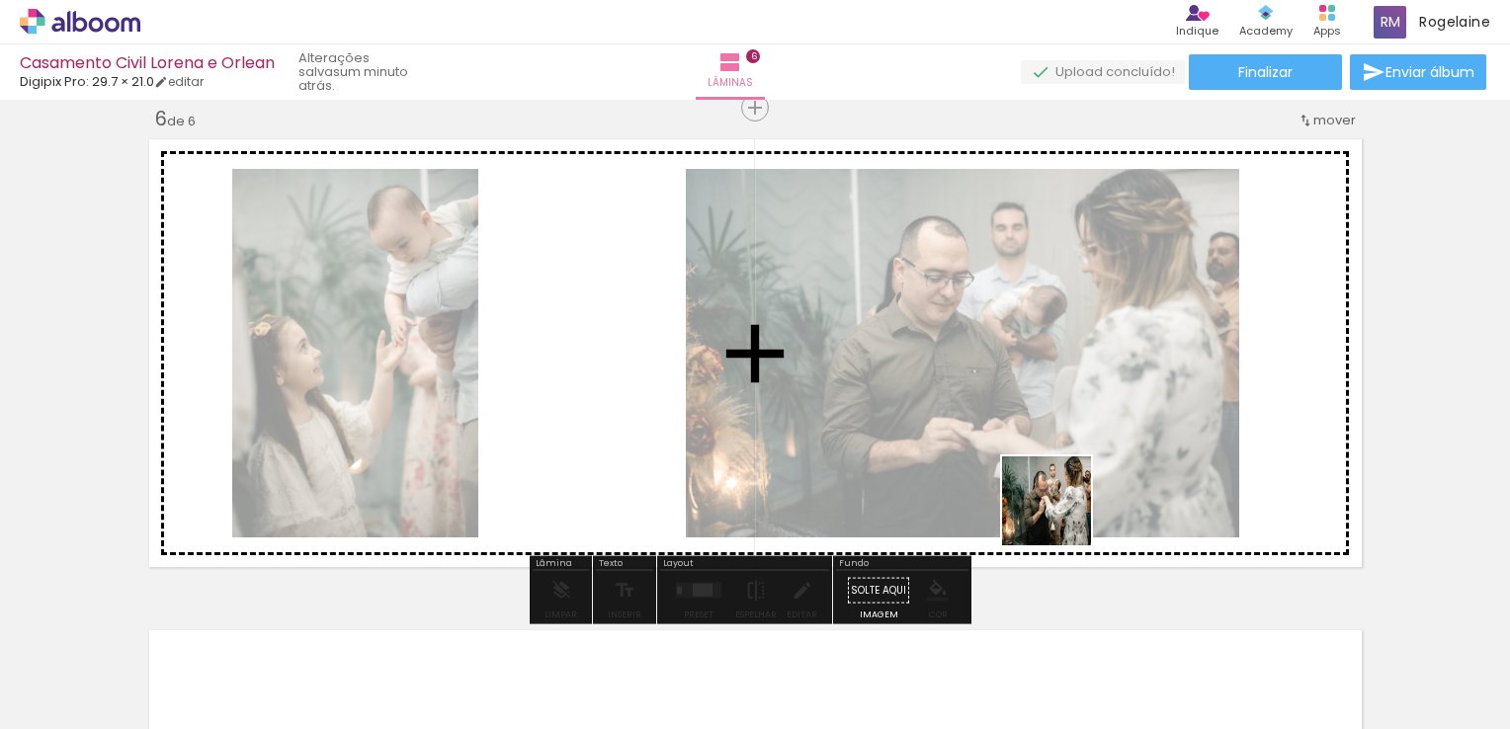
drag, startPoint x: 1067, startPoint y: 658, endPoint x: 1062, endPoint y: 448, distance: 210.5
click at [1062, 448] on quentale-workspace at bounding box center [755, 364] width 1510 height 729
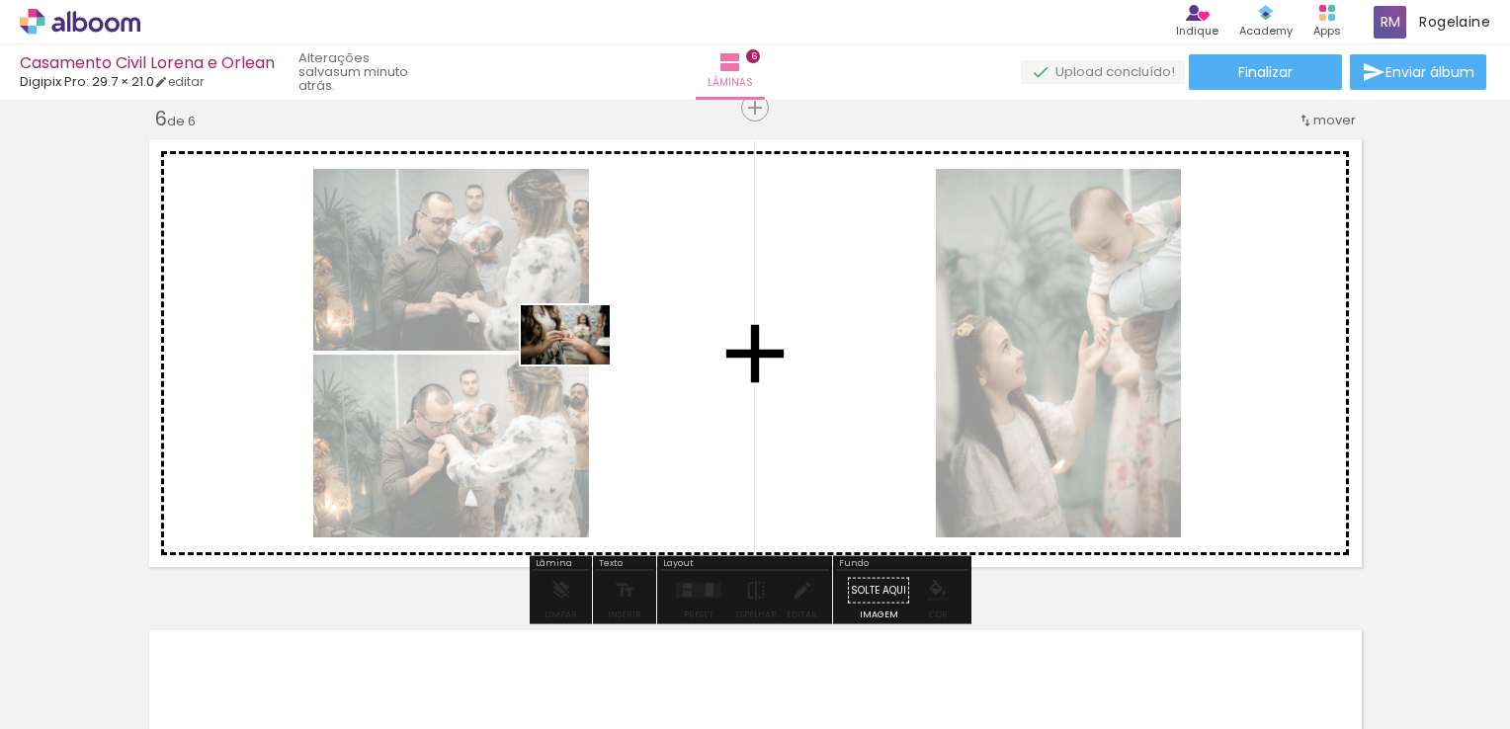
drag, startPoint x: 1197, startPoint y: 678, endPoint x: 580, endPoint y: 365, distance: 692.3
click at [580, 365] on quentale-workspace at bounding box center [755, 364] width 1510 height 729
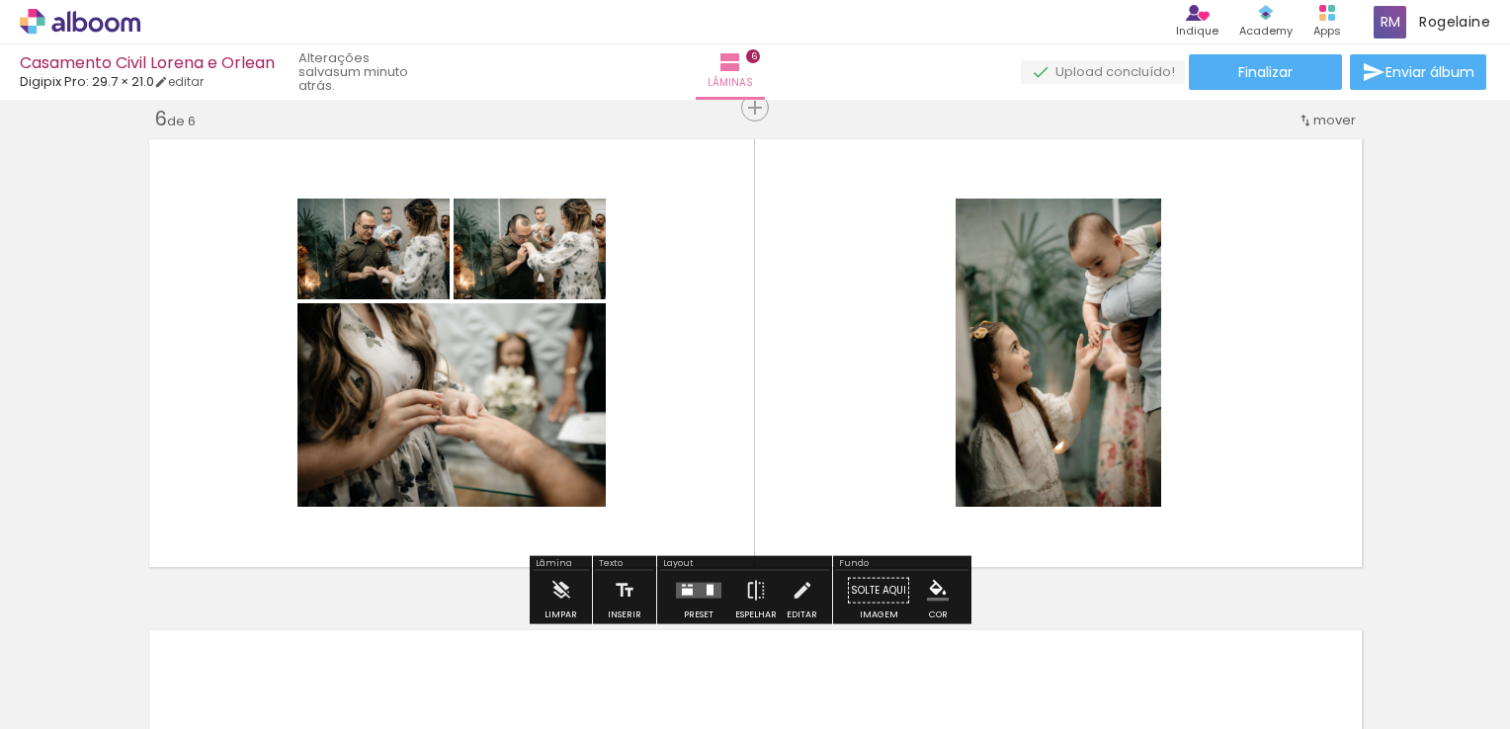
click at [1014, 293] on quentale-photo at bounding box center [1057, 353] width 205 height 308
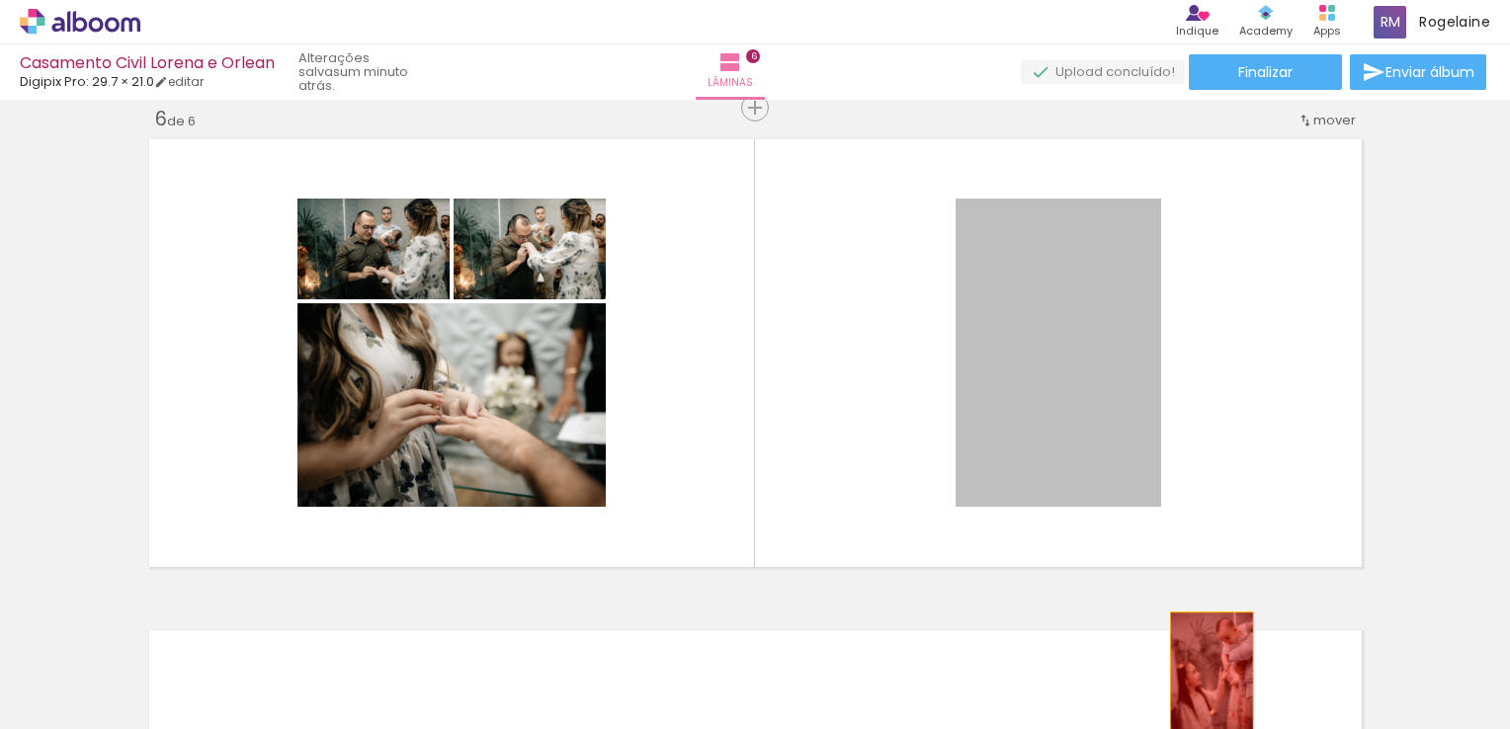
drag, startPoint x: 1015, startPoint y: 294, endPoint x: 1203, endPoint y: 674, distance: 423.7
click at [1203, 674] on quentale-workspace at bounding box center [755, 364] width 1510 height 729
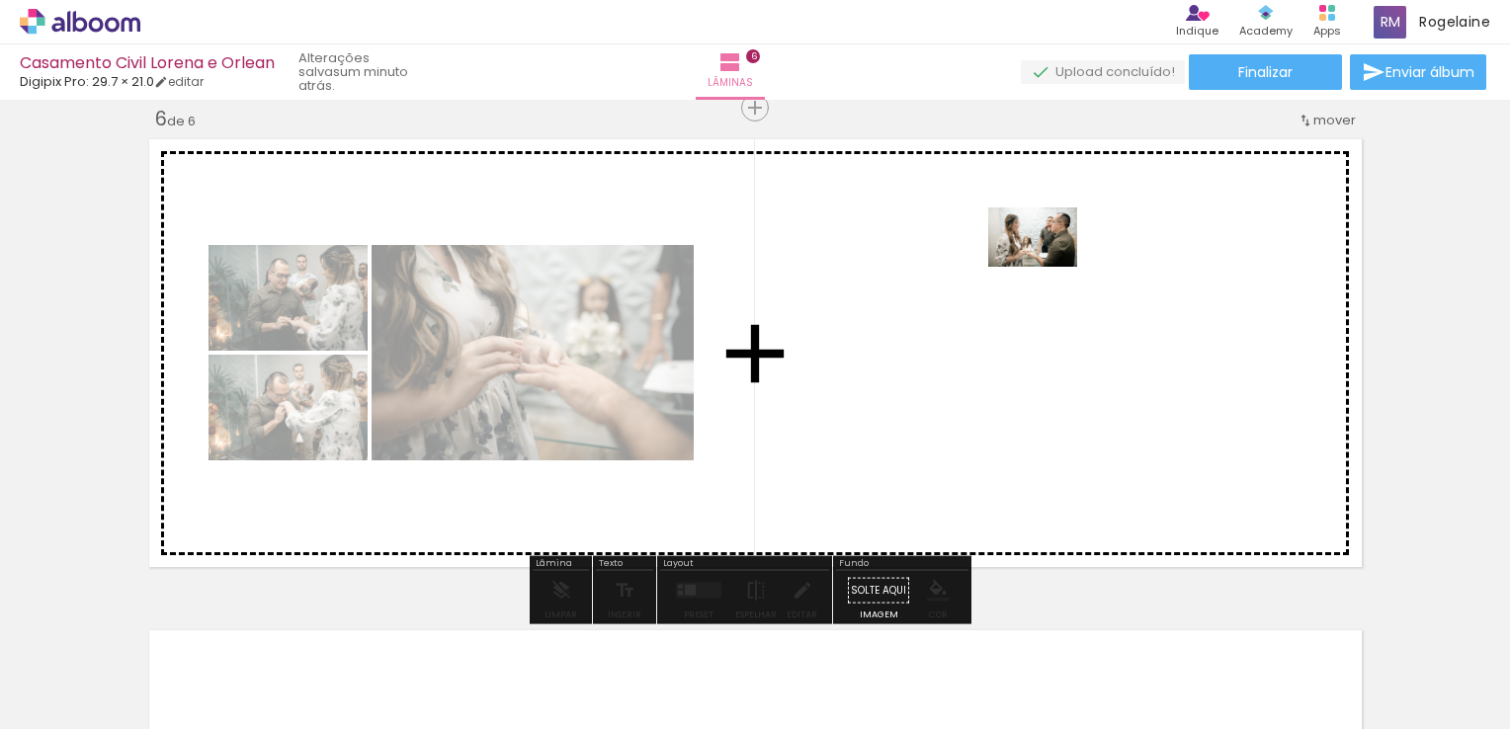
drag, startPoint x: 1288, startPoint y: 667, endPoint x: 1045, endPoint y: 267, distance: 468.1
click at [1045, 267] on quentale-workspace at bounding box center [755, 364] width 1510 height 729
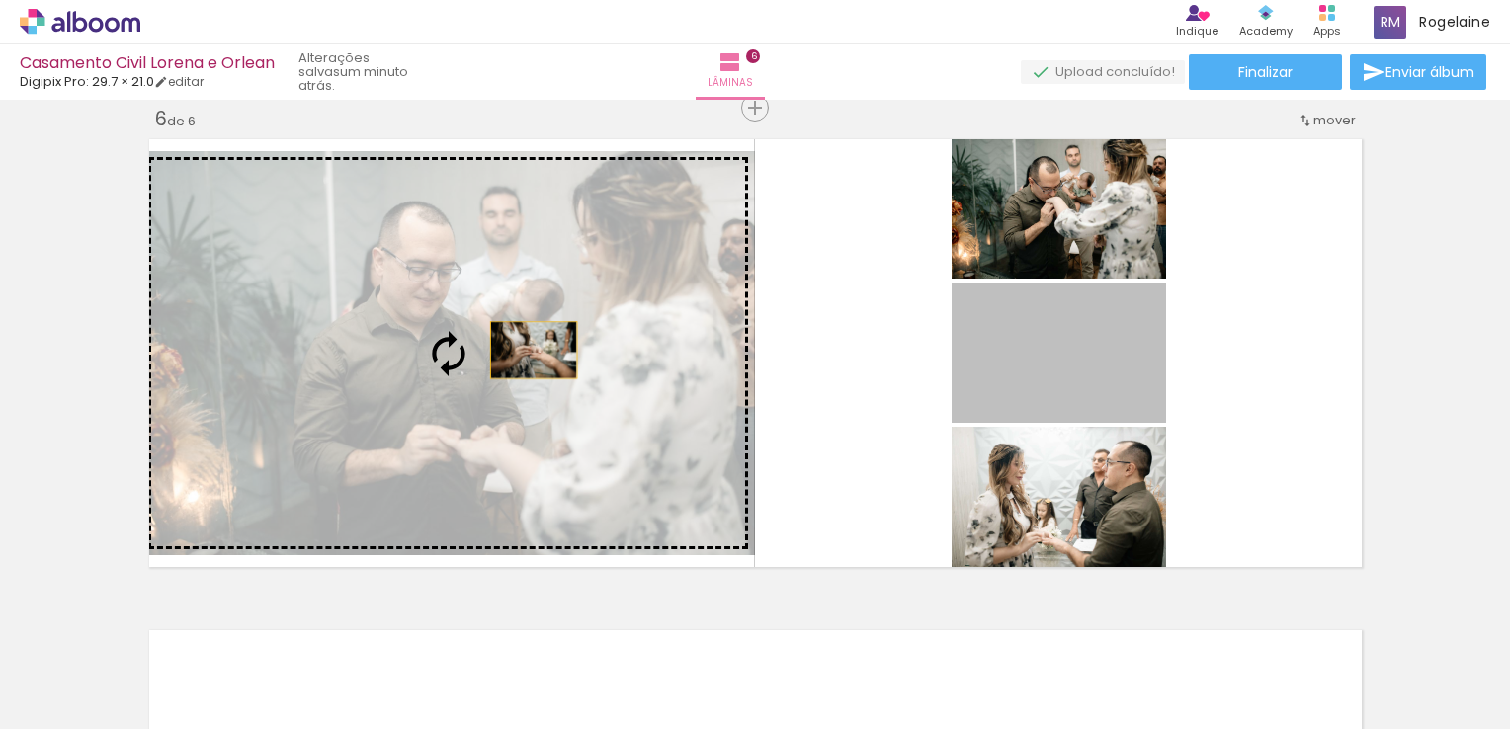
drag, startPoint x: 1059, startPoint y: 368, endPoint x: 522, endPoint y: 350, distance: 537.7
click at [0, 0] on slot at bounding box center [0, 0] width 0 height 0
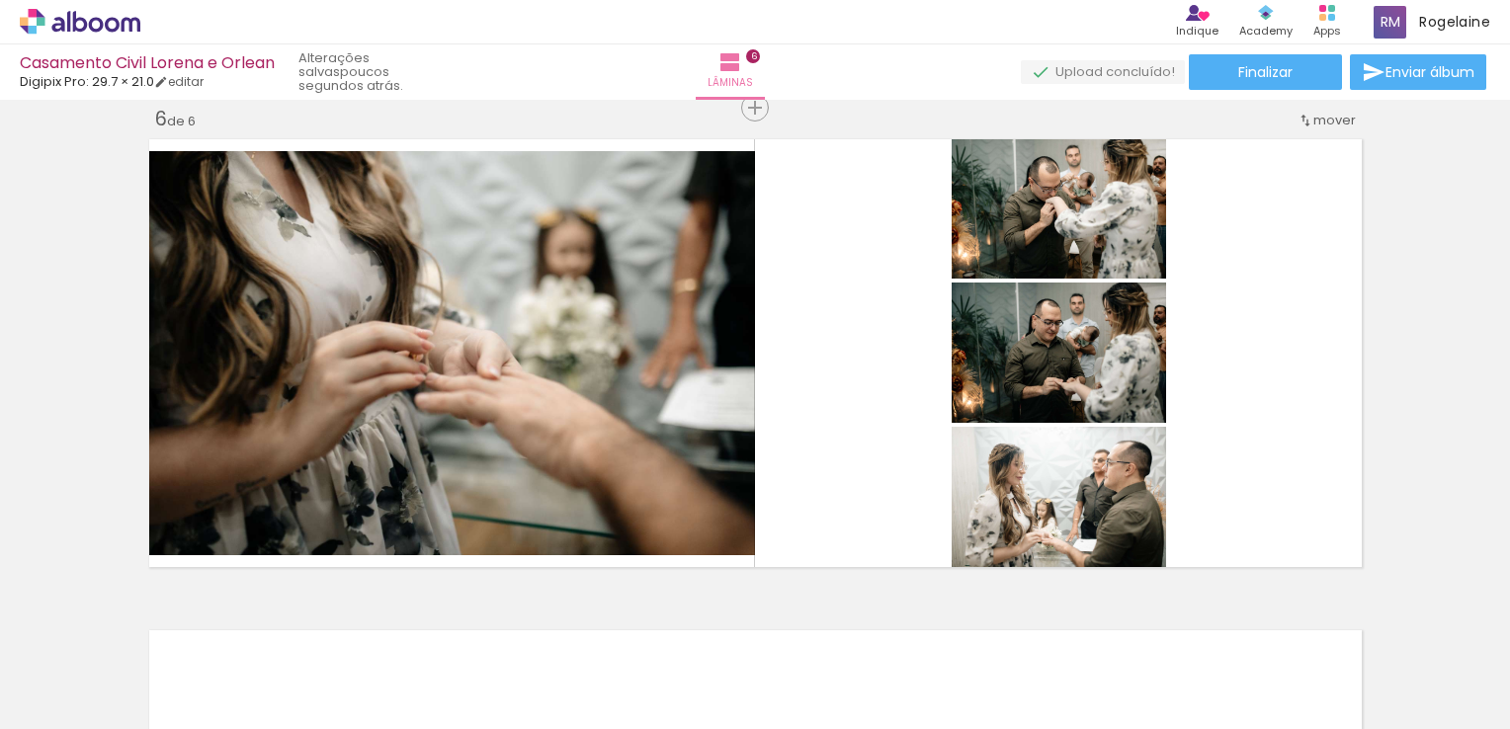
scroll to position [0, 1977]
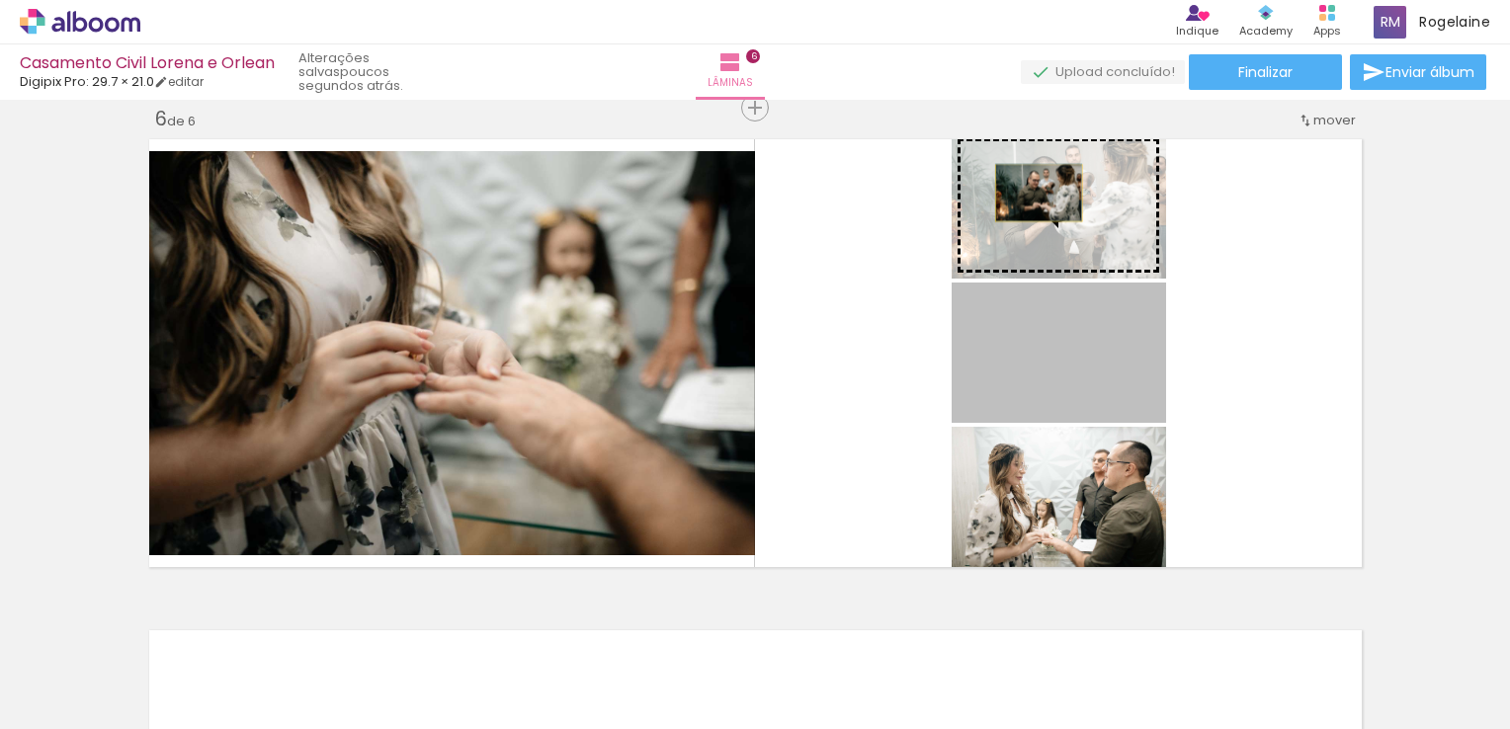
drag, startPoint x: 1054, startPoint y: 366, endPoint x: 1030, endPoint y: 193, distance: 174.5
click at [0, 0] on slot at bounding box center [0, 0] width 0 height 0
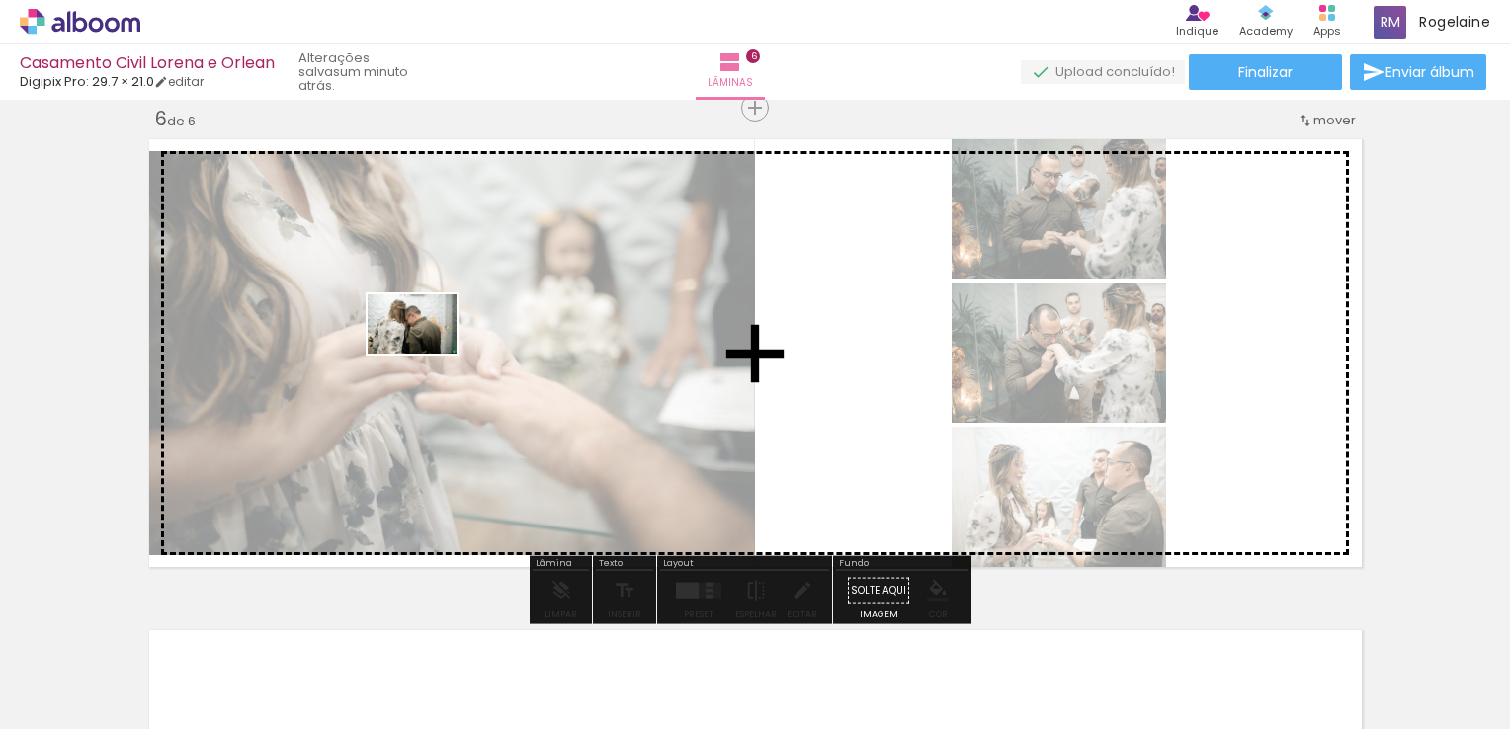
drag, startPoint x: 990, startPoint y: 669, endPoint x: 427, endPoint y: 354, distance: 645.3
click at [427, 354] on quentale-workspace at bounding box center [755, 364] width 1510 height 729
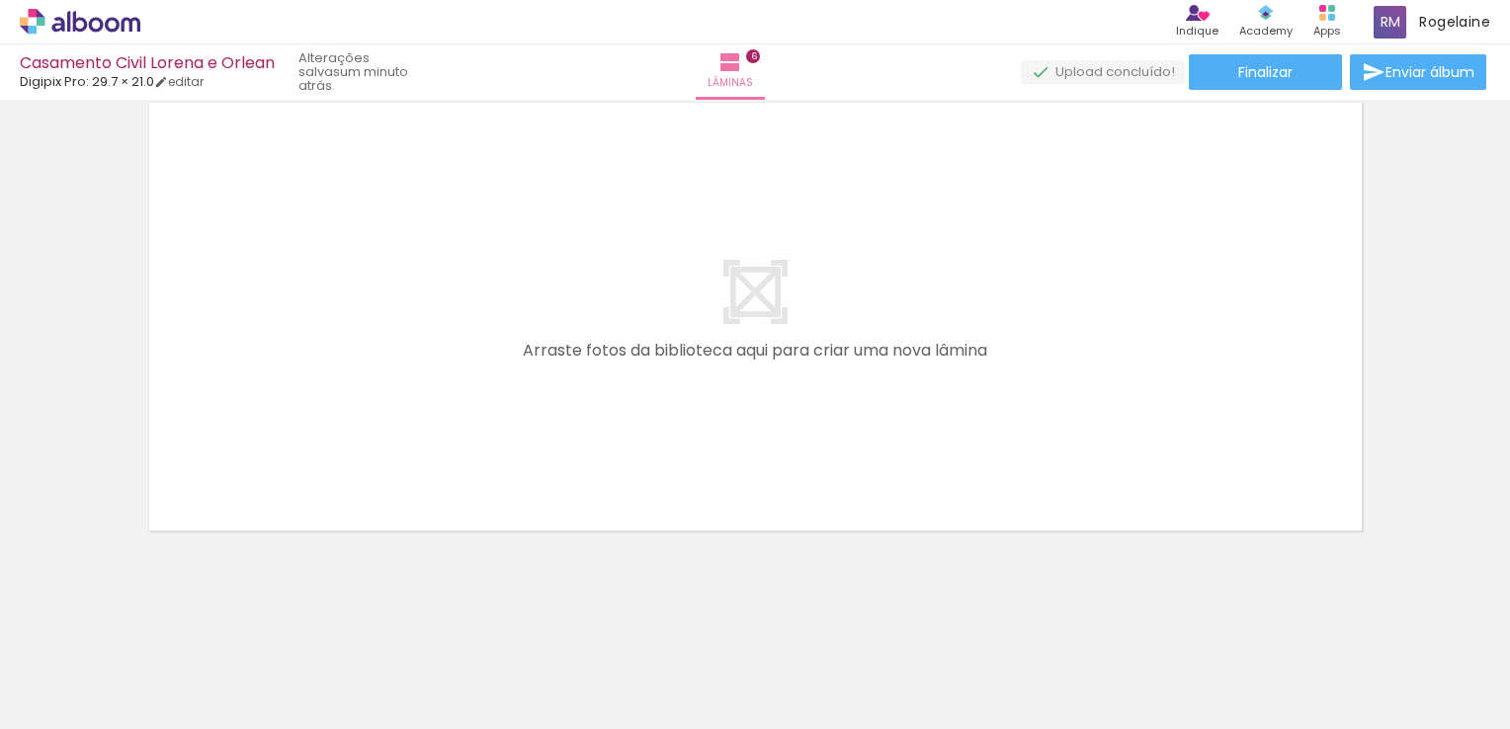
scroll to position [2908, 0]
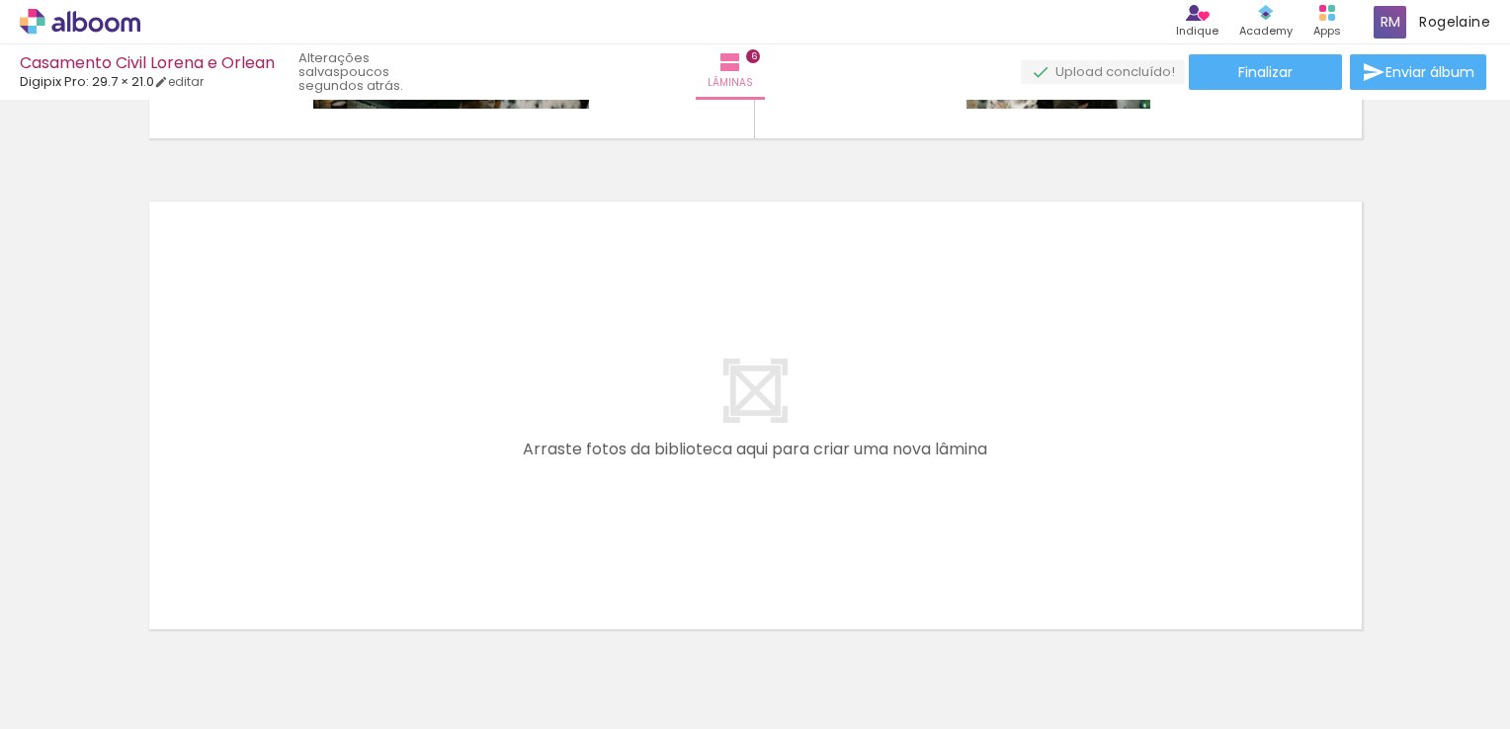
click at [1097, 682] on div at bounding box center [1098, 662] width 98 height 65
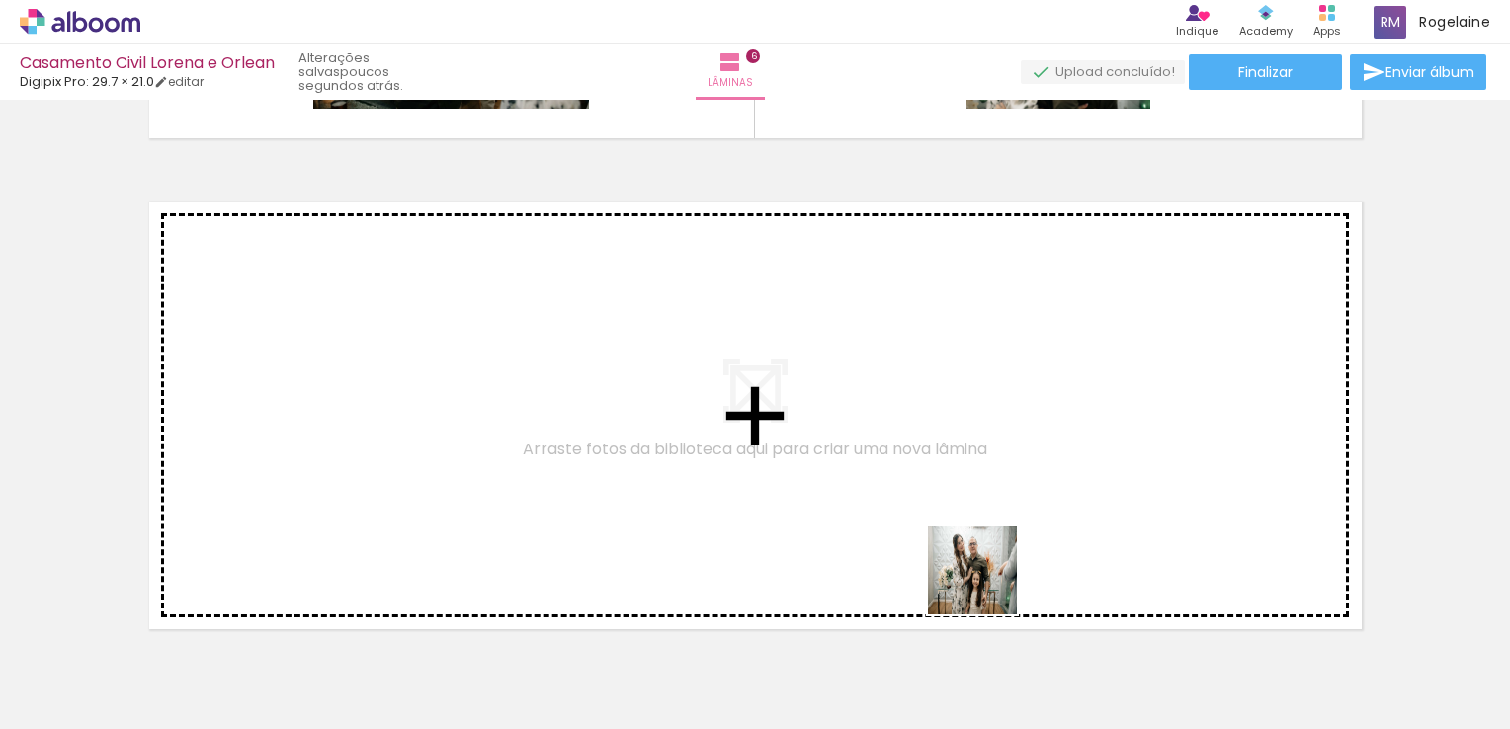
drag, startPoint x: 1095, startPoint y: 675, endPoint x: 775, endPoint y: 461, distance: 384.7
click at [775, 461] on quentale-workspace at bounding box center [755, 364] width 1510 height 729
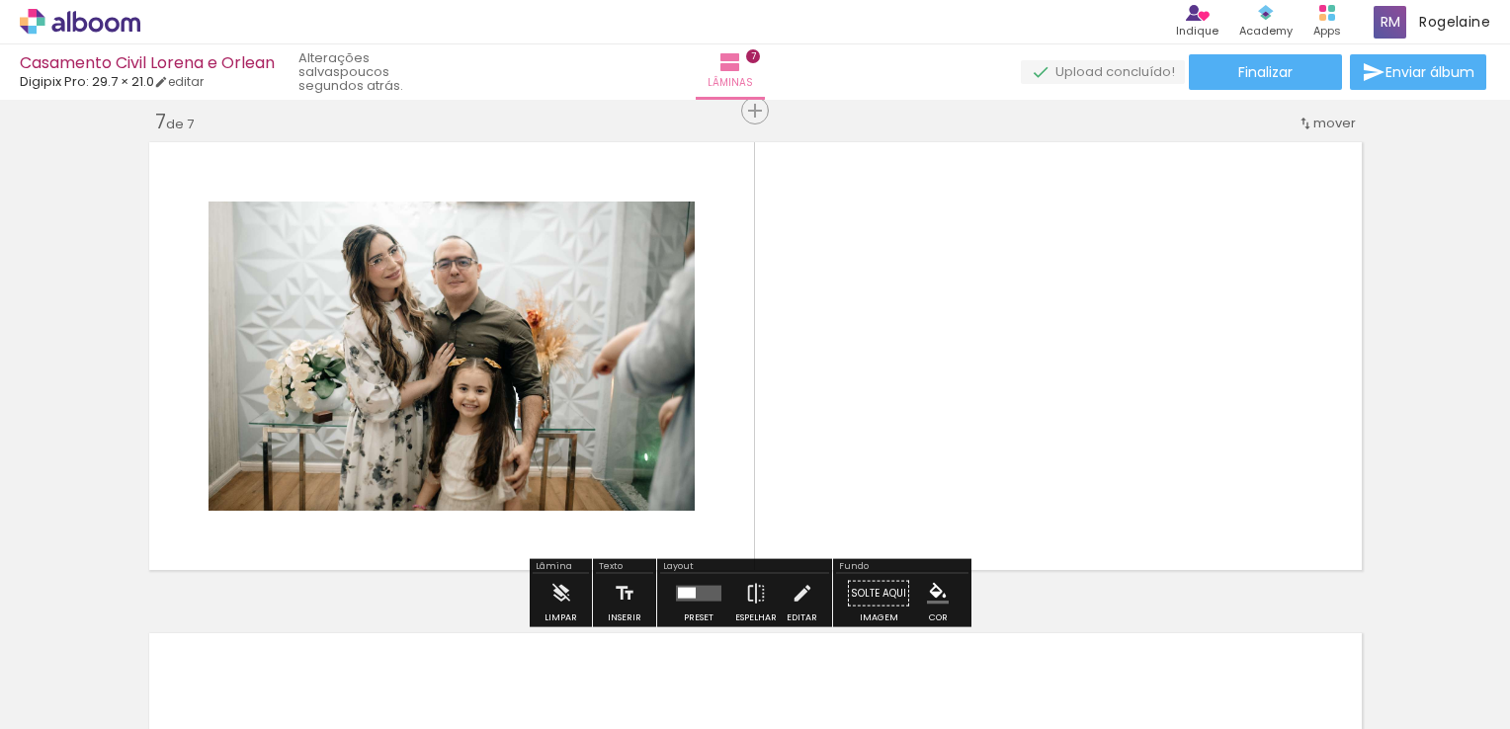
scroll to position [2971, 0]
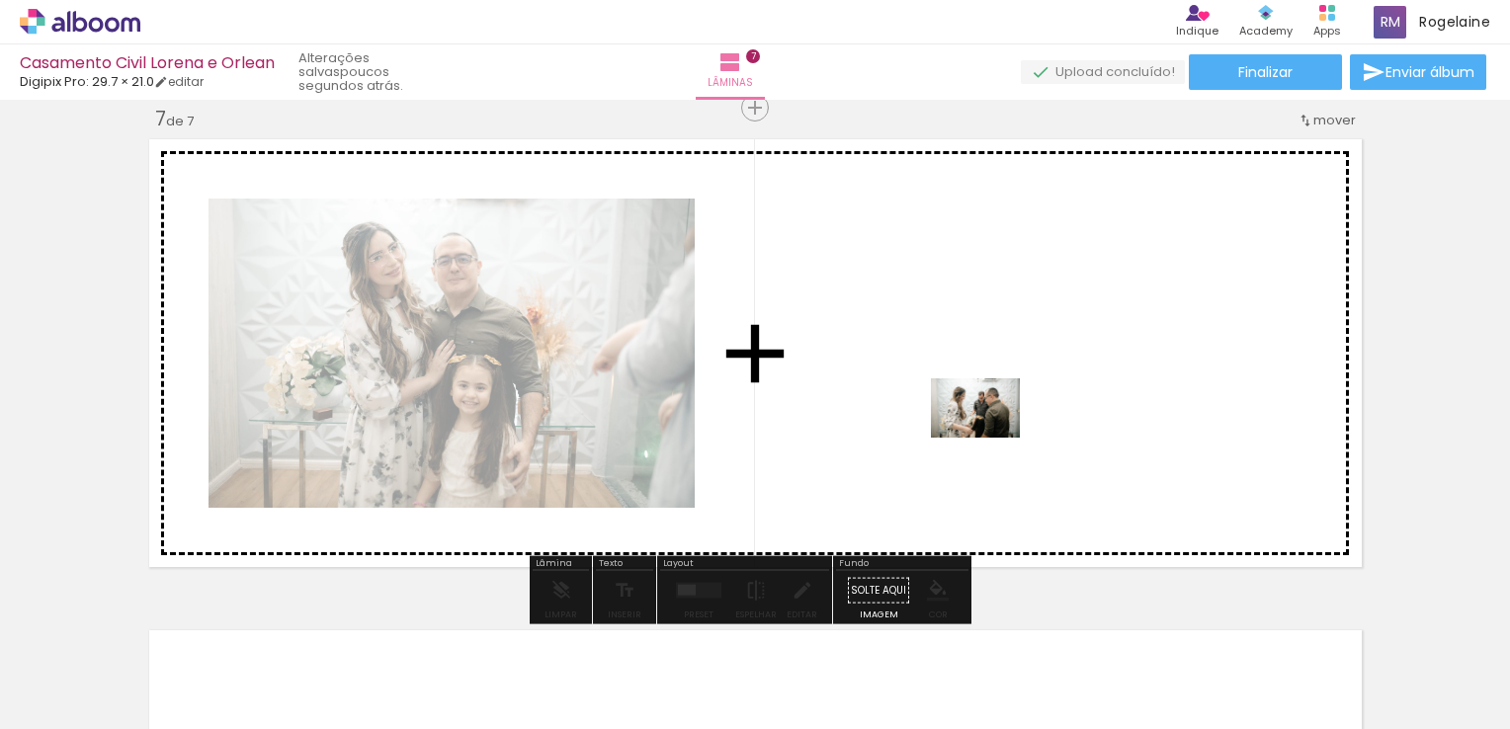
drag, startPoint x: 893, startPoint y: 686, endPoint x: 990, endPoint y: 438, distance: 266.2
click at [990, 438] on quentale-workspace at bounding box center [755, 364] width 1510 height 729
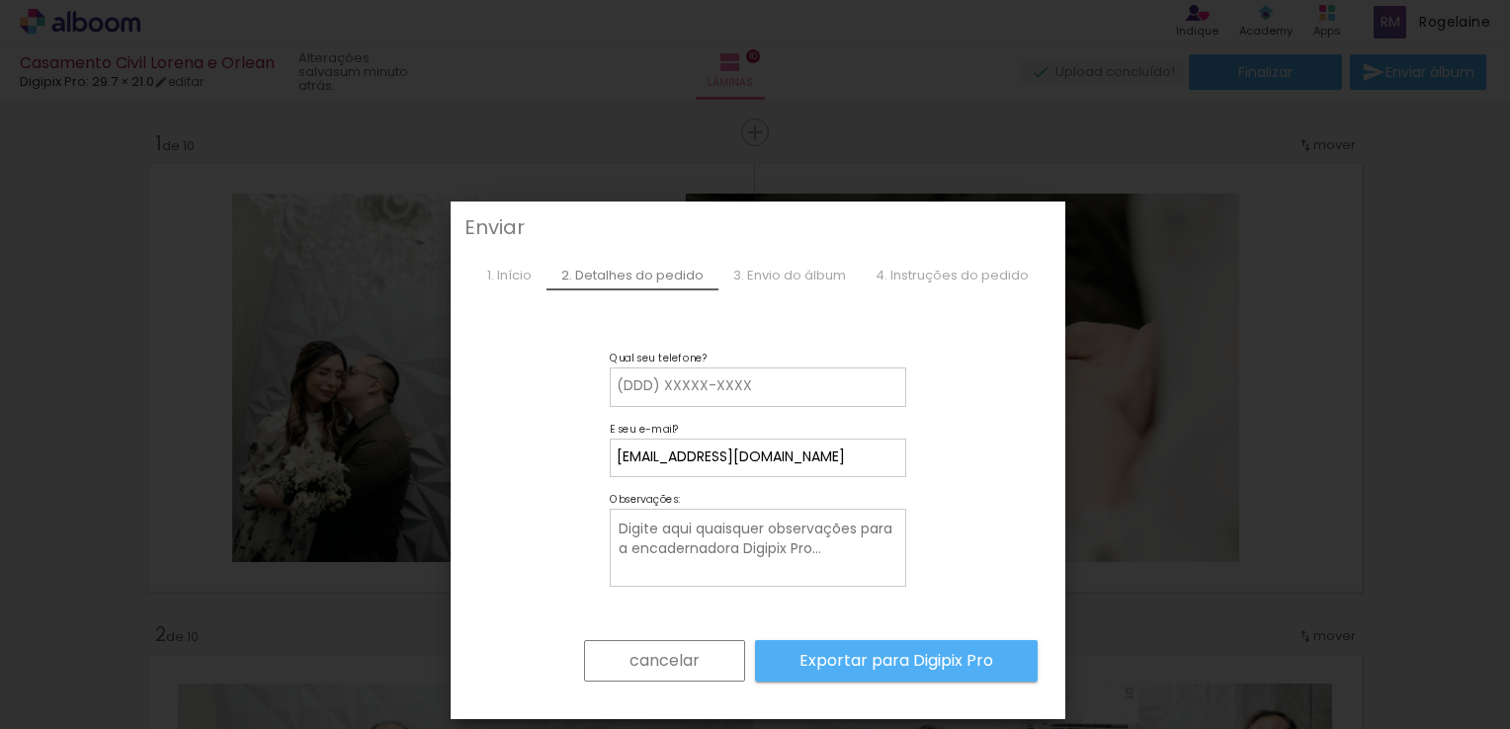
scroll to position [0, 622]
click at [0, 0] on slot "cancelar" at bounding box center [0, 0] width 0 height 0
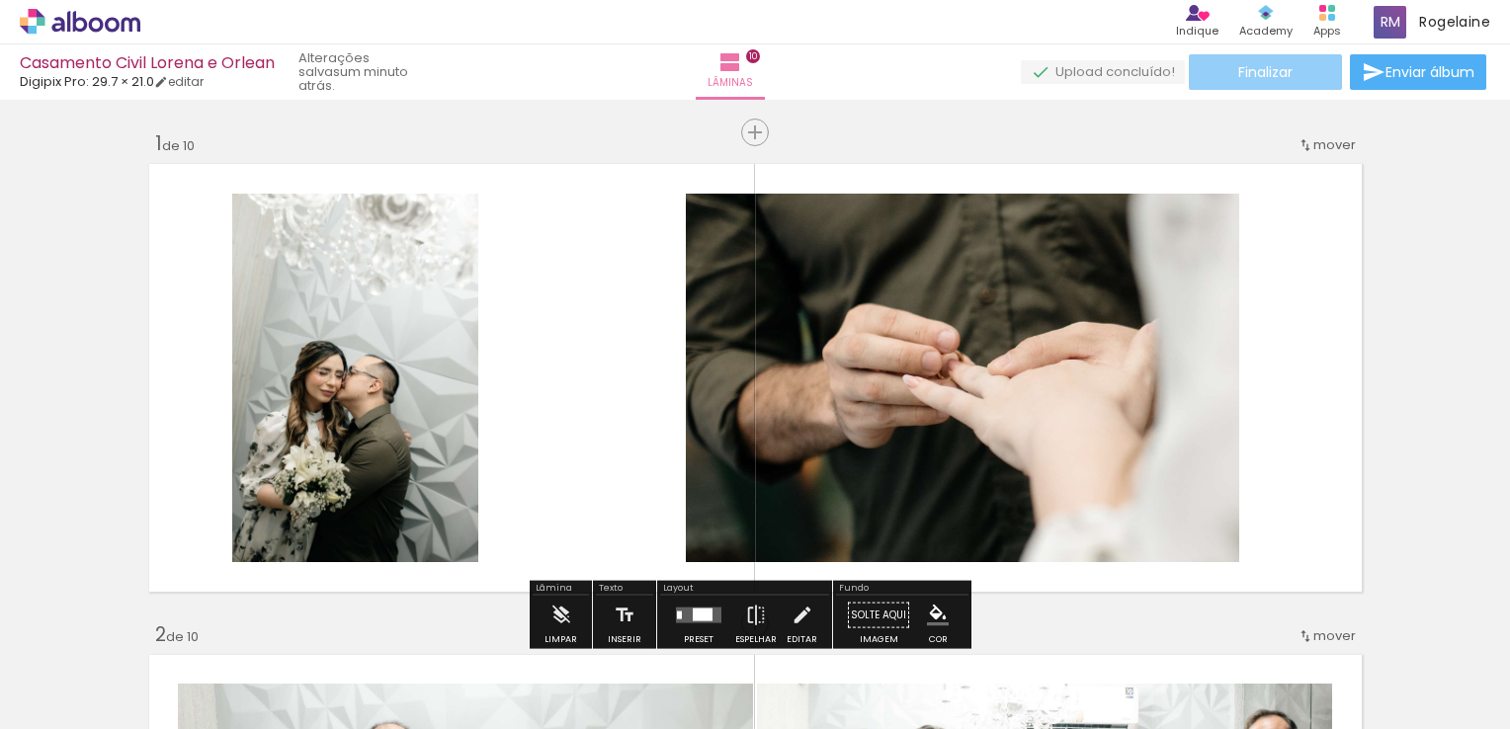
click at [1224, 66] on paper-button "Finalizar" at bounding box center [1264, 72] width 153 height 36
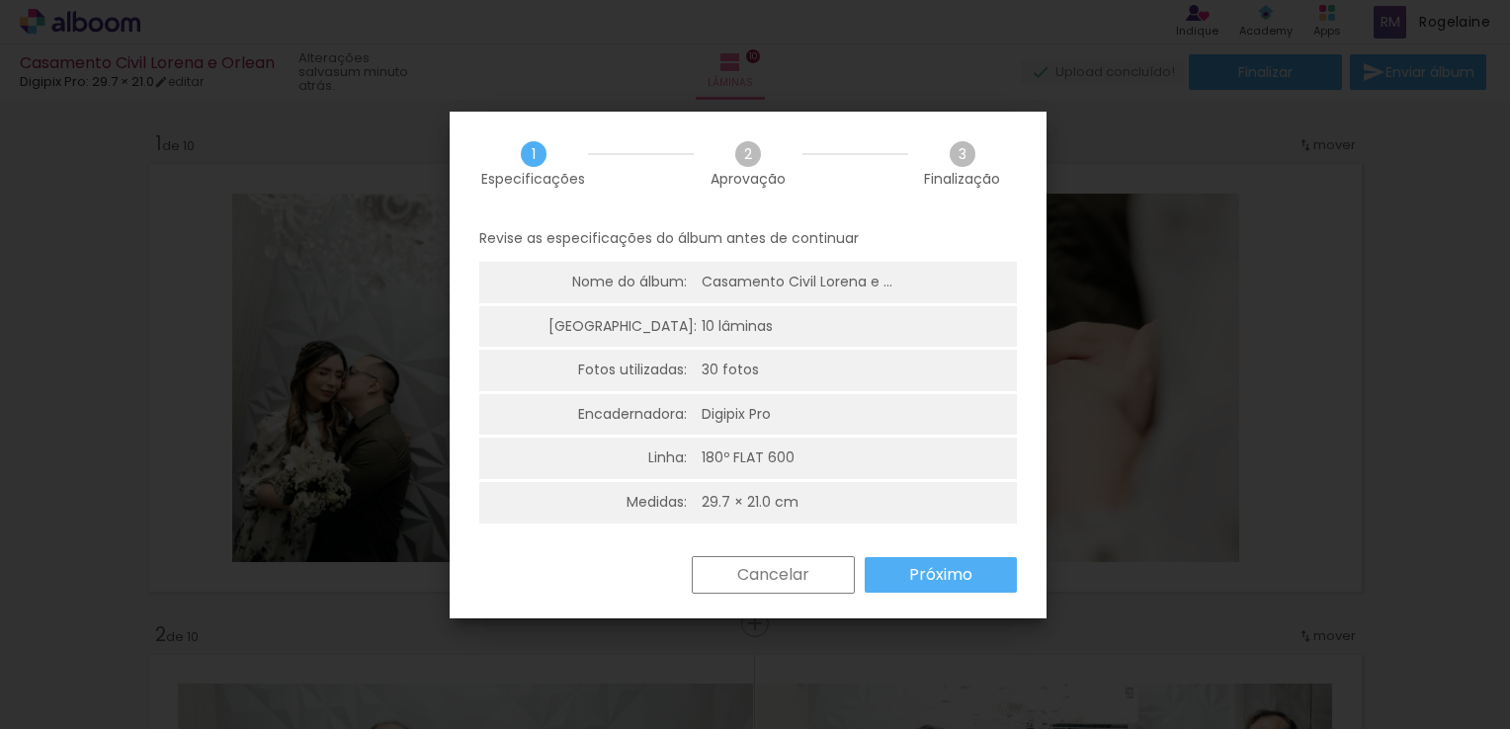
click at [0, 0] on slot "Próximo" at bounding box center [0, 0] width 0 height 0
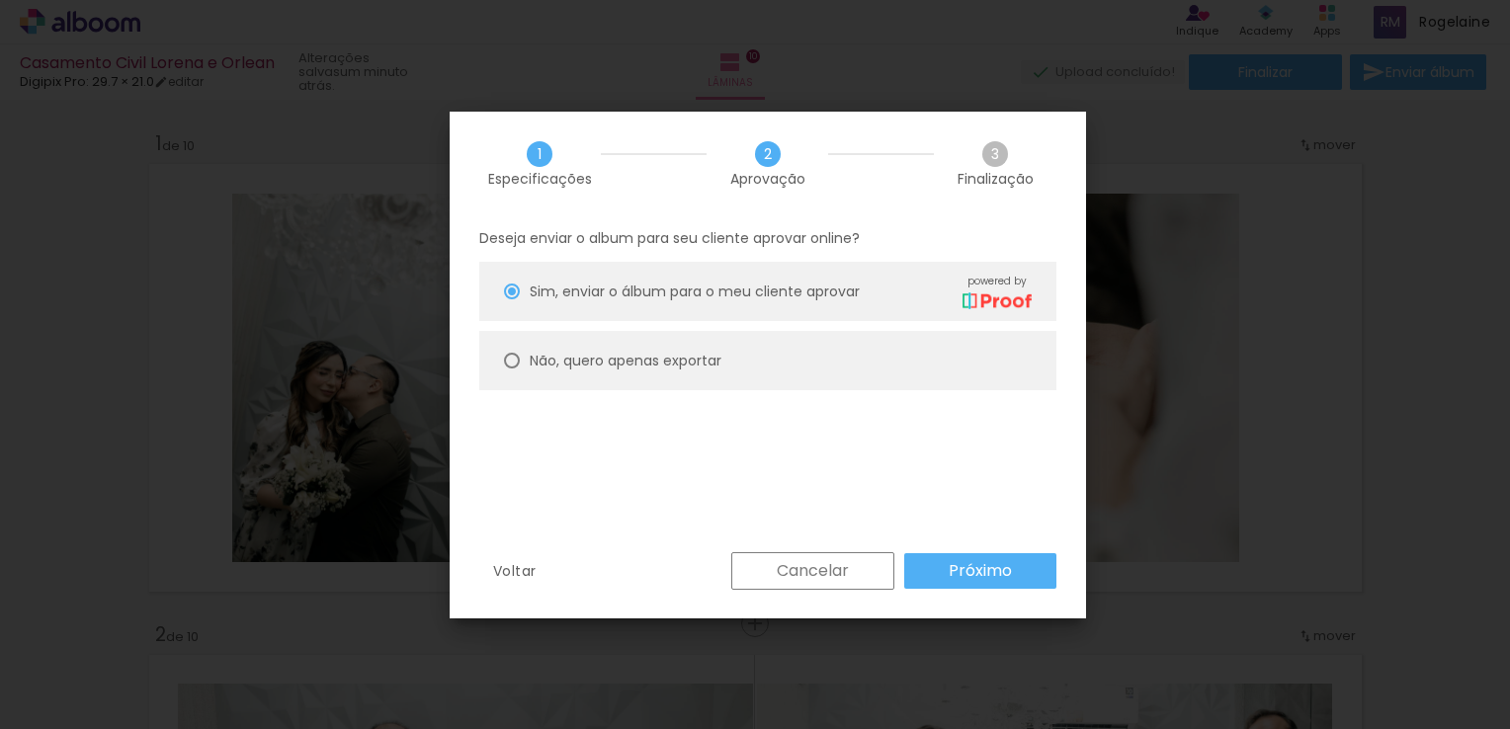
click at [0, 0] on slot "Próximo" at bounding box center [0, 0] width 0 height 0
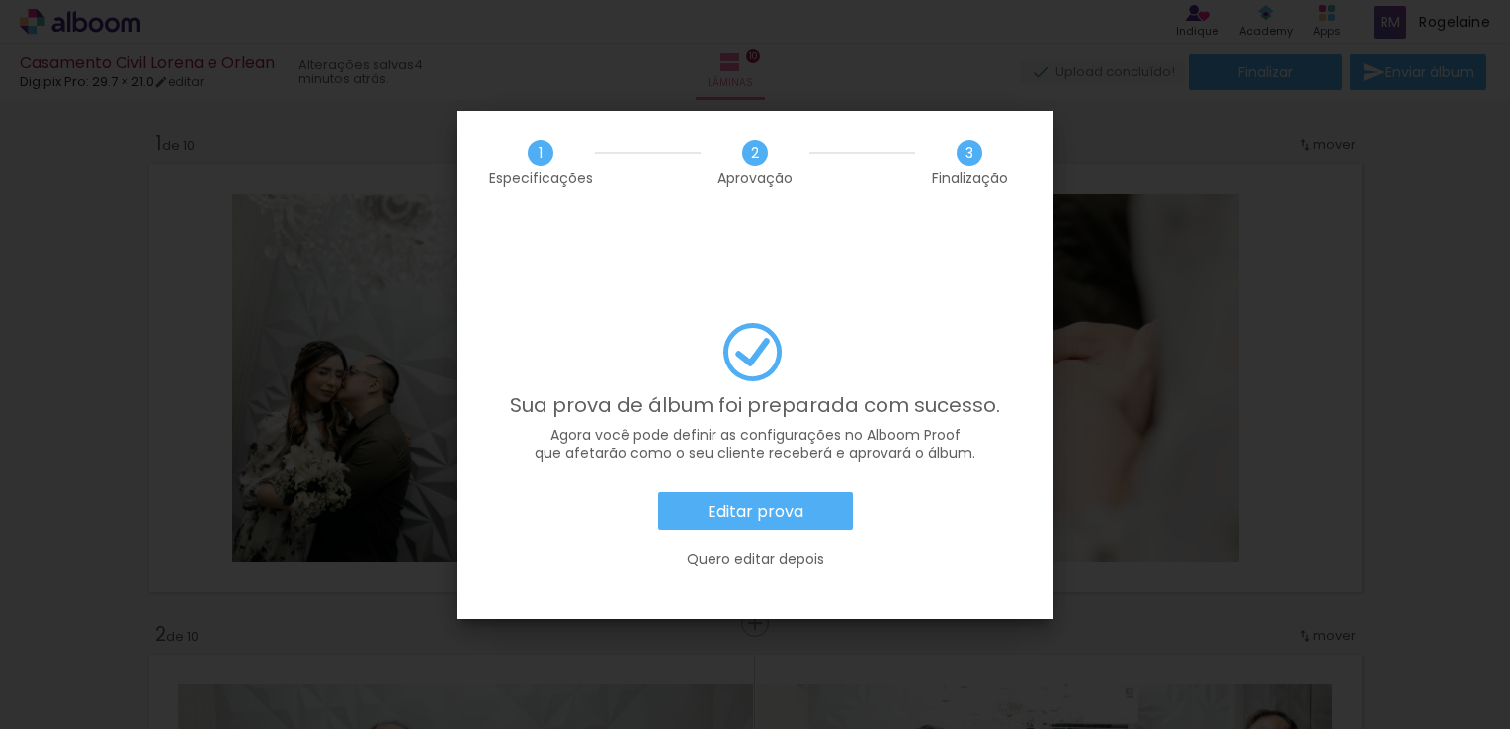
scroll to position [0, 622]
click at [0, 0] on slot "Editar prova" at bounding box center [0, 0] width 0 height 0
